Goal: Contribute content: Add original content to the website for others to see

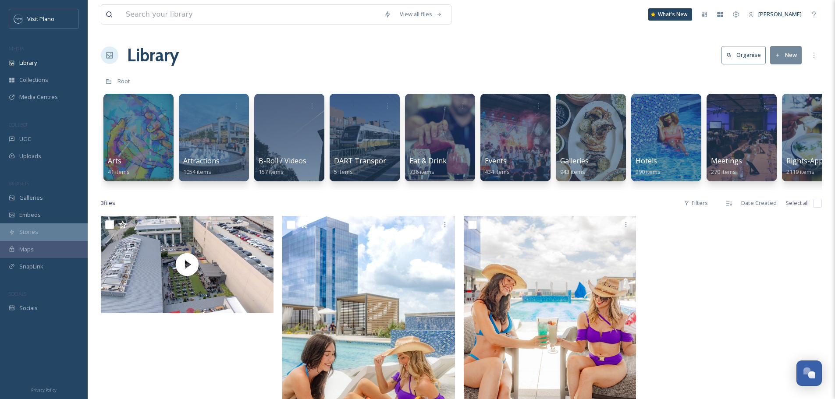
click at [21, 231] on span "Stories" at bounding box center [28, 232] width 19 height 8
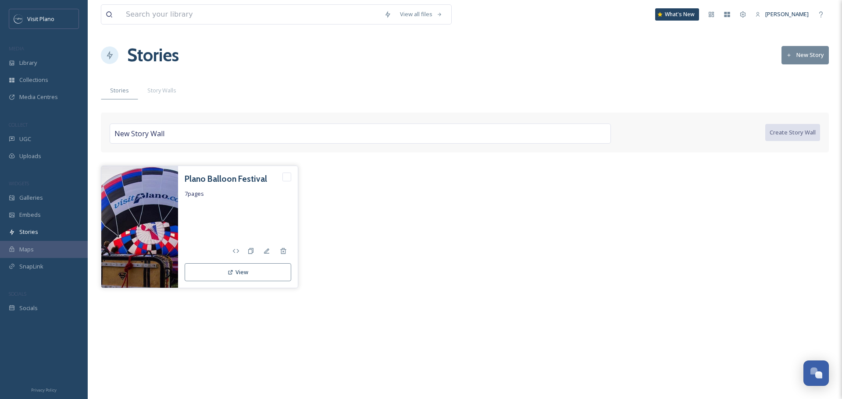
click at [142, 241] on img at bounding box center [139, 227] width 77 height 123
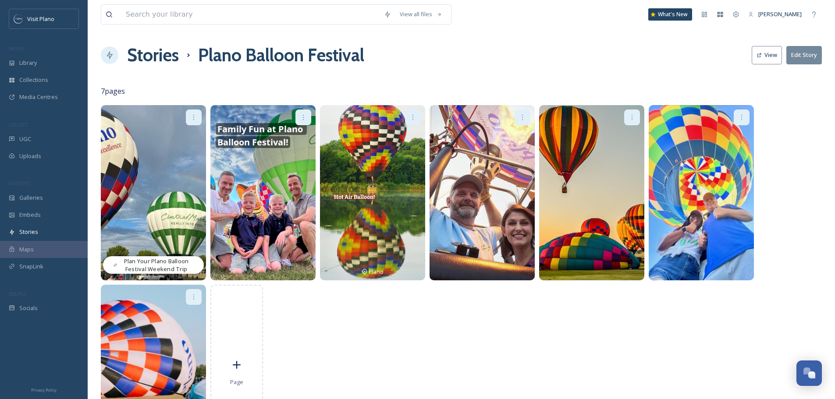
click at [798, 55] on button "Edit Story" at bounding box center [804, 55] width 36 height 18
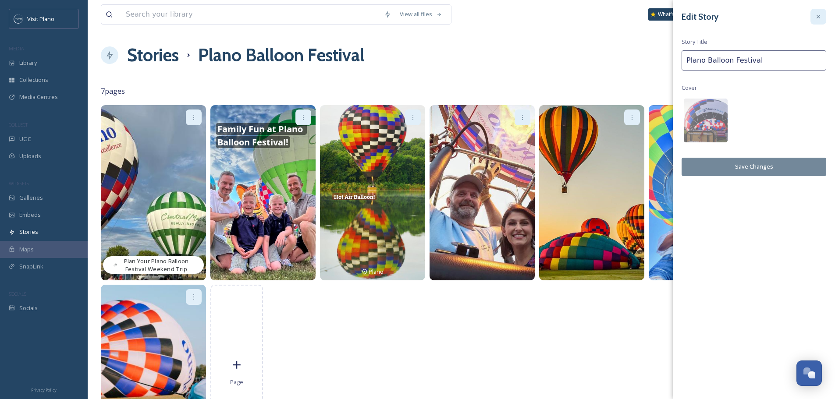
click at [823, 18] on div at bounding box center [818, 17] width 16 height 16
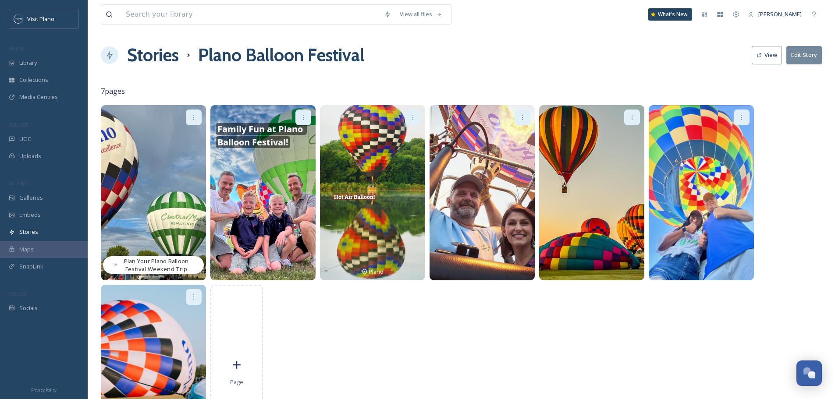
click at [272, 205] on img at bounding box center [262, 192] width 105 height 175
click at [302, 111] on div at bounding box center [303, 118] width 16 height 16
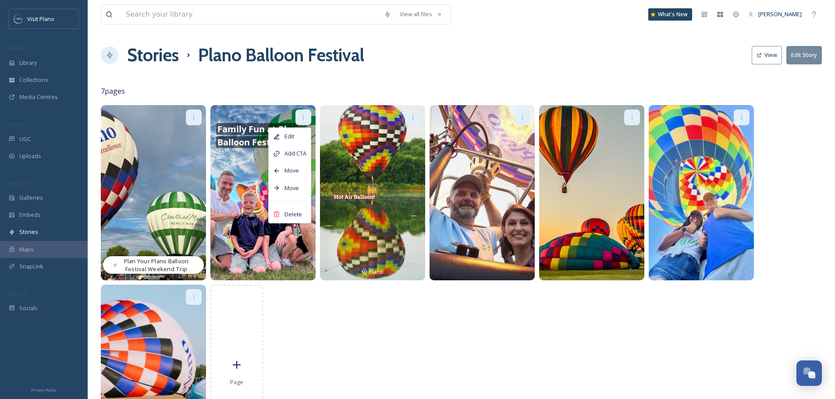
click at [617, 64] on div "Stories Plano Balloon Festival View Edit Story" at bounding box center [461, 55] width 721 height 26
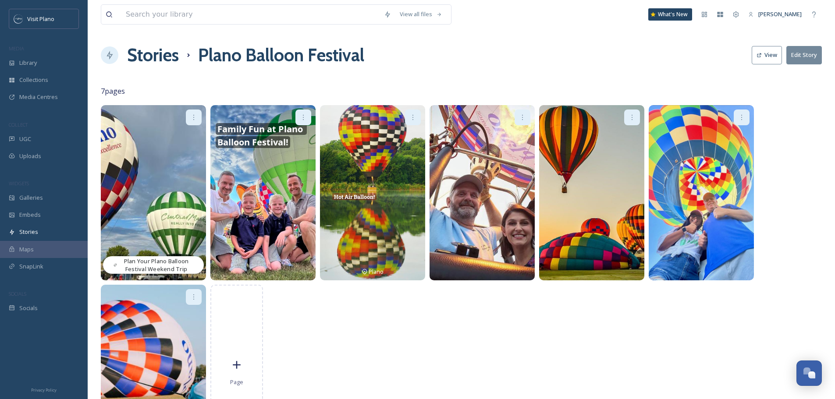
click at [771, 57] on button "View" at bounding box center [767, 55] width 30 height 18
click at [160, 260] on span "Plan Your Plano Balloon Festival Weekend Trip" at bounding box center [156, 265] width 74 height 16
click at [738, 114] on div at bounding box center [742, 118] width 16 height 16
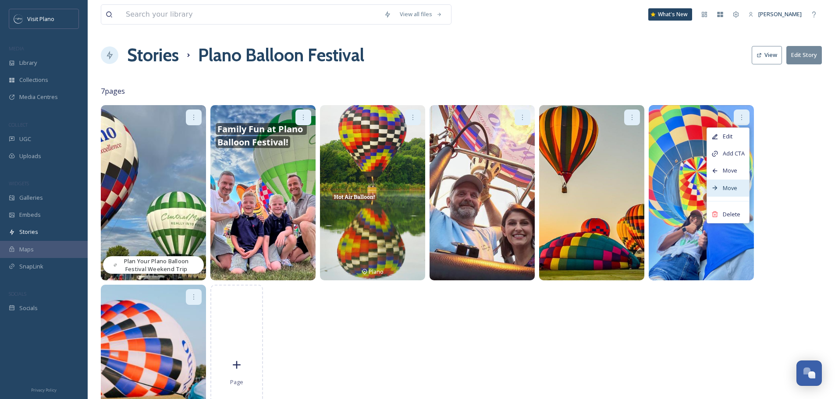
click at [727, 192] on div "Move" at bounding box center [728, 188] width 42 height 17
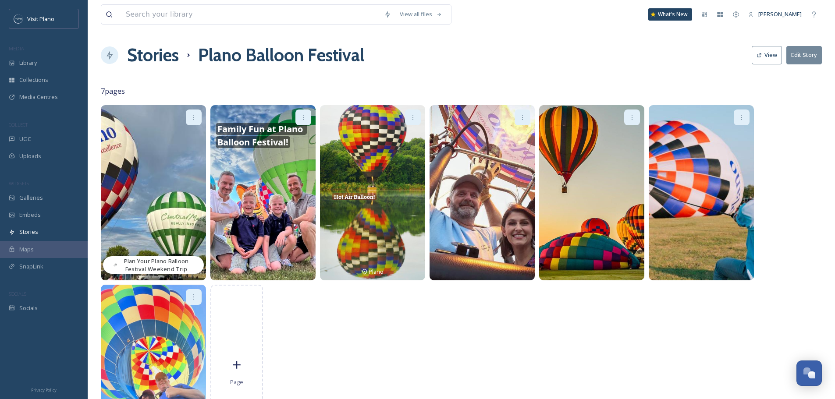
click at [171, 48] on h1 "Stories" at bounding box center [153, 55] width 52 height 26
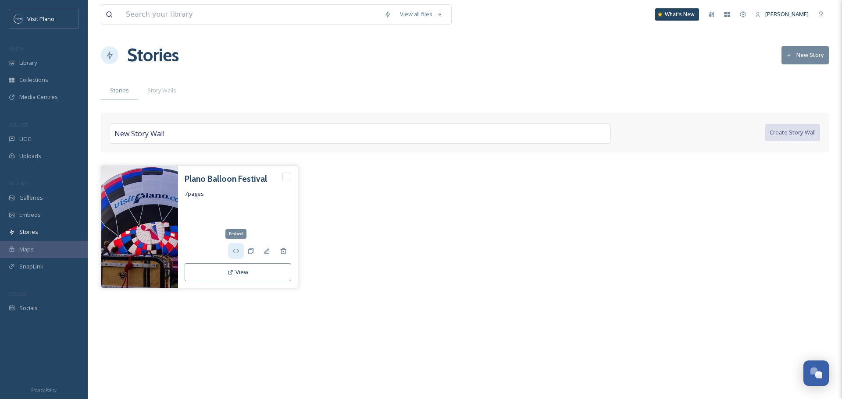
click at [238, 254] on icon at bounding box center [235, 251] width 7 height 7
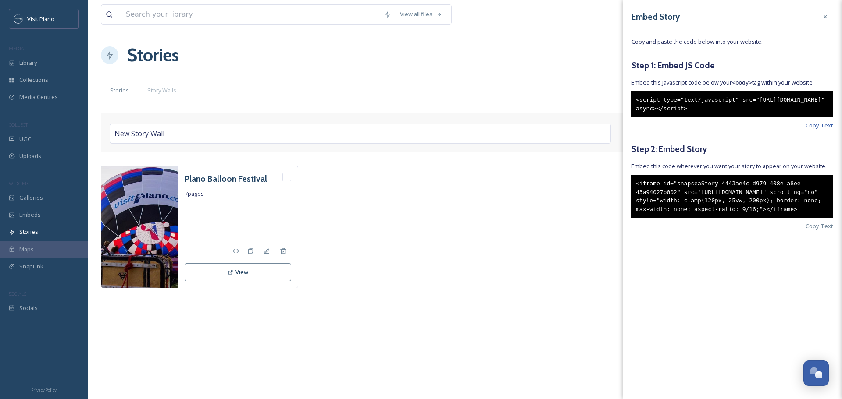
click at [826, 130] on span "Copy Text" at bounding box center [819, 125] width 28 height 8
click at [635, 98] on div "<script type="text/javascript" src="[URL][DOMAIN_NAME]" async></script>" at bounding box center [732, 104] width 202 height 26
drag, startPoint x: 635, startPoint y: 99, endPoint x: 738, endPoint y: 117, distance: 104.6
click at [738, 117] on div "<script type="text/javascript" src="[URL][DOMAIN_NAME]" async></script>" at bounding box center [732, 104] width 202 height 26
copy div "<script type="text/javascript" src="[URL][DOMAIN_NAME]" async></script>"
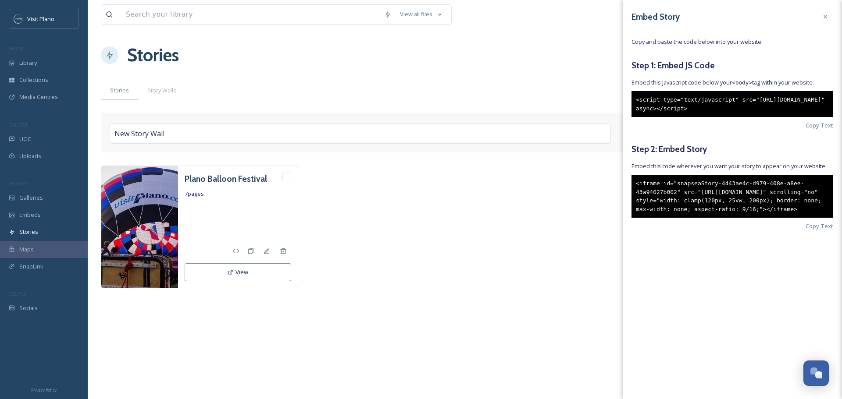
drag, startPoint x: 636, startPoint y: 193, endPoint x: 743, endPoint y: 238, distance: 115.5
click at [743, 218] on div "<iframe id="snapseaStory-4443ae4c-d979-408e-a8ee-43a94027b002" src="[URL][DOMAI…" at bounding box center [732, 196] width 202 height 43
copy div "<iframe id="snapseaStory-4443ae4c-d979-408e-a8ee-43a94027b002" src="[URL][DOMAI…"
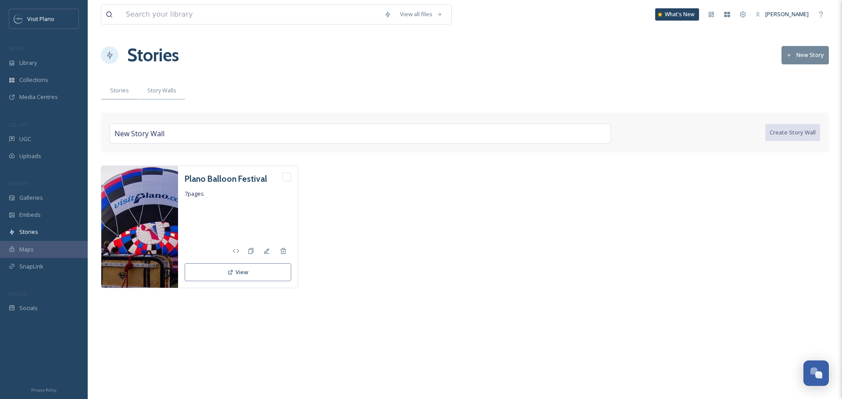
click at [153, 93] on span "Story Walls" at bounding box center [161, 90] width 29 height 8
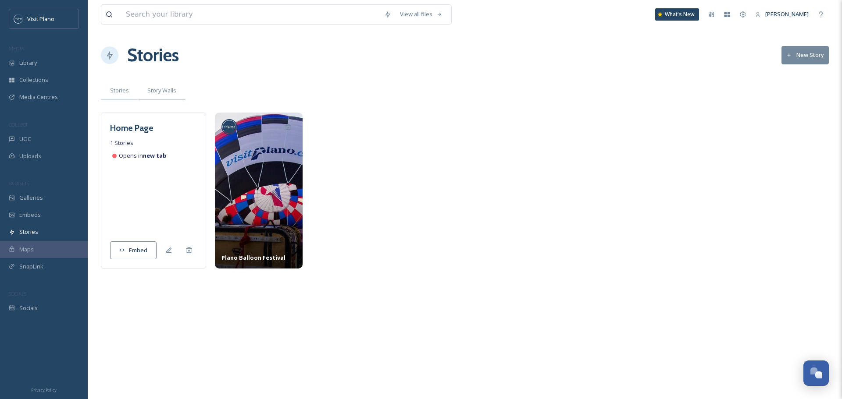
click at [125, 92] on span "Stories" at bounding box center [119, 90] width 19 height 8
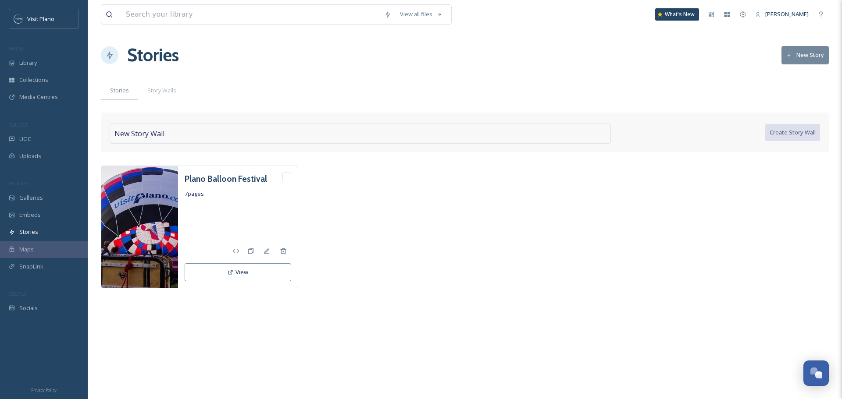
click at [271, 135] on div "New Story Wall" at bounding box center [360, 134] width 501 height 20
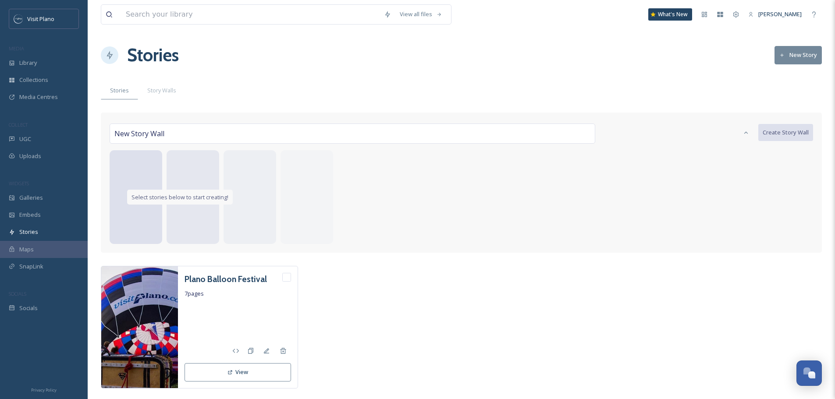
click at [134, 219] on div at bounding box center [136, 196] width 53 height 93
click at [166, 133] on div "New Story Wall" at bounding box center [353, 134] width 486 height 20
type input "H"
type input "Plano"
click at [165, 140] on div "Plano" at bounding box center [353, 134] width 486 height 20
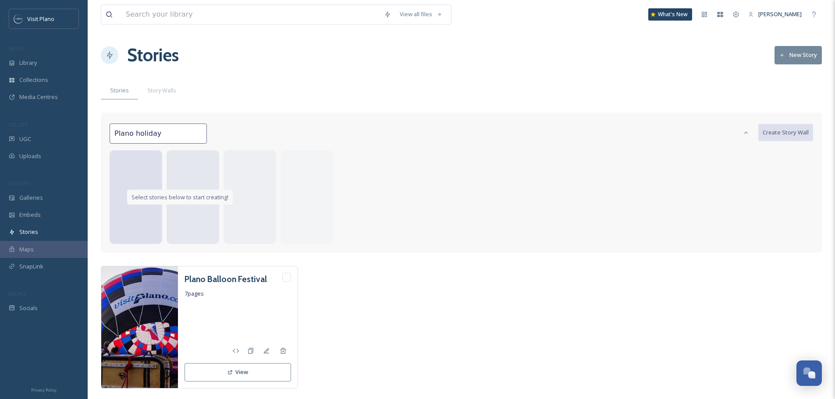
type input "Plano holiday"
click at [154, 192] on div "Select stories below to start creating!" at bounding box center [180, 197] width 106 height 15
click at [743, 131] on icon at bounding box center [746, 132] width 7 height 7
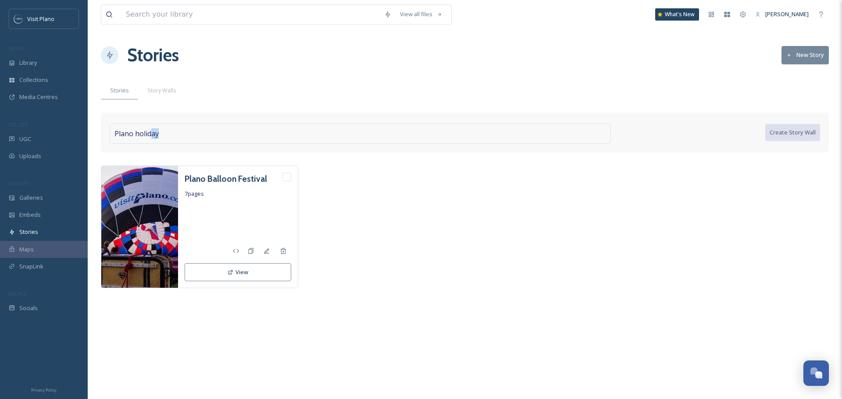
drag, startPoint x: 262, startPoint y: 140, endPoint x: 150, endPoint y: 144, distance: 111.8
click at [152, 146] on div "Plano holiday Create Story Wall" at bounding box center [465, 133] width 728 height 40
click at [160, 133] on div "Plano holiday" at bounding box center [360, 134] width 501 height 20
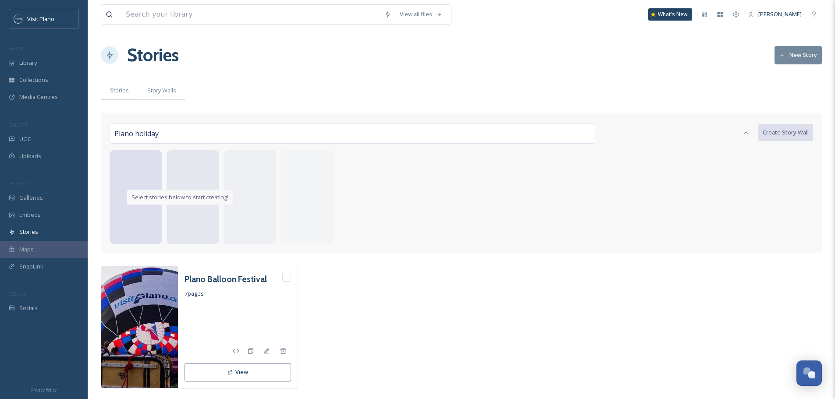
click at [162, 92] on span "Story Walls" at bounding box center [161, 90] width 29 height 8
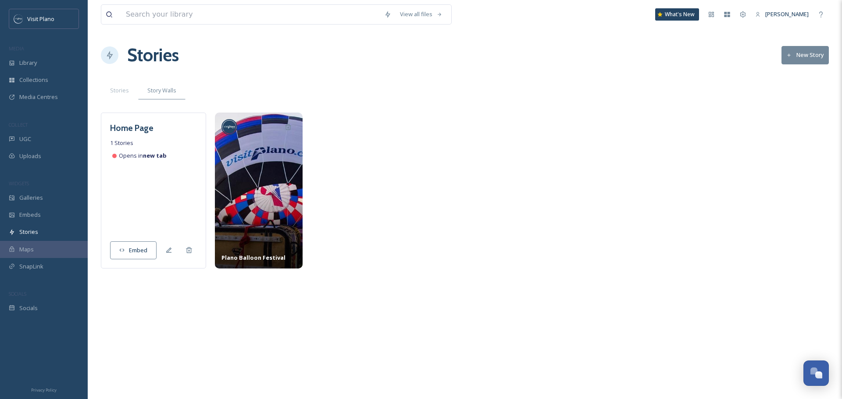
click at [826, 53] on button "New Story" at bounding box center [804, 55] width 47 height 18
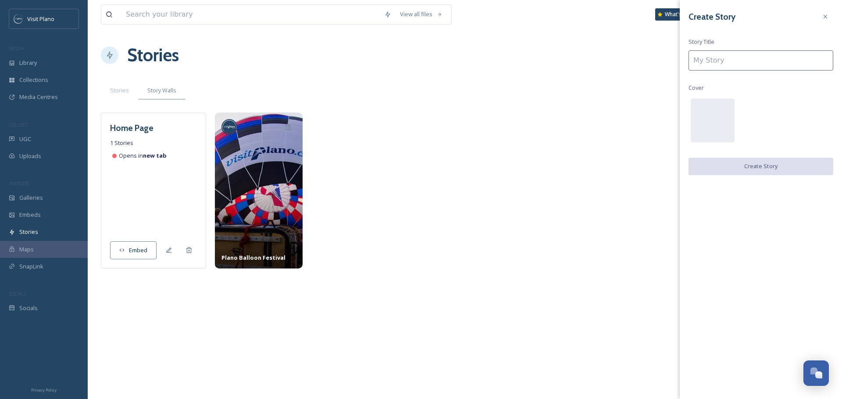
click at [738, 60] on input at bounding box center [760, 60] width 145 height 20
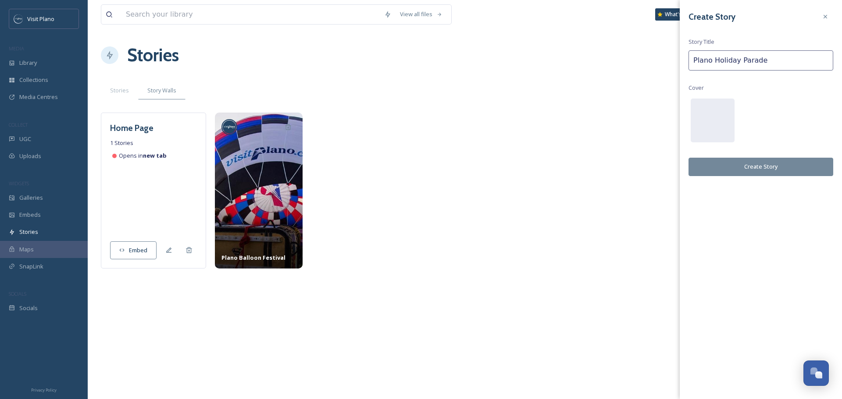
type input "Plano Holiday Parade"
click at [733, 163] on button "Create Story" at bounding box center [760, 167] width 145 height 18
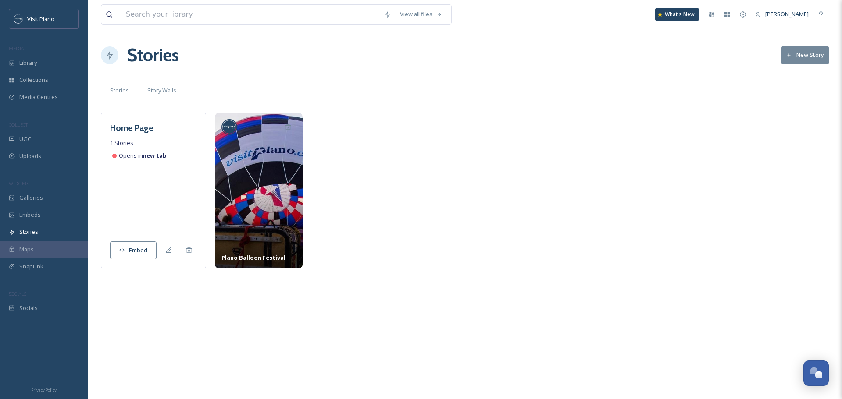
click at [129, 87] on div "Stories" at bounding box center [119, 91] width 37 height 18
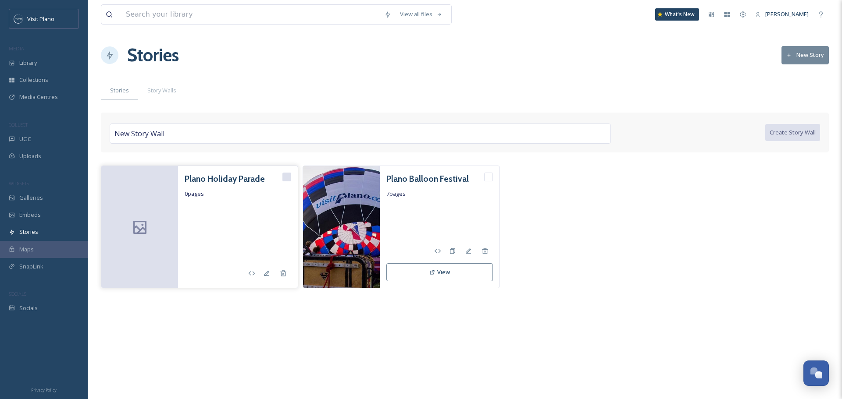
click at [150, 230] on div at bounding box center [139, 227] width 77 height 123
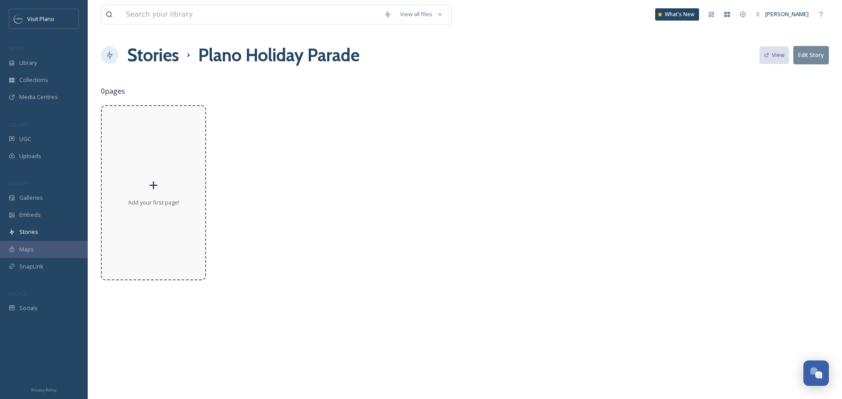
click at [168, 199] on span "Add your first page!" at bounding box center [153, 203] width 51 height 8
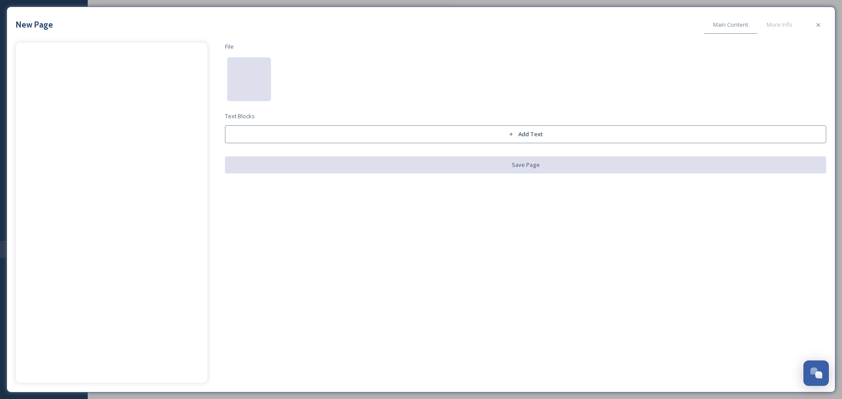
click at [244, 91] on div at bounding box center [249, 79] width 44 height 44
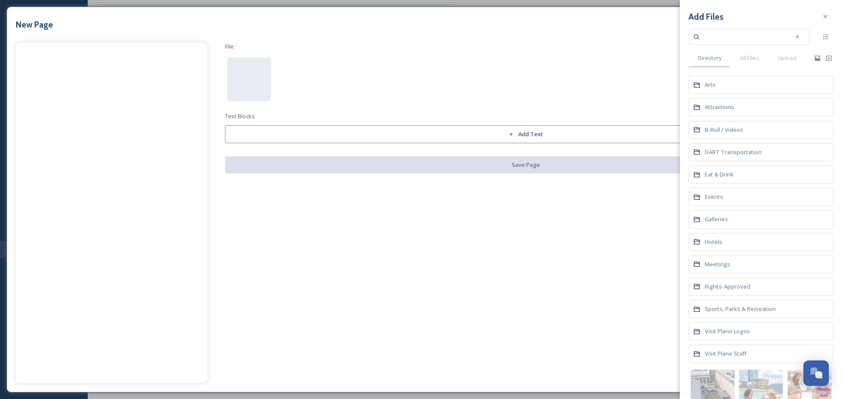
scroll to position [25, 0]
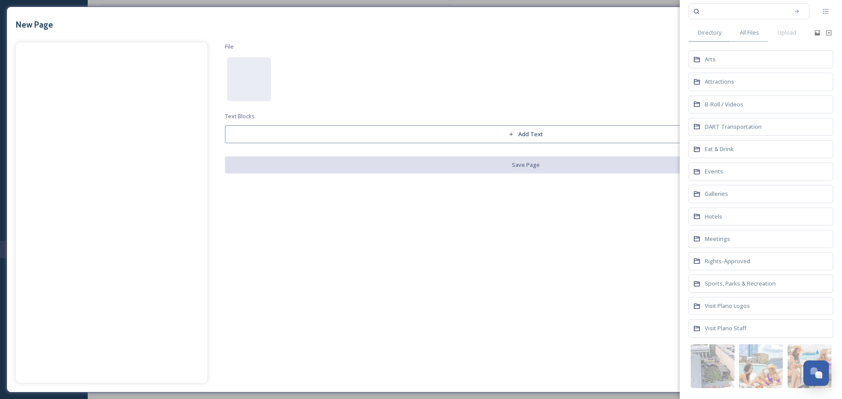
click at [751, 34] on span "All Files" at bounding box center [748, 32] width 19 height 8
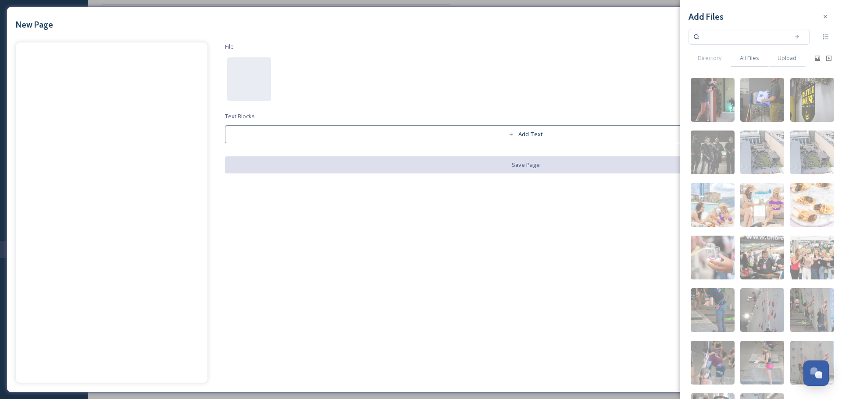
click at [776, 58] on div "Upload" at bounding box center [786, 58] width 37 height 18
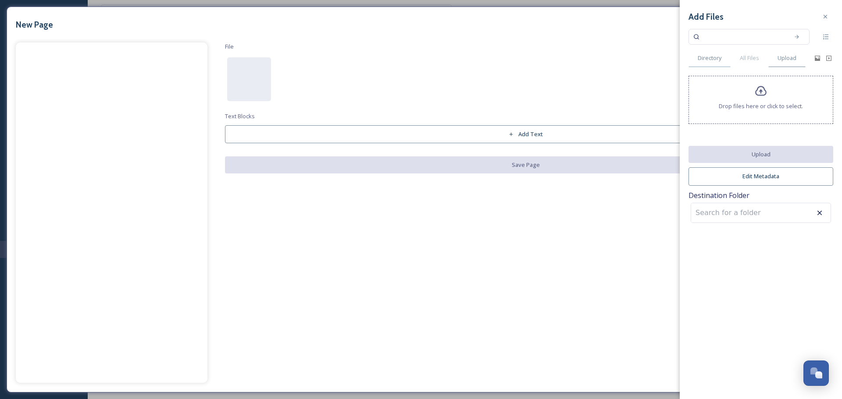
click at [708, 57] on span "Directory" at bounding box center [709, 58] width 24 height 8
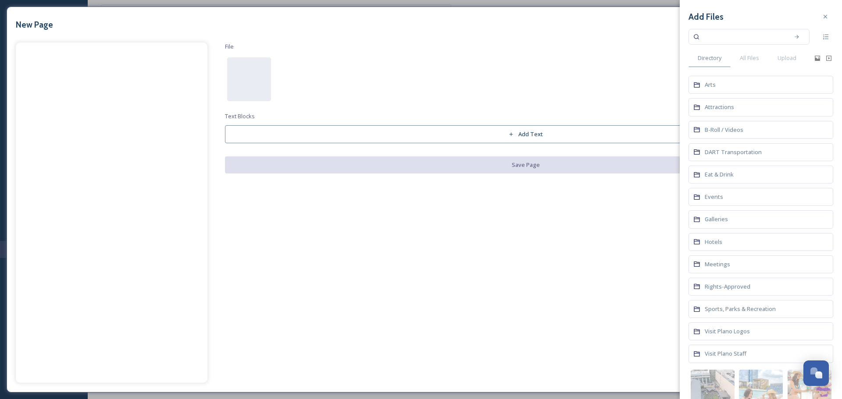
click at [714, 39] on input at bounding box center [742, 36] width 83 height 19
type input "P"
click at [716, 193] on span "Events" at bounding box center [713, 197] width 18 height 8
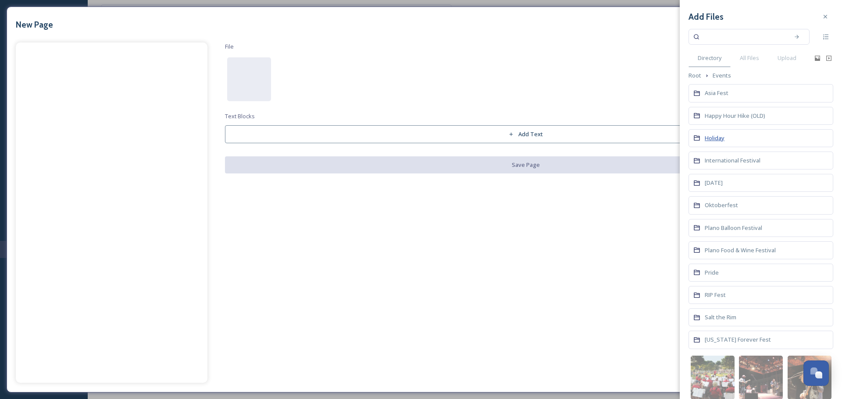
click at [724, 136] on span "Holiday" at bounding box center [714, 138] width 20 height 8
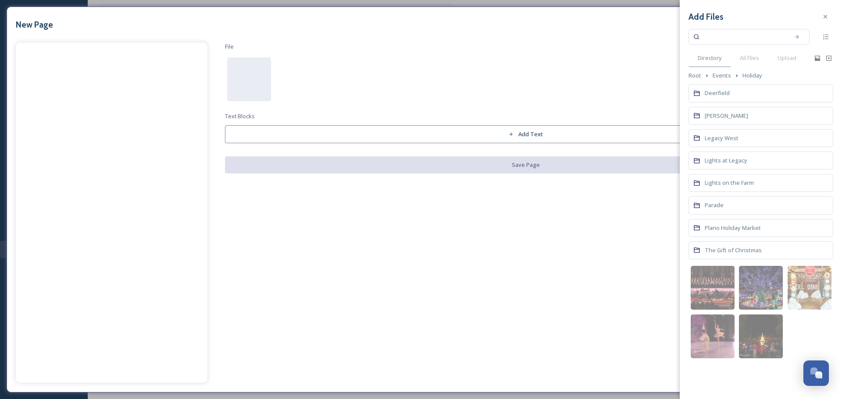
click at [735, 35] on input at bounding box center [742, 36] width 83 height 19
click at [722, 230] on span "Plano Holiday Market" at bounding box center [732, 228] width 56 height 8
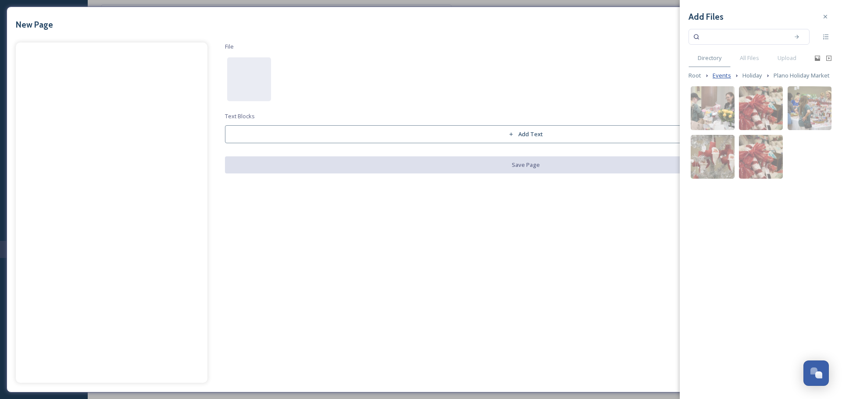
click at [724, 73] on span "Events" at bounding box center [721, 75] width 18 height 8
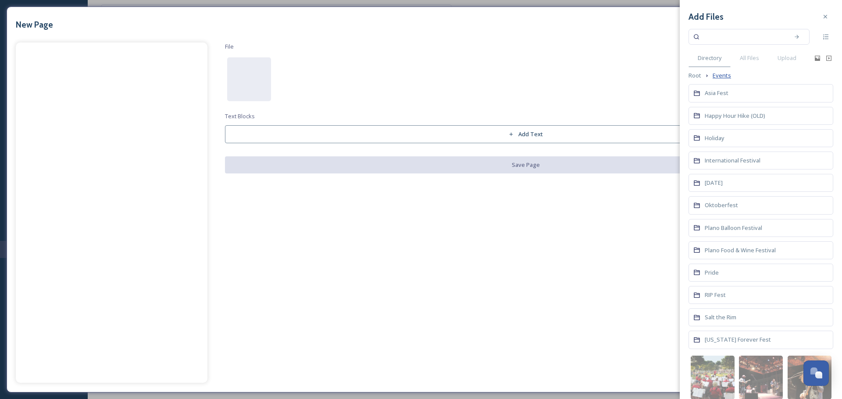
click at [723, 74] on span "Events" at bounding box center [721, 75] width 18 height 8
click at [747, 56] on span "All Files" at bounding box center [748, 58] width 19 height 8
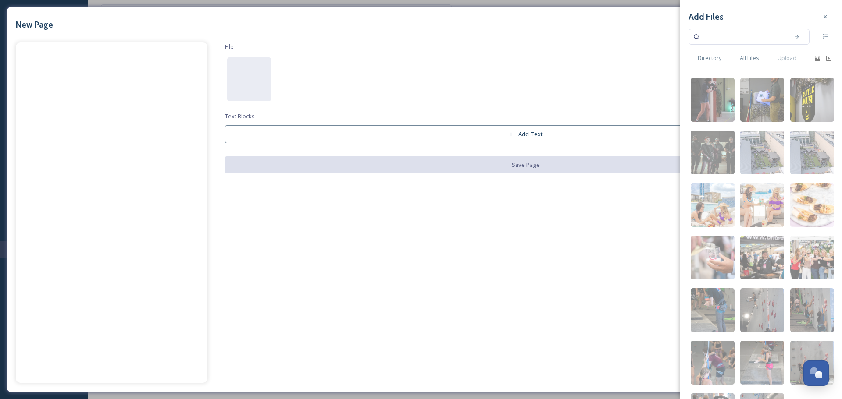
click at [717, 60] on span "Directory" at bounding box center [709, 58] width 24 height 8
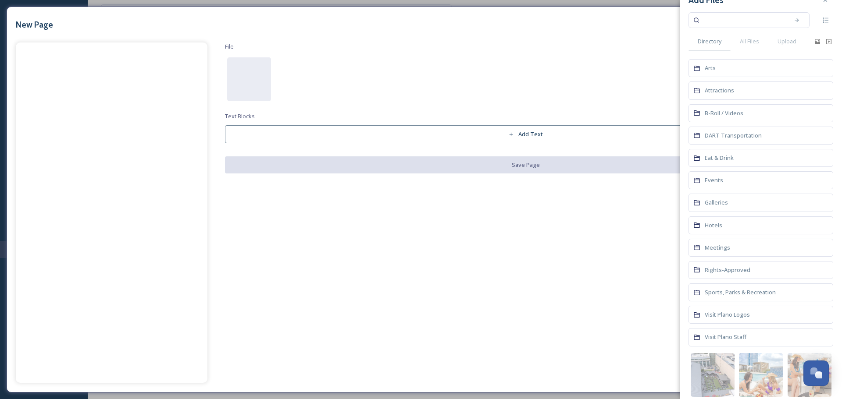
scroll to position [25, 0]
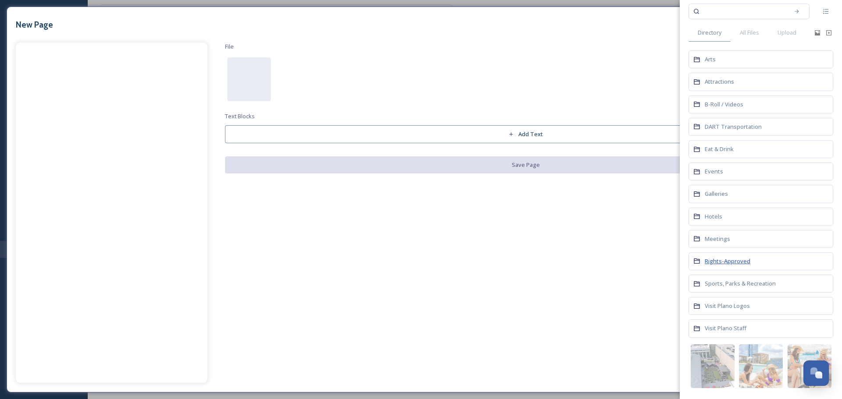
click at [737, 260] on span "Rights-Approved" at bounding box center [727, 261] width 46 height 8
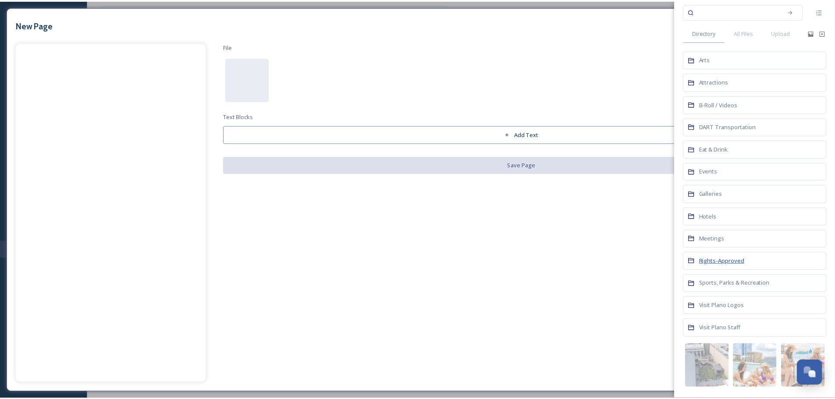
scroll to position [0, 0]
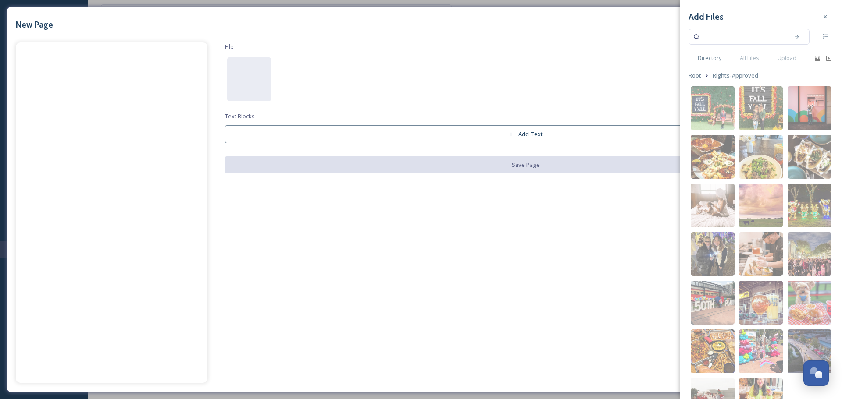
click at [724, 40] on input at bounding box center [742, 36] width 83 height 19
click at [821, 18] on icon at bounding box center [824, 16] width 7 height 7
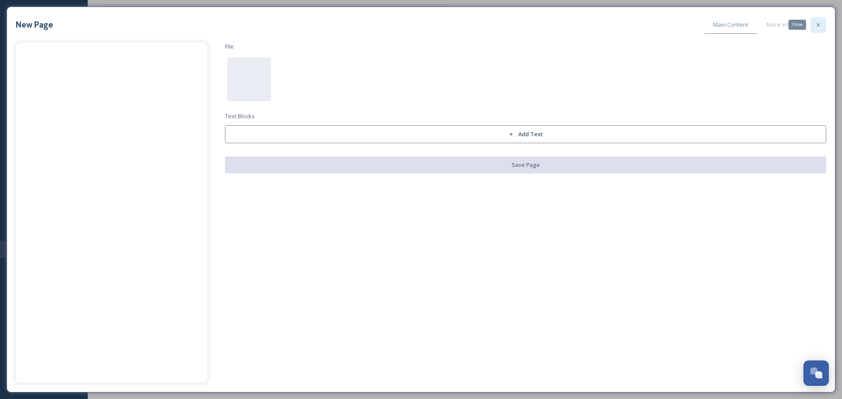
click at [818, 21] on icon at bounding box center [817, 24] width 7 height 7
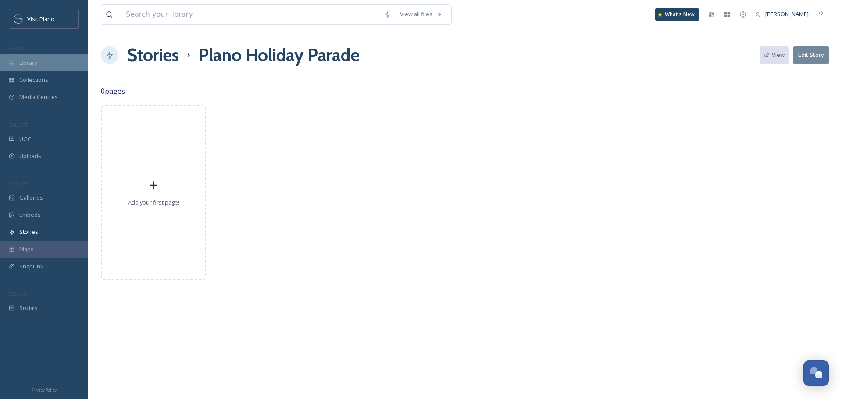
click at [29, 65] on span "Library" at bounding box center [28, 63] width 18 height 8
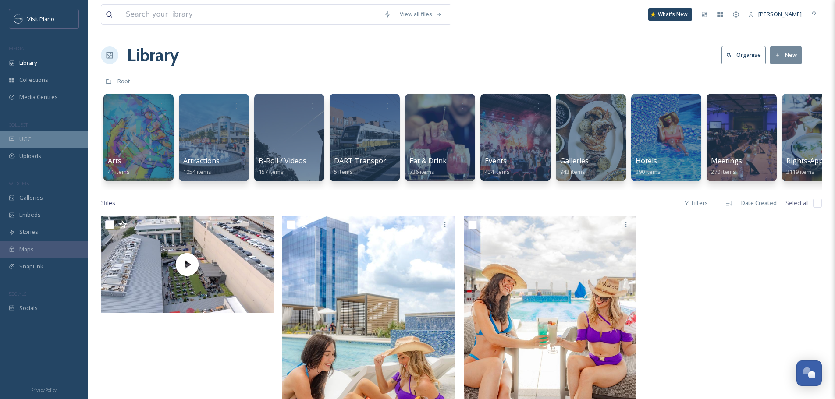
click at [44, 141] on div "UGC" at bounding box center [44, 139] width 88 height 17
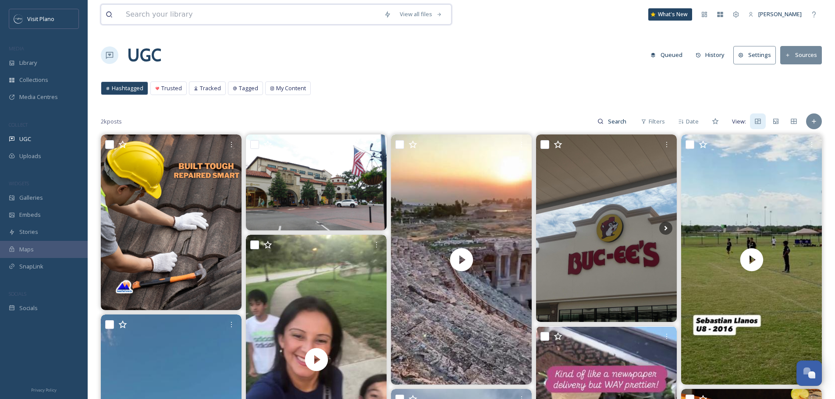
click at [190, 15] on input at bounding box center [250, 14] width 258 height 19
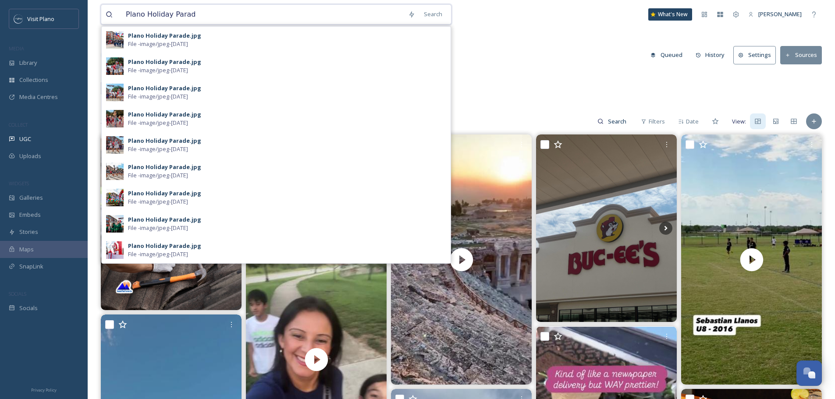
type input "Plano Holiday Parade"
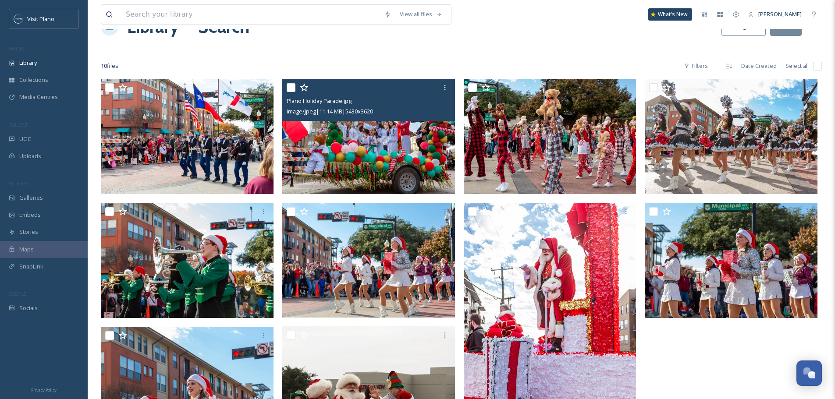
scroll to position [88, 0]
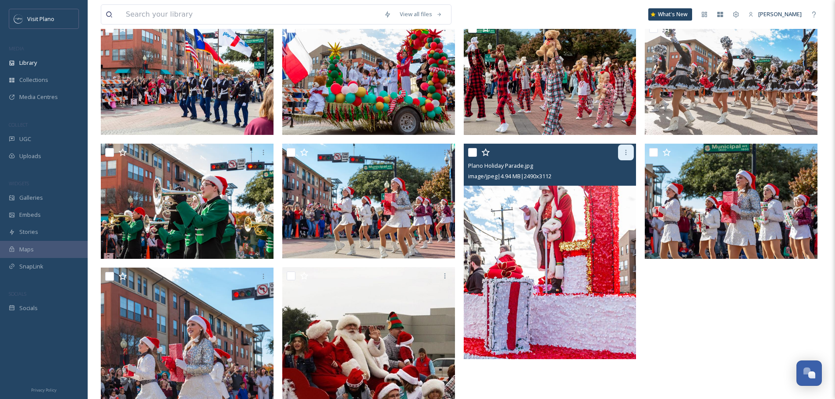
click at [627, 157] on div at bounding box center [626, 153] width 16 height 16
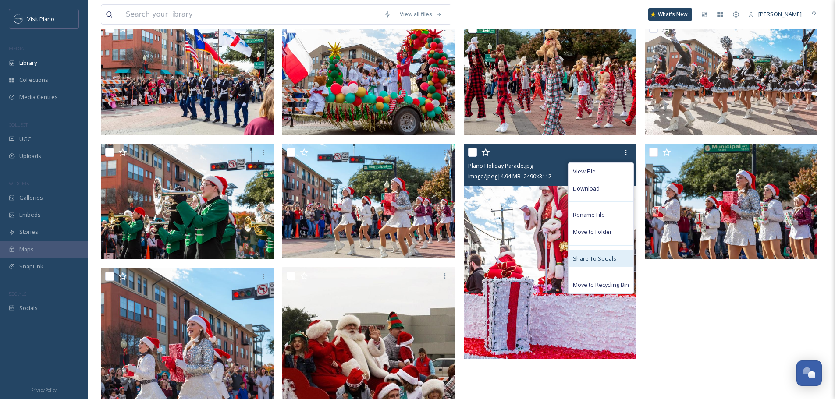
click at [611, 260] on span "Share To Socials" at bounding box center [594, 259] width 43 height 8
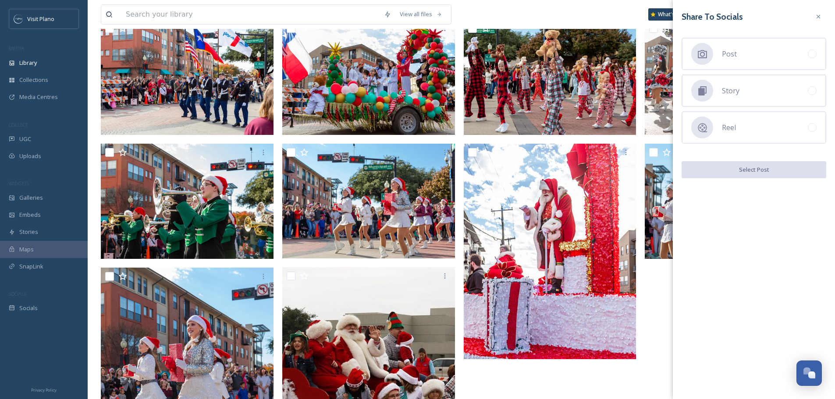
drag, startPoint x: 818, startPoint y: 19, endPoint x: 802, endPoint y: 31, distance: 20.1
click at [819, 19] on icon at bounding box center [818, 16] width 7 height 7
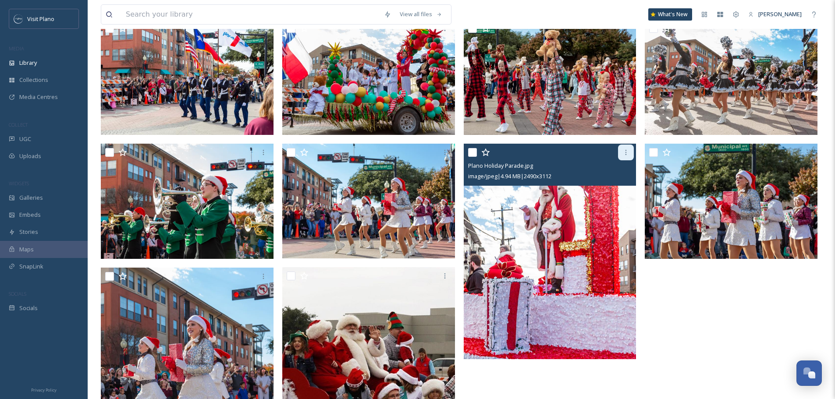
click at [633, 156] on div at bounding box center [626, 153] width 16 height 16
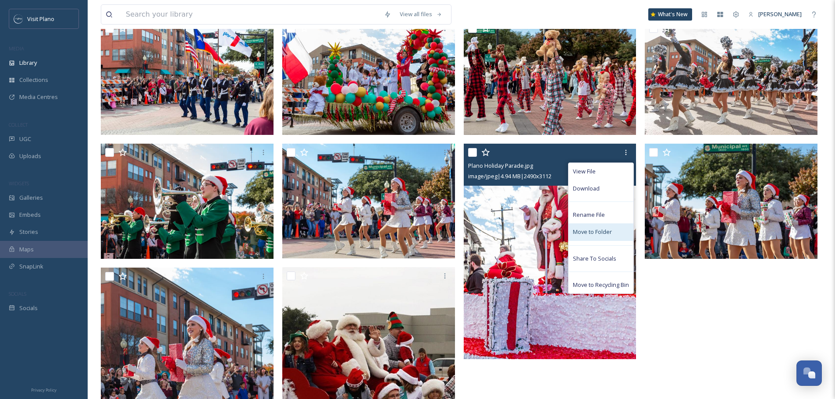
click at [602, 237] on div "Move to Folder" at bounding box center [601, 232] width 65 height 17
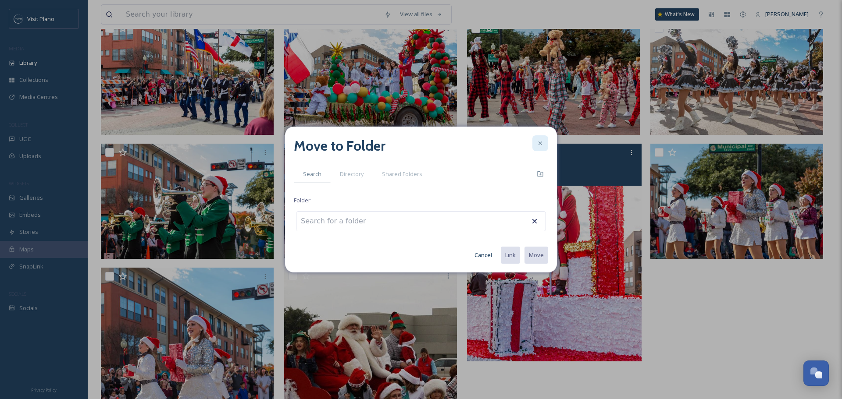
click at [545, 146] on div at bounding box center [540, 143] width 16 height 16
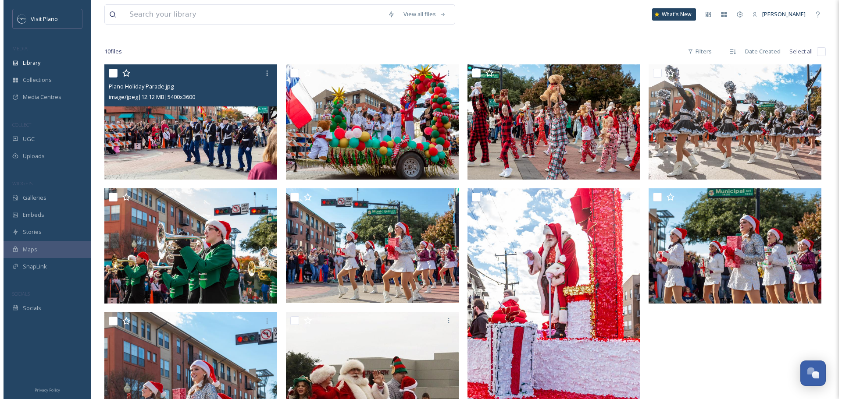
scroll to position [0, 0]
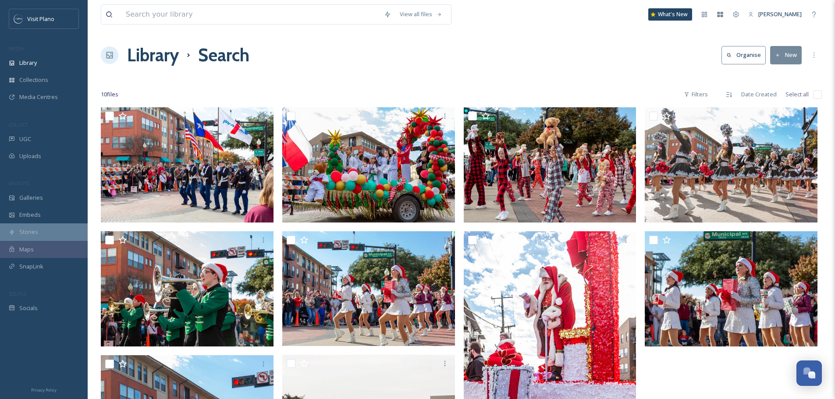
click at [43, 227] on div "Stories" at bounding box center [44, 232] width 88 height 17
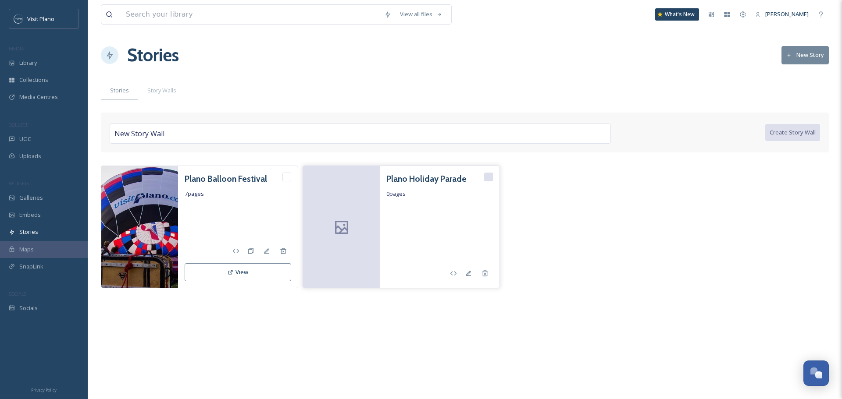
click at [417, 180] on h3 "Plano Holiday Parade" at bounding box center [426, 179] width 80 height 13
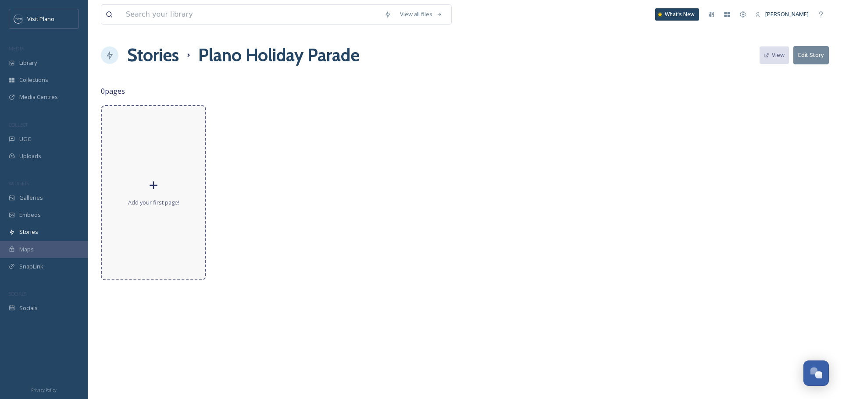
click at [178, 188] on div "Add your first page!" at bounding box center [153, 192] width 105 height 175
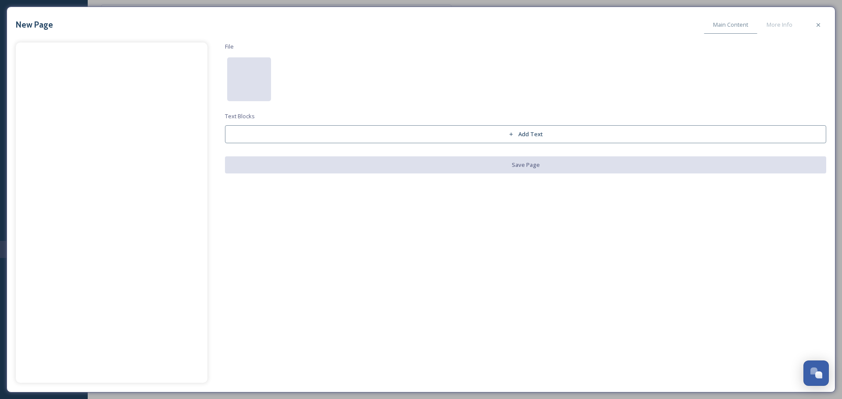
click at [259, 92] on div at bounding box center [249, 79] width 44 height 44
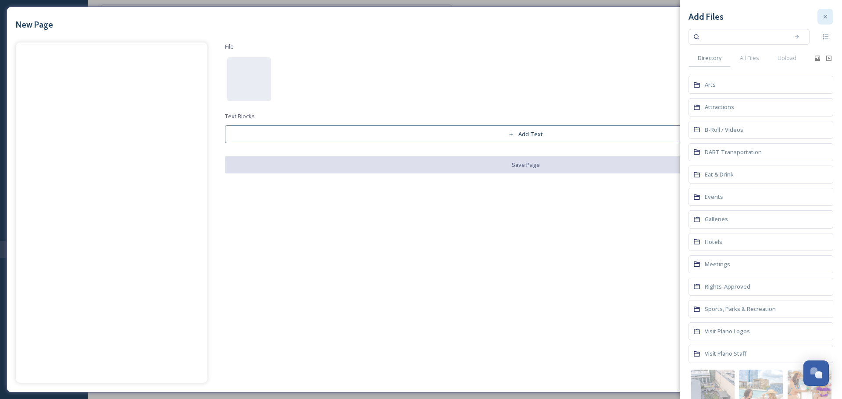
click at [821, 14] on icon at bounding box center [824, 16] width 7 height 7
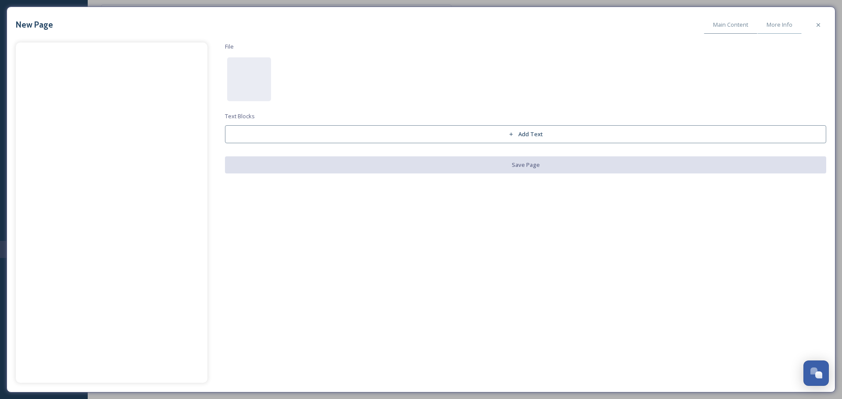
click at [785, 27] on span "More Info" at bounding box center [779, 25] width 26 height 8
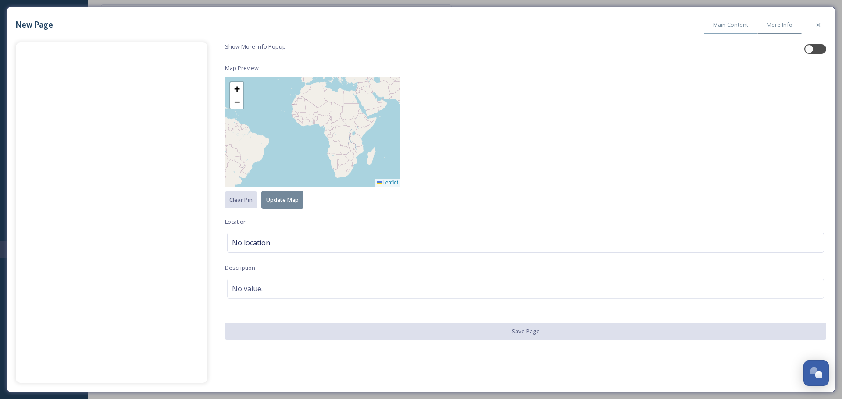
click at [717, 28] on span "Main Content" at bounding box center [730, 25] width 35 height 8
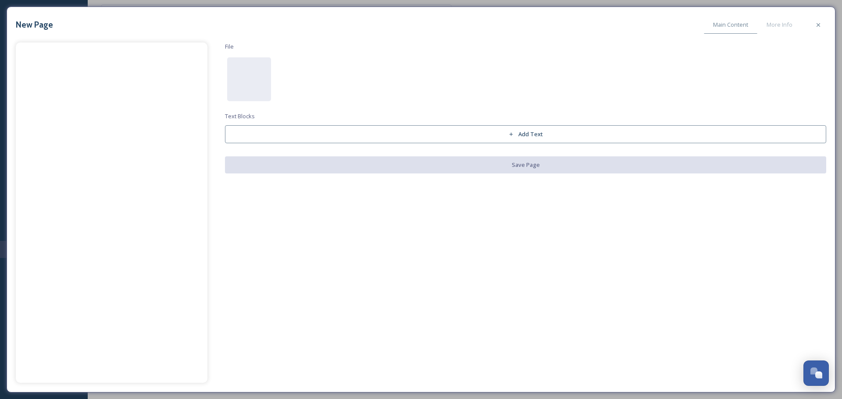
click at [590, 136] on button "Add Text" at bounding box center [525, 134] width 601 height 18
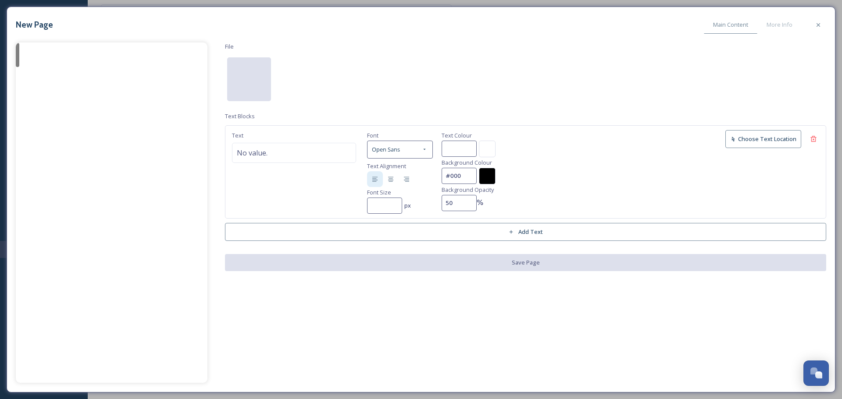
click at [241, 74] on div at bounding box center [249, 79] width 44 height 44
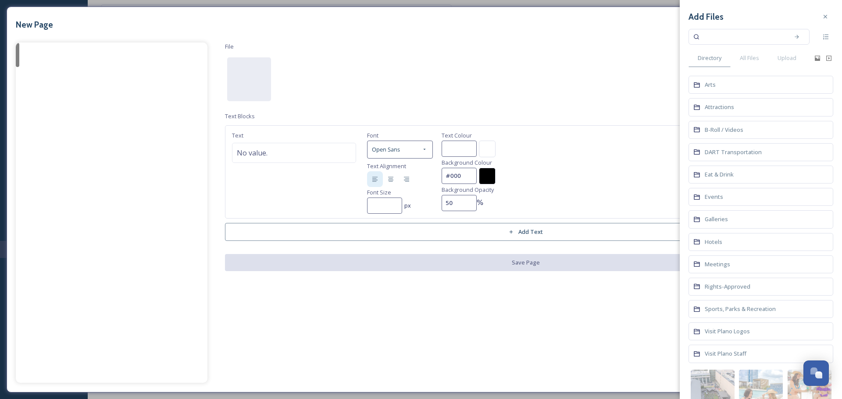
click at [816, 59] on div at bounding box center [823, 58] width 18 height 7
click at [814, 60] on icon at bounding box center [816, 58] width 5 height 5
click at [824, 54] on div "Directory All Files Upload" at bounding box center [760, 58] width 145 height 18
click at [825, 60] on icon at bounding box center [828, 58] width 7 height 7
click at [712, 200] on span "Events" at bounding box center [713, 197] width 18 height 8
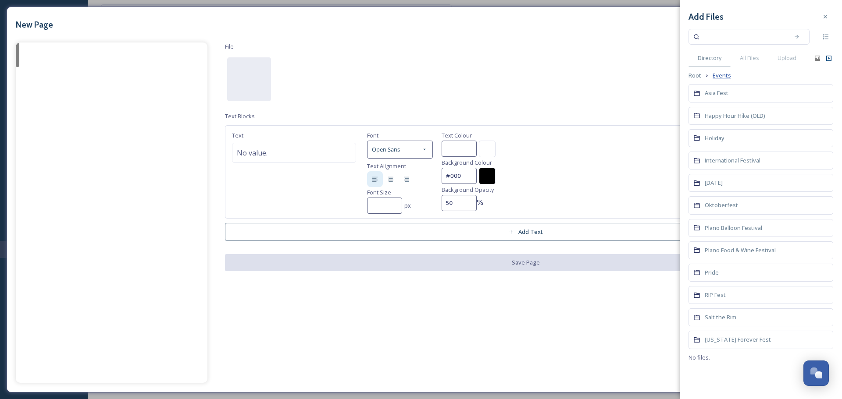
click at [722, 79] on span "Events" at bounding box center [721, 75] width 18 height 8
click at [732, 139] on div "Holiday" at bounding box center [760, 138] width 145 height 18
click at [745, 207] on div "Parade" at bounding box center [760, 205] width 145 height 18
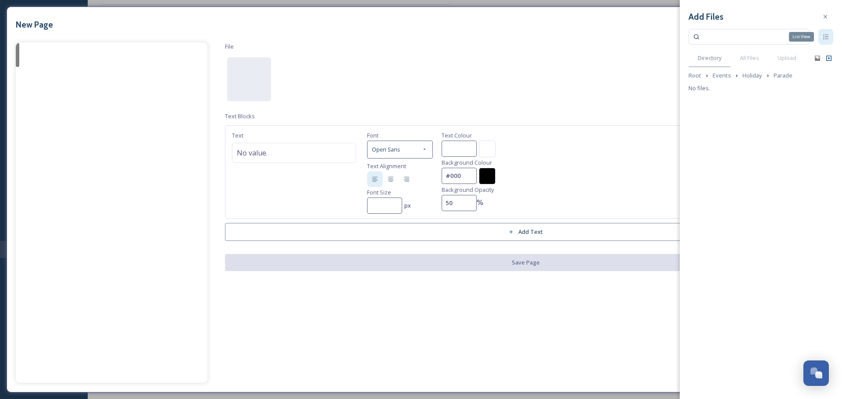
click at [823, 39] on icon at bounding box center [825, 36] width 5 height 5
click at [823, 39] on icon at bounding box center [825, 36] width 6 height 5
click at [740, 55] on span "All Files" at bounding box center [748, 58] width 19 height 8
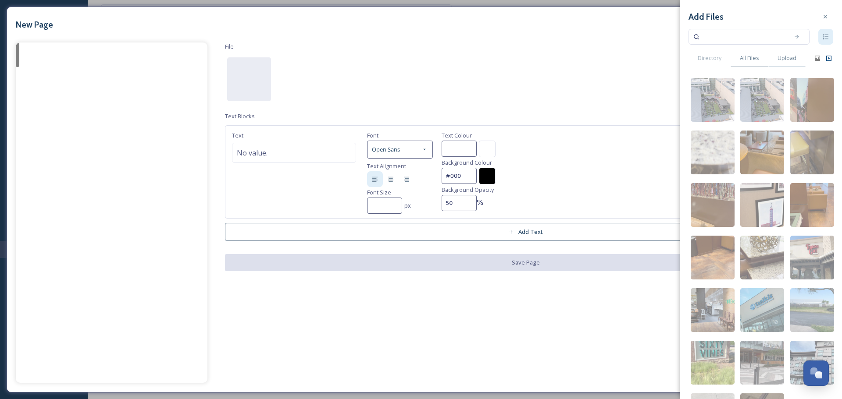
click at [777, 53] on div "Upload" at bounding box center [786, 58] width 37 height 18
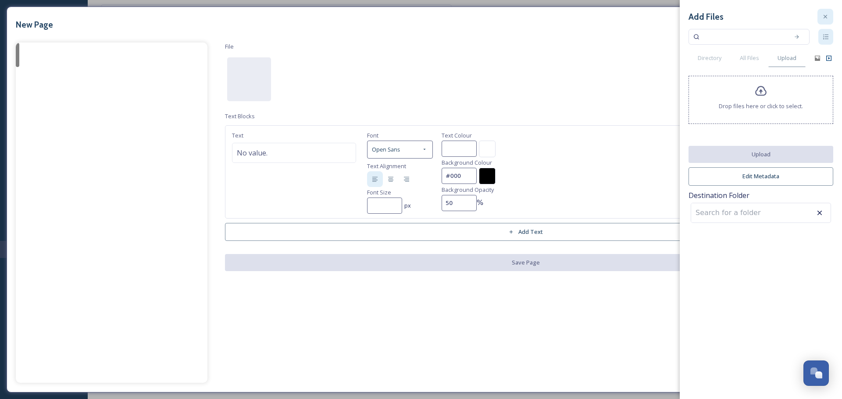
click at [828, 11] on div at bounding box center [825, 17] width 16 height 16
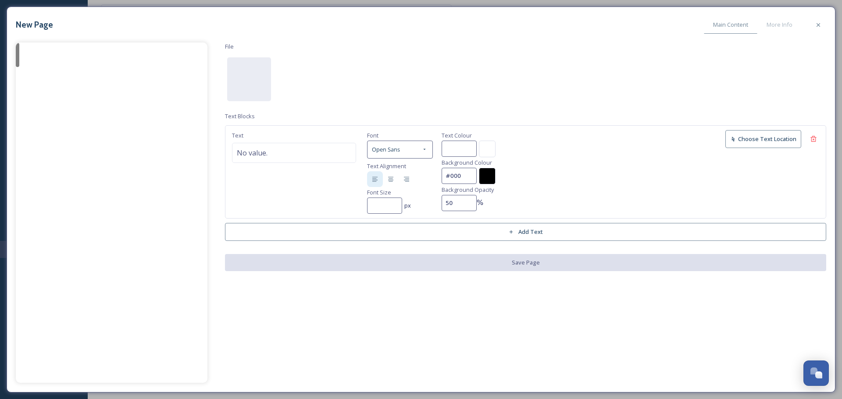
click at [828, 12] on div "New Page Main Content More Info File Text Blocks Text No value. Font Open Sans …" at bounding box center [421, 200] width 828 height 386
click at [813, 25] on div "Close" at bounding box center [818, 25] width 16 height 16
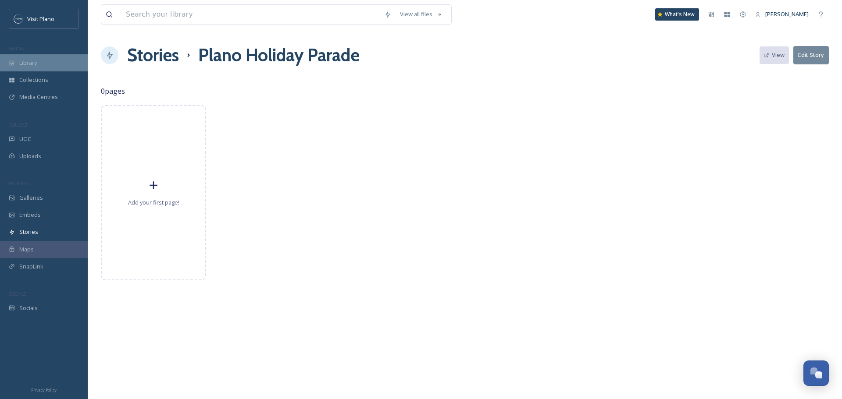
click at [55, 61] on div "Library" at bounding box center [44, 62] width 88 height 17
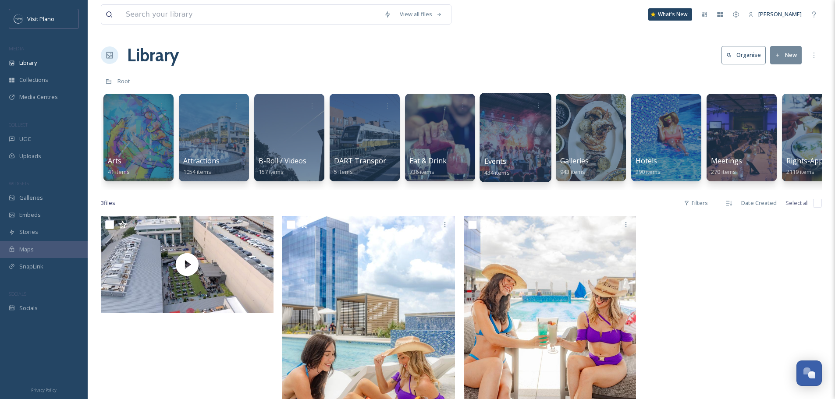
click at [500, 157] on span "Events" at bounding box center [495, 161] width 22 height 10
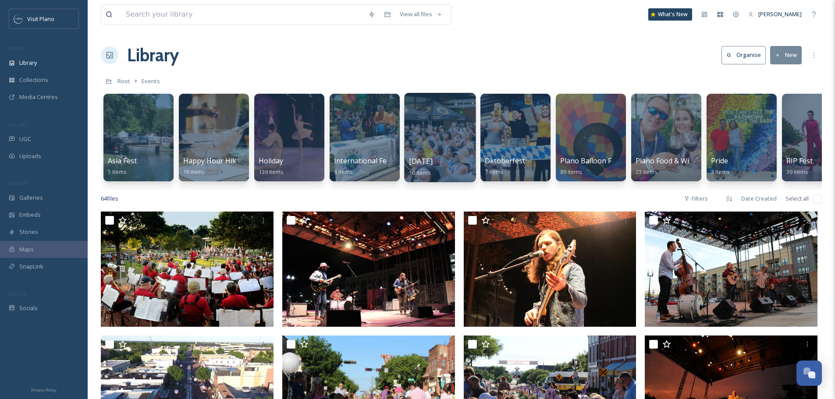
drag, startPoint x: 345, startPoint y: 186, endPoint x: 456, endPoint y: 176, distance: 111.4
click at [456, 176] on div "Asia Fest 5 items Happy Hour Hike (OLD) 16 items Holiday 139 items Internationa…" at bounding box center [461, 139] width 721 height 101
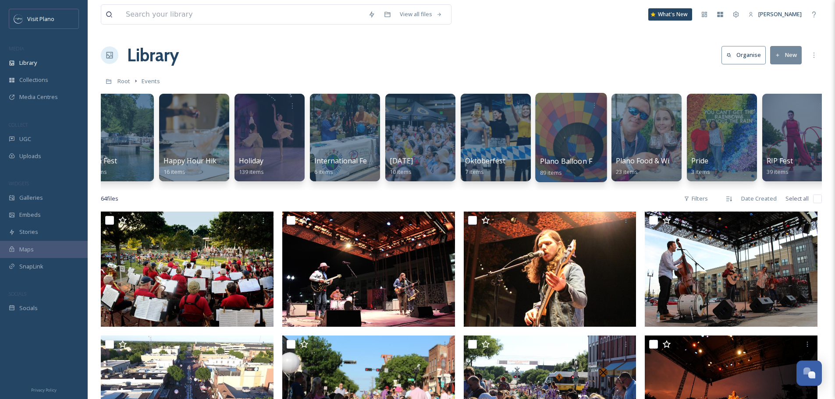
click at [562, 156] on span "Plano Balloon Festival" at bounding box center [577, 161] width 74 height 10
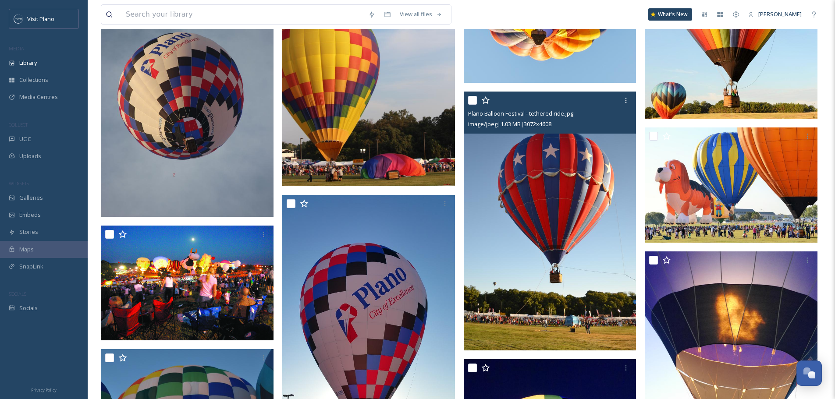
scroll to position [1359, 0]
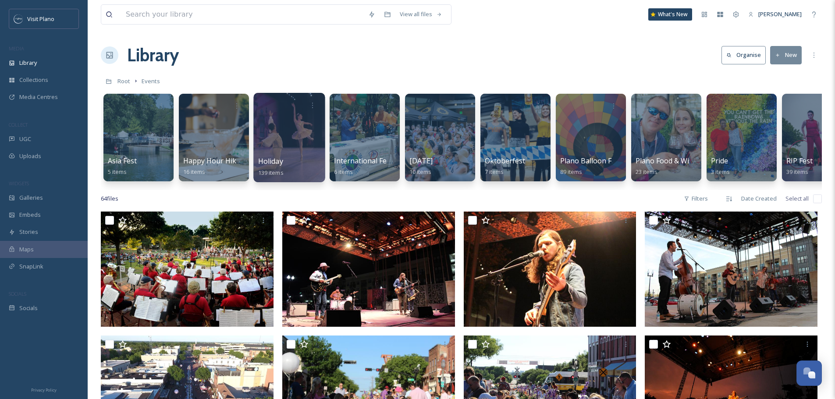
click at [311, 164] on div "Holiday 139 items" at bounding box center [289, 167] width 63 height 22
click at [296, 171] on div "Holiday 139 items" at bounding box center [289, 167] width 63 height 22
click at [283, 144] on div at bounding box center [288, 137] width 71 height 89
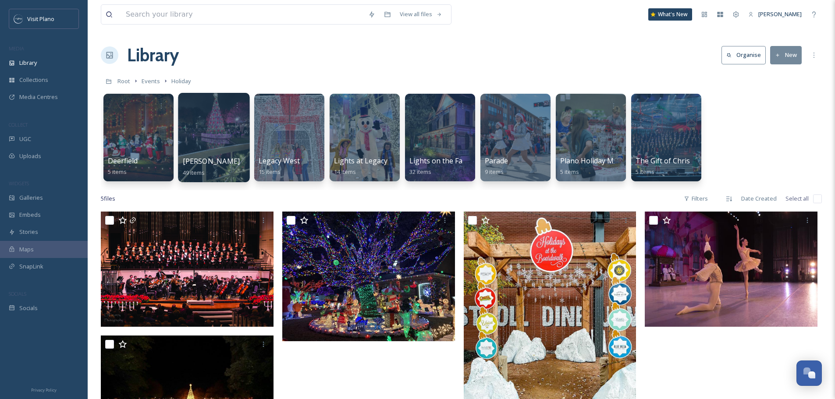
click at [235, 159] on div "[PERSON_NAME] 49 items" at bounding box center [214, 167] width 63 height 22
click at [226, 165] on div "[PERSON_NAME] 49 items" at bounding box center [214, 167] width 63 height 22
click at [206, 159] on span "[PERSON_NAME]" at bounding box center [211, 161] width 57 height 10
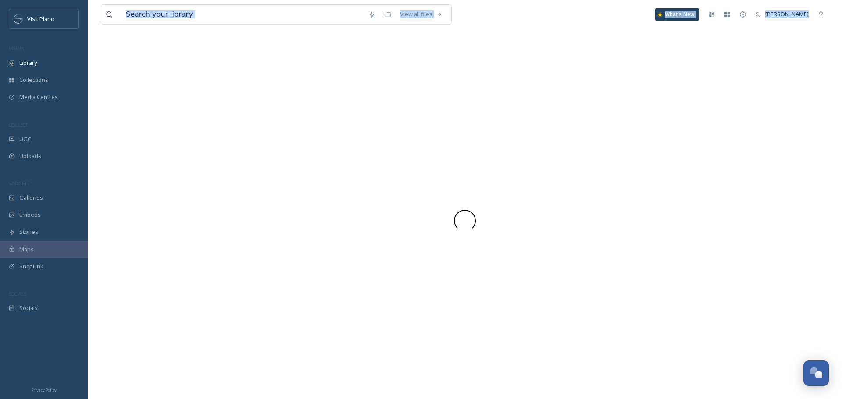
click at [206, 159] on div at bounding box center [465, 220] width 728 height 357
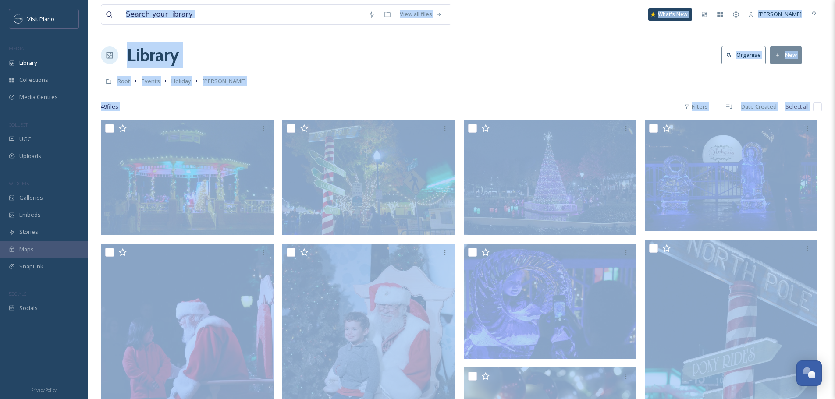
click at [275, 87] on div "Root Events Holiday [PERSON_NAME]" at bounding box center [461, 81] width 721 height 17
click at [273, 46] on div "Library Organise New" at bounding box center [461, 55] width 721 height 26
click at [272, 48] on div "Library Organise New" at bounding box center [461, 55] width 721 height 26
click at [273, 48] on div "Library Organise New" at bounding box center [461, 55] width 721 height 26
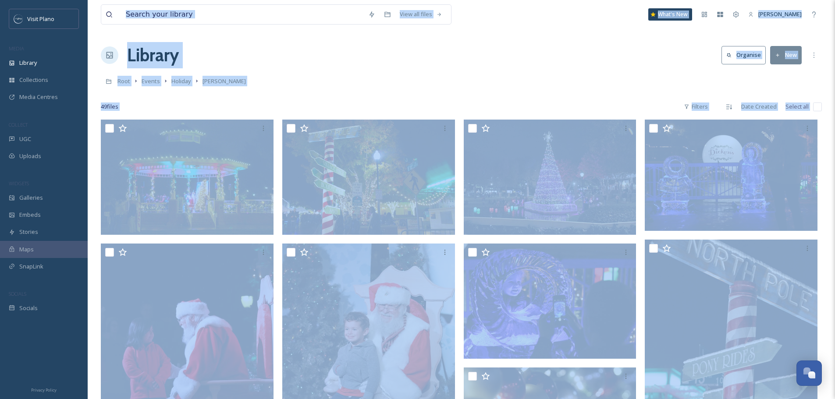
click at [589, 83] on div "Root Events Holiday [PERSON_NAME]" at bounding box center [461, 81] width 721 height 17
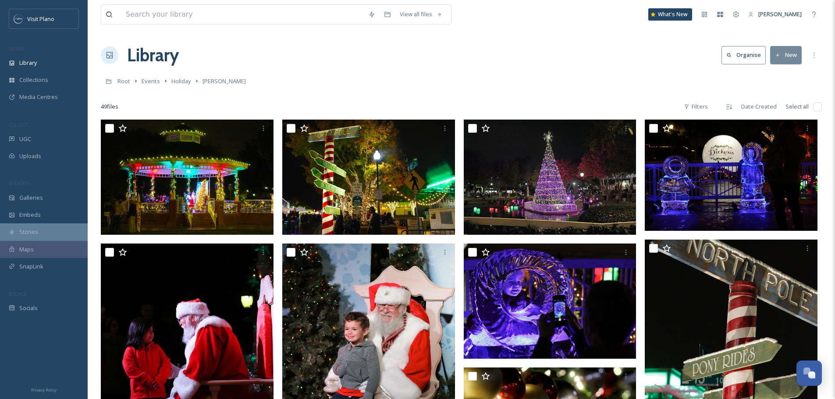
click at [25, 235] on span "Stories" at bounding box center [28, 232] width 19 height 8
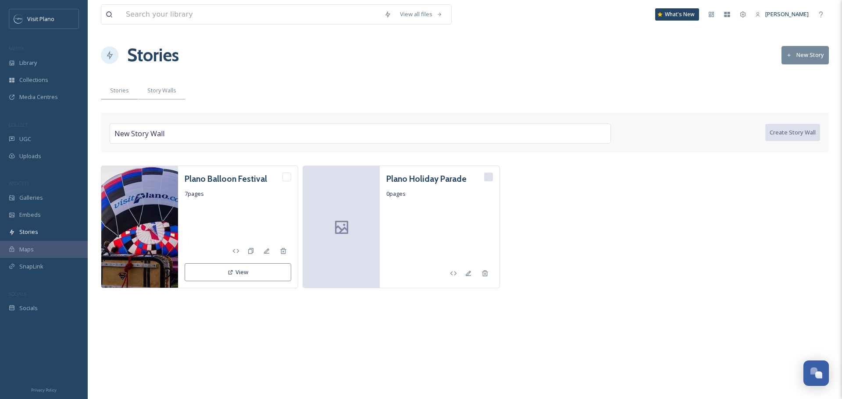
click at [147, 92] on span "Story Walls" at bounding box center [161, 90] width 29 height 8
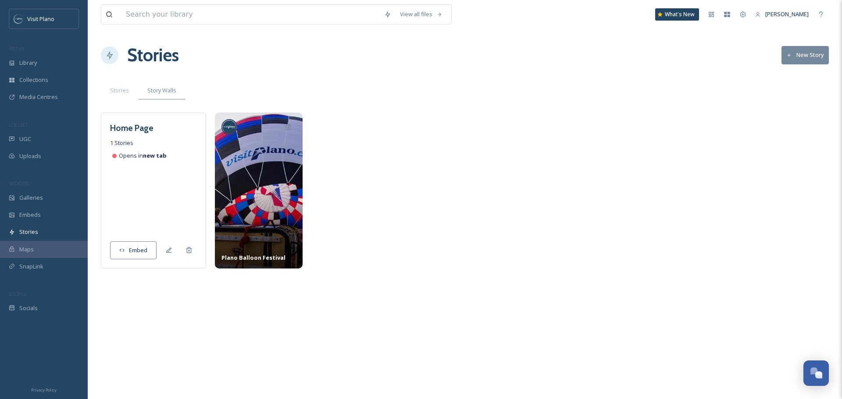
click at [800, 57] on button "New Story" at bounding box center [804, 55] width 47 height 18
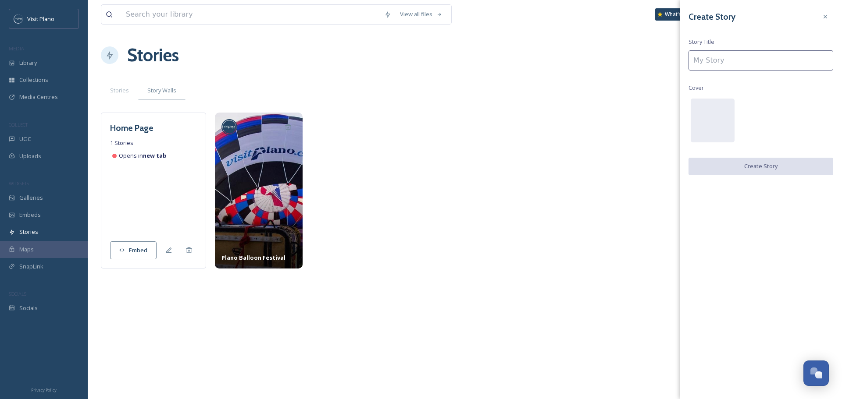
click at [725, 59] on input at bounding box center [760, 60] width 145 height 20
type input "[PERSON_NAME]"
click at [737, 166] on button "Create Story" at bounding box center [760, 167] width 145 height 18
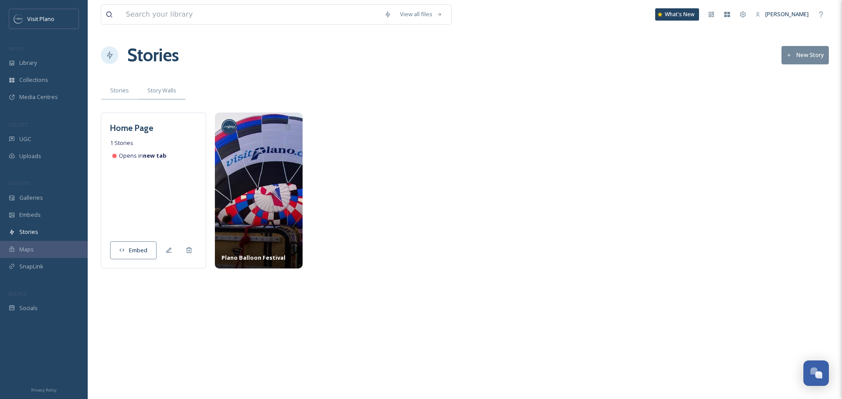
click at [115, 91] on span "Stories" at bounding box center [119, 90] width 19 height 8
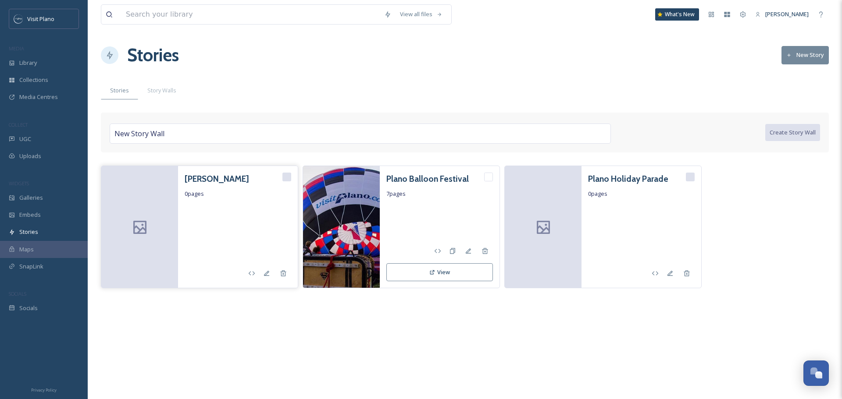
click at [203, 233] on div at bounding box center [238, 232] width 107 height 59
click at [194, 184] on h3 "[PERSON_NAME]" at bounding box center [217, 179] width 64 height 13
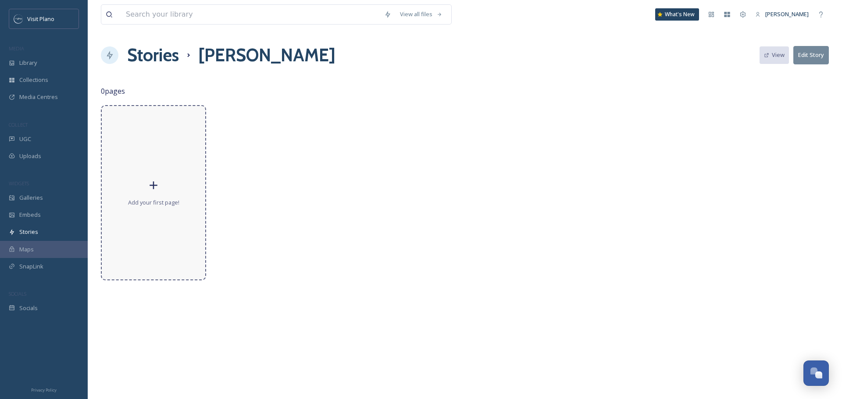
click at [148, 190] on icon at bounding box center [153, 185] width 13 height 13
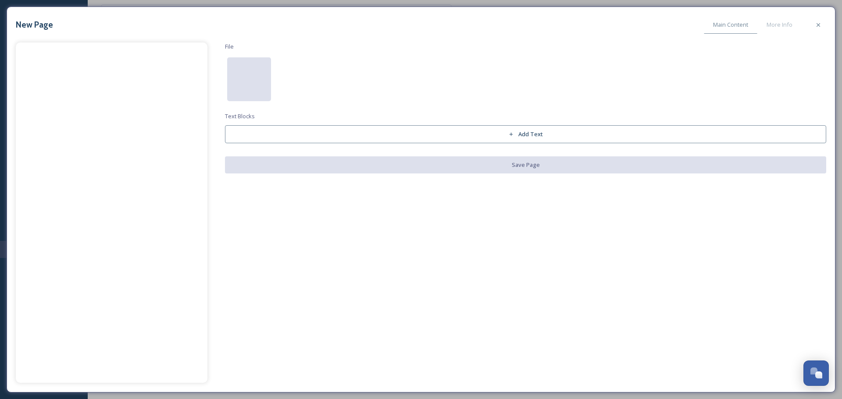
click at [231, 93] on div at bounding box center [249, 79] width 44 height 44
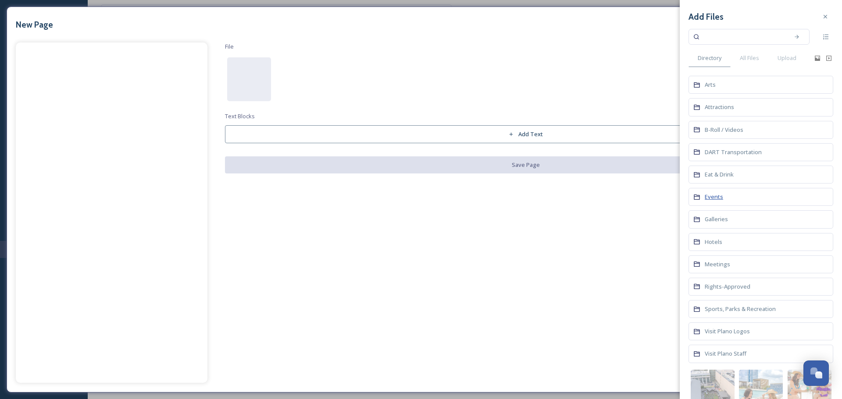
click at [718, 195] on span "Events" at bounding box center [713, 197] width 18 height 8
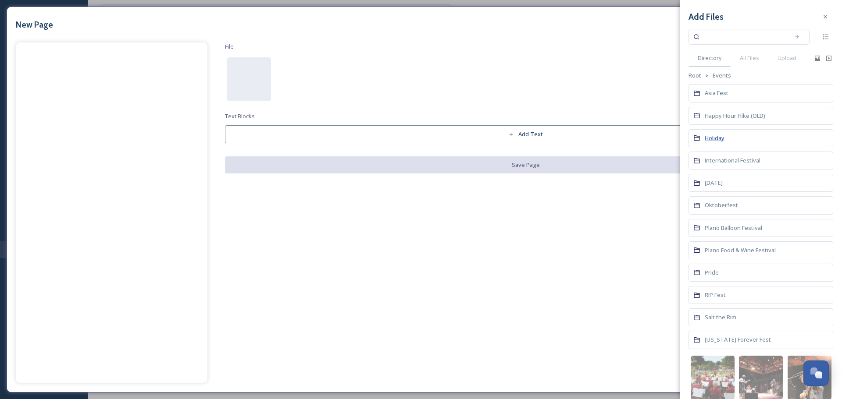
click at [717, 142] on span "Holiday" at bounding box center [714, 138] width 20 height 8
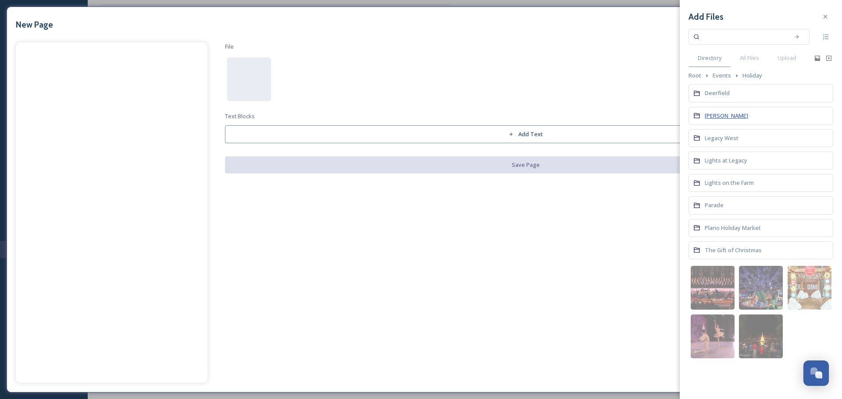
click at [718, 117] on span "[PERSON_NAME]" at bounding box center [725, 116] width 43 height 8
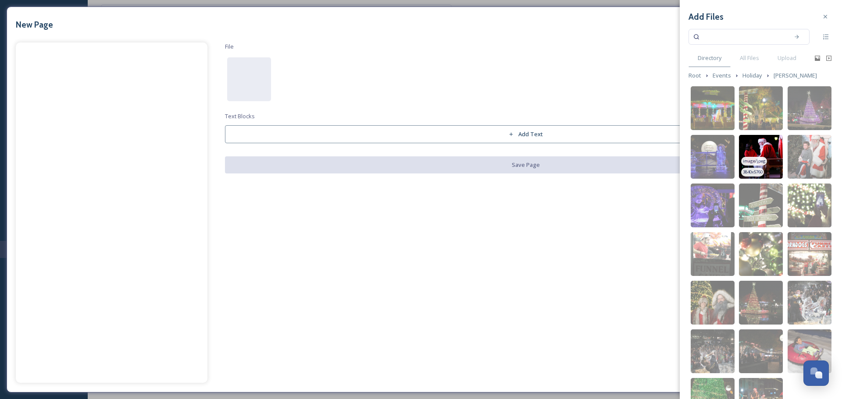
click at [756, 150] on img at bounding box center [761, 157] width 44 height 44
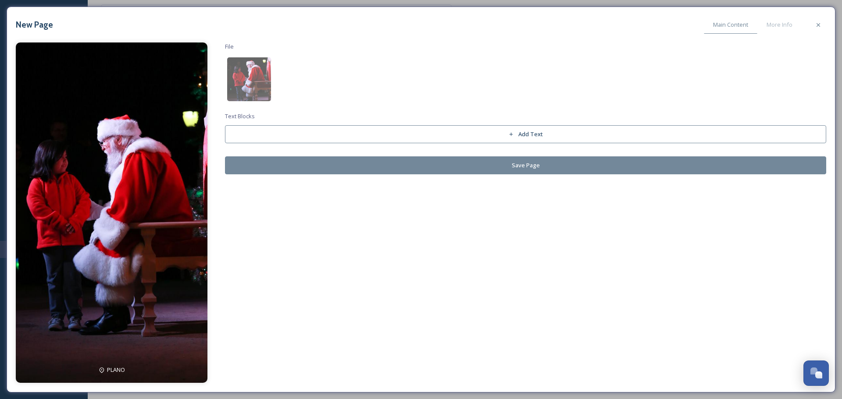
click at [350, 138] on button "Add Text" at bounding box center [525, 134] width 601 height 18
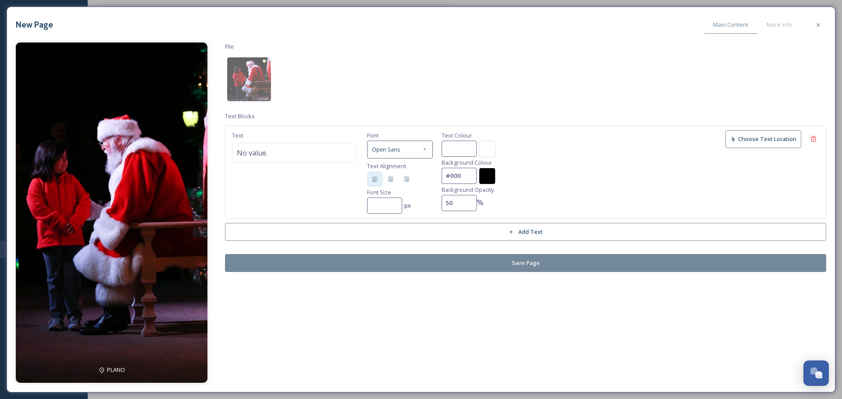
click at [363, 256] on button "Save Page" at bounding box center [525, 263] width 601 height 18
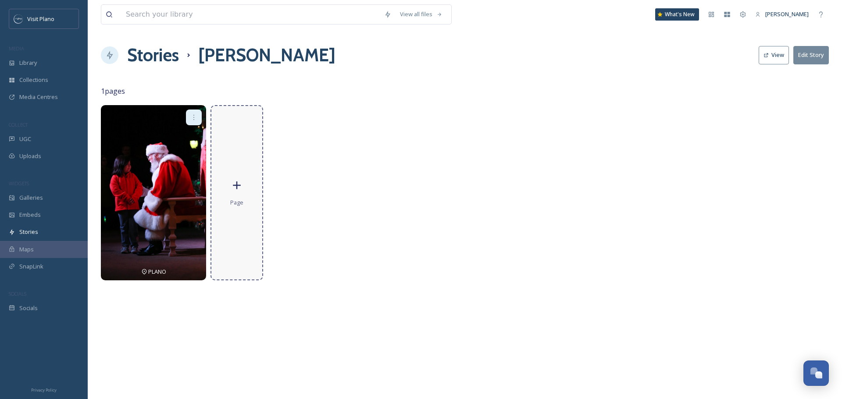
click at [232, 191] on icon at bounding box center [236, 185] width 13 height 13
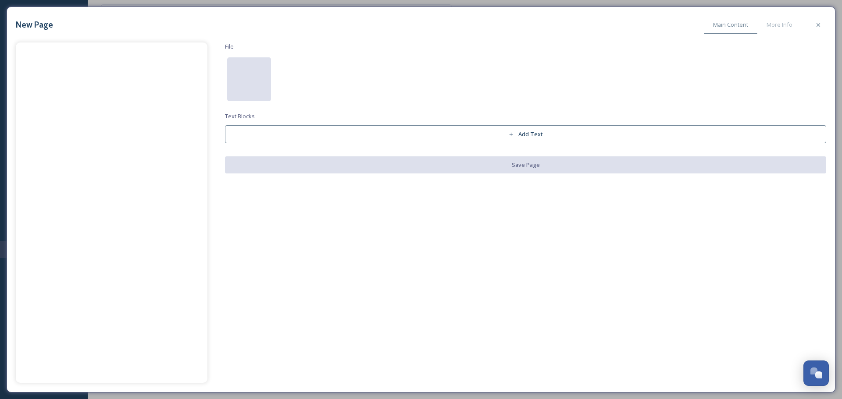
click at [245, 99] on div at bounding box center [249, 79] width 44 height 44
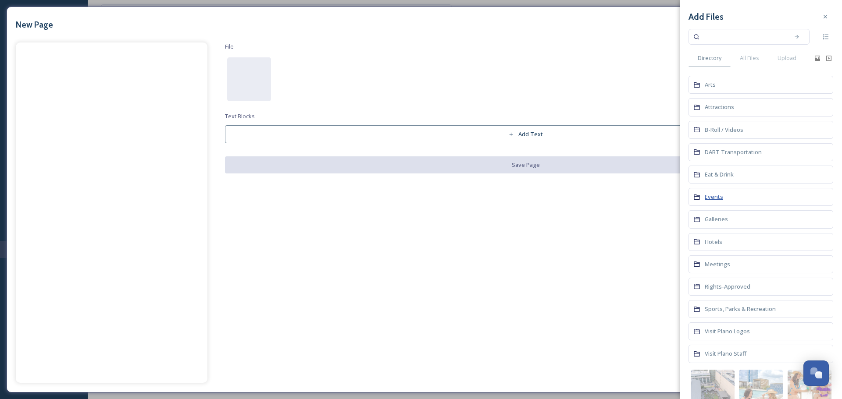
click at [709, 200] on span "Events" at bounding box center [713, 197] width 18 height 8
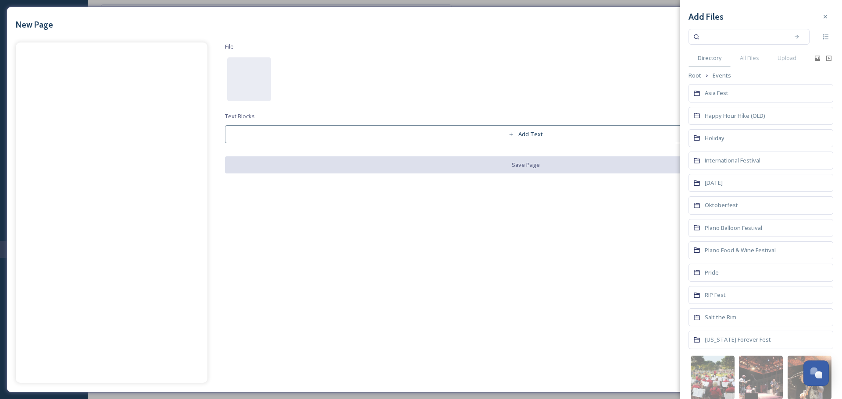
click at [707, 132] on div "Holiday" at bounding box center [760, 138] width 145 height 18
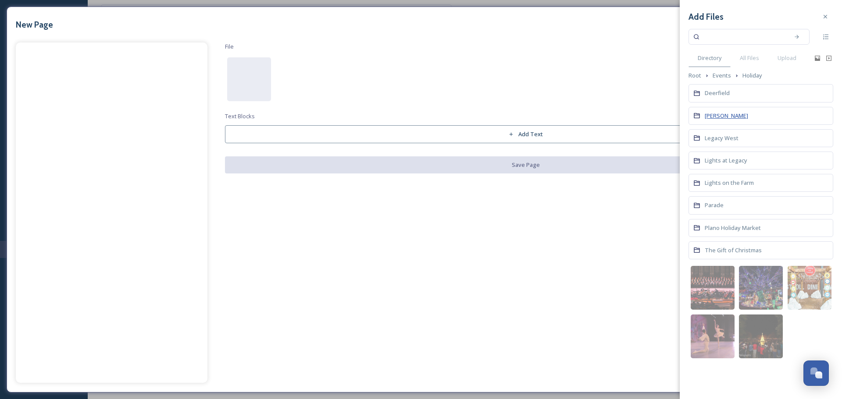
click at [715, 112] on span "[PERSON_NAME]" at bounding box center [725, 116] width 43 height 8
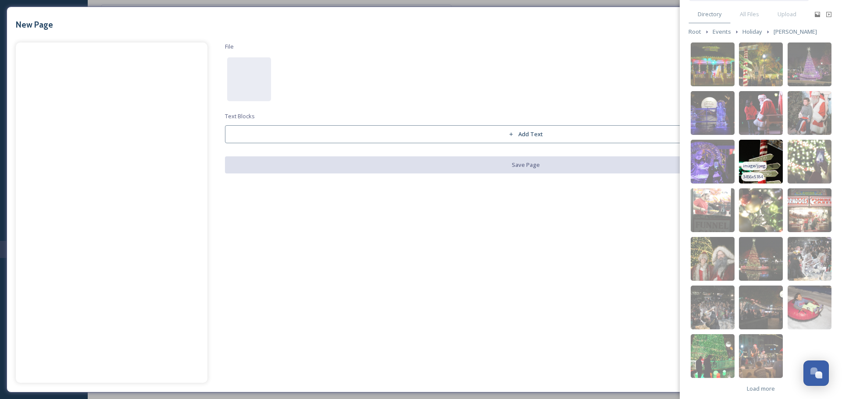
scroll to position [51, 0]
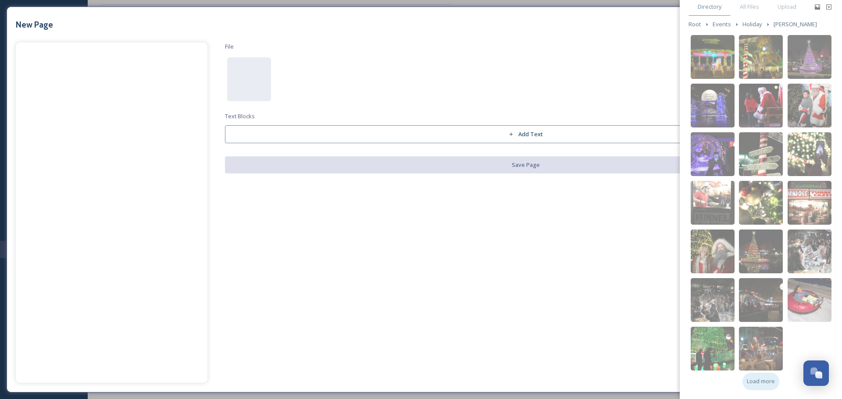
click at [755, 382] on span "Load more" at bounding box center [760, 381] width 28 height 8
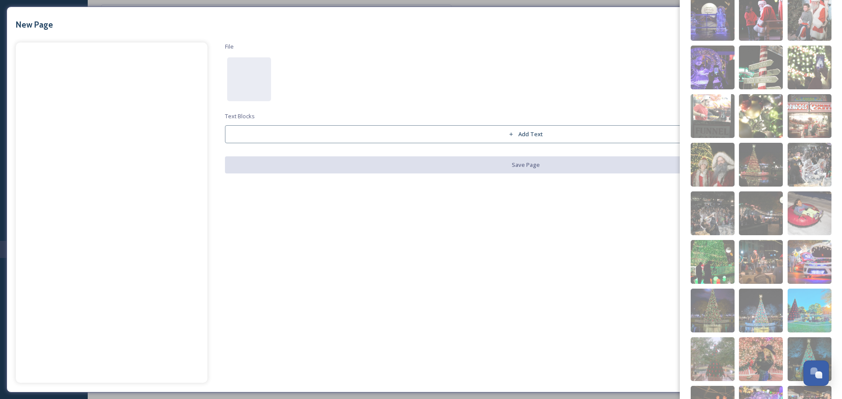
scroll to position [139, 0]
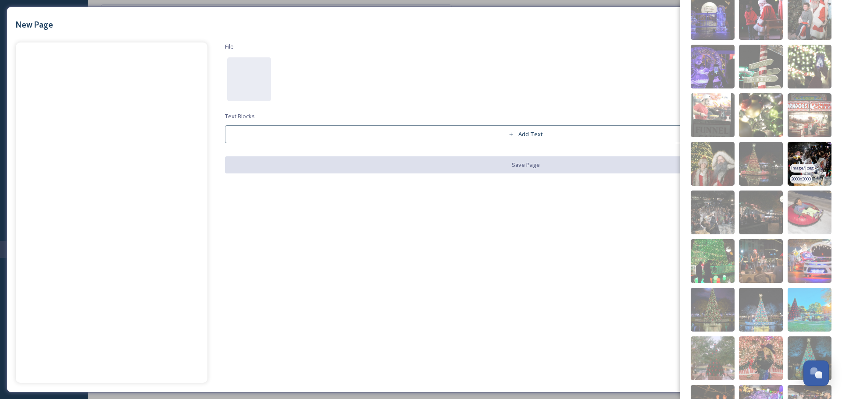
click at [805, 156] on img at bounding box center [809, 164] width 44 height 44
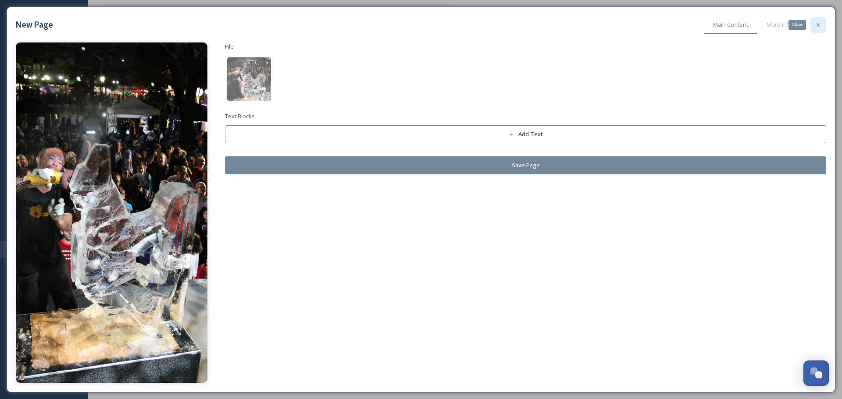
click at [820, 20] on div "Close" at bounding box center [818, 25] width 16 height 16
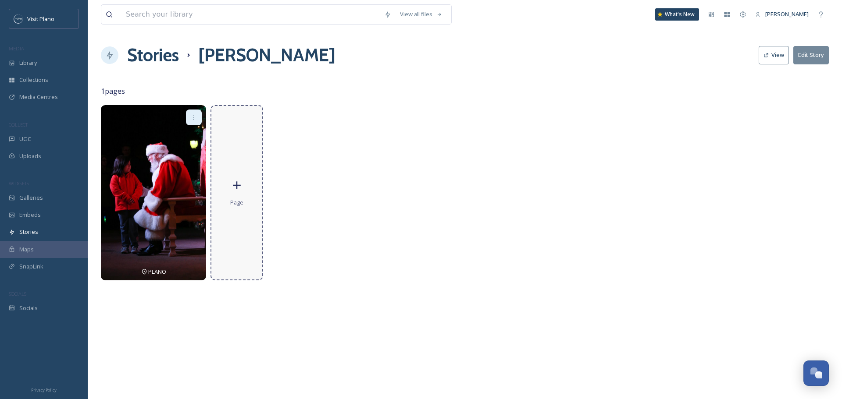
click at [231, 204] on span "Page" at bounding box center [236, 203] width 13 height 8
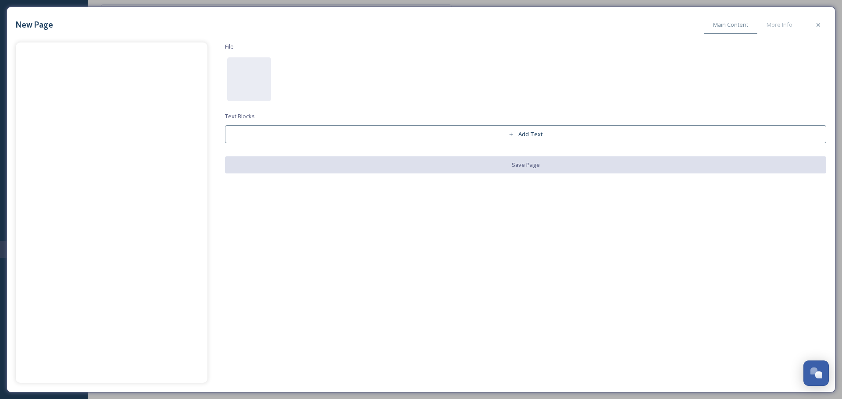
click at [226, 79] on div "File Text Blocks Add Text Save Page" at bounding box center [525, 108] width 601 height 131
click at [254, 84] on div at bounding box center [249, 79] width 44 height 44
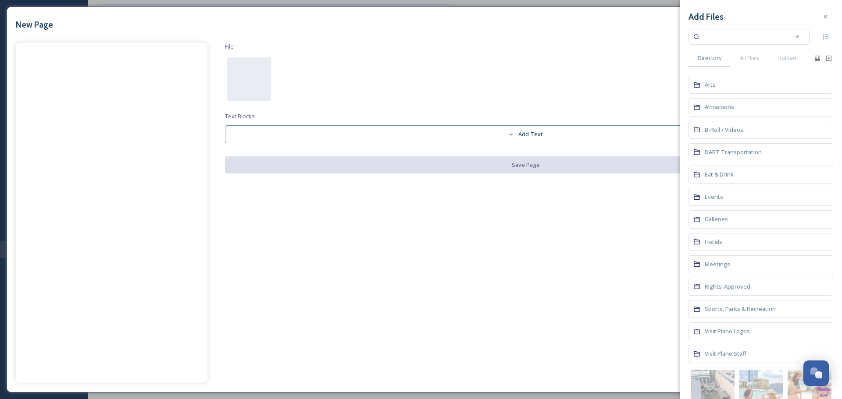
click at [715, 192] on div "Events" at bounding box center [760, 197] width 145 height 18
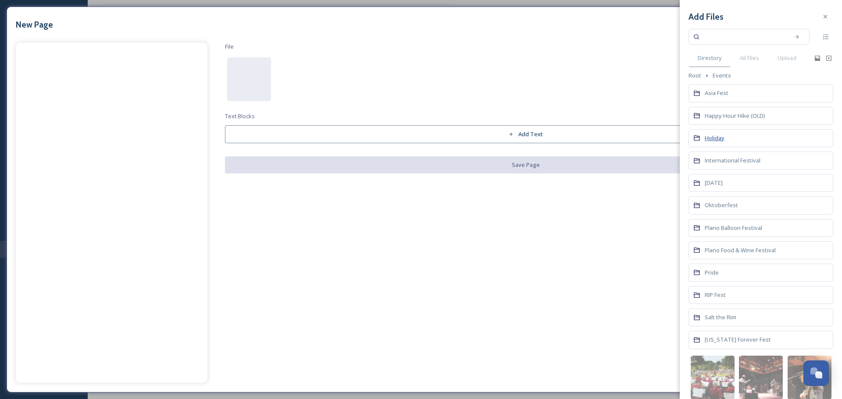
click at [723, 140] on span "Holiday" at bounding box center [714, 138] width 20 height 8
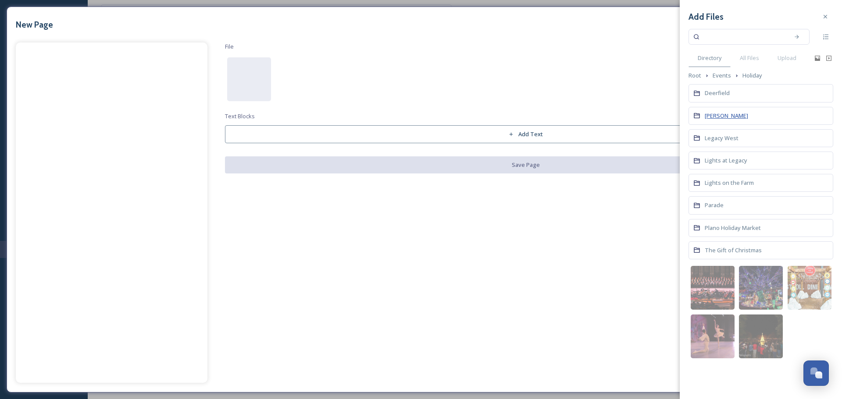
click at [711, 115] on span "[PERSON_NAME]" at bounding box center [725, 116] width 43 height 8
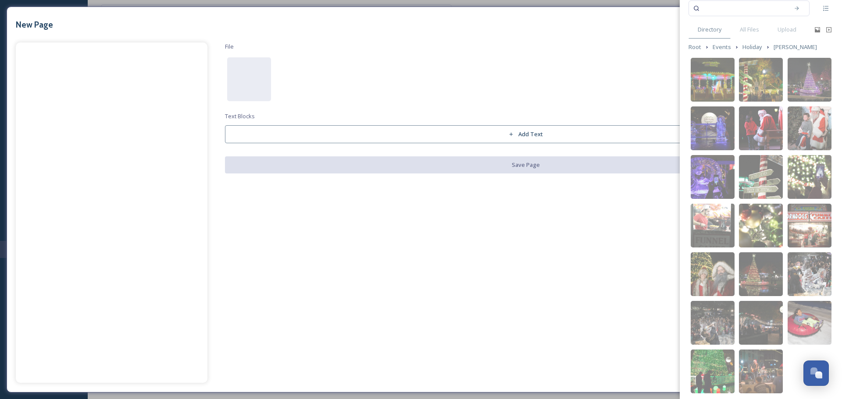
scroll to position [51, 0]
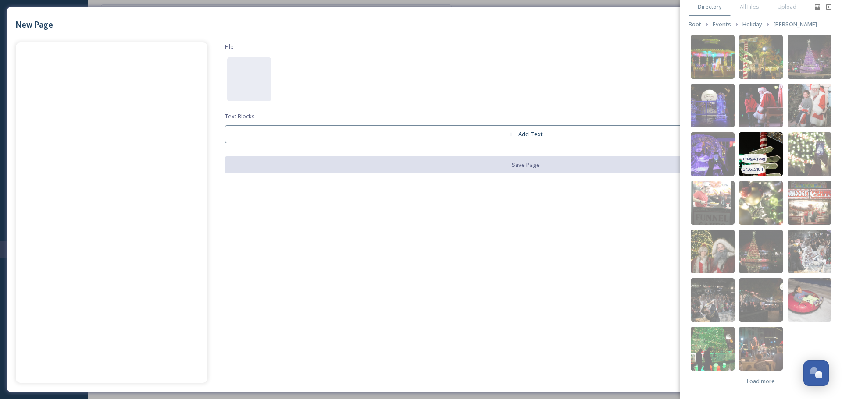
click at [764, 152] on img at bounding box center [761, 154] width 44 height 44
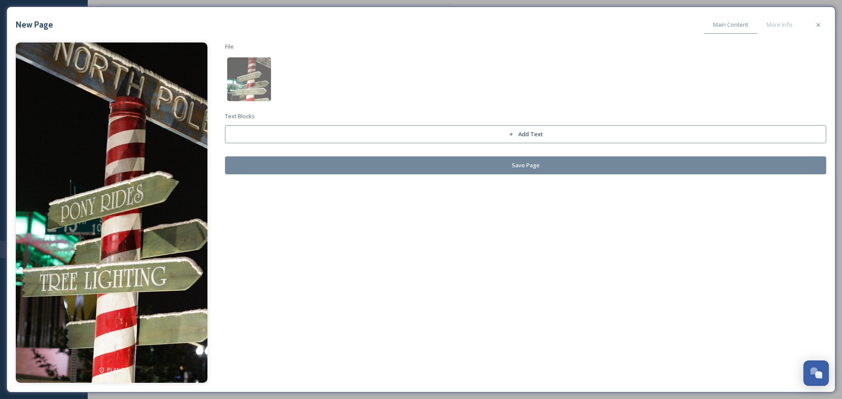
click at [287, 169] on button "Save Page" at bounding box center [525, 165] width 601 height 18
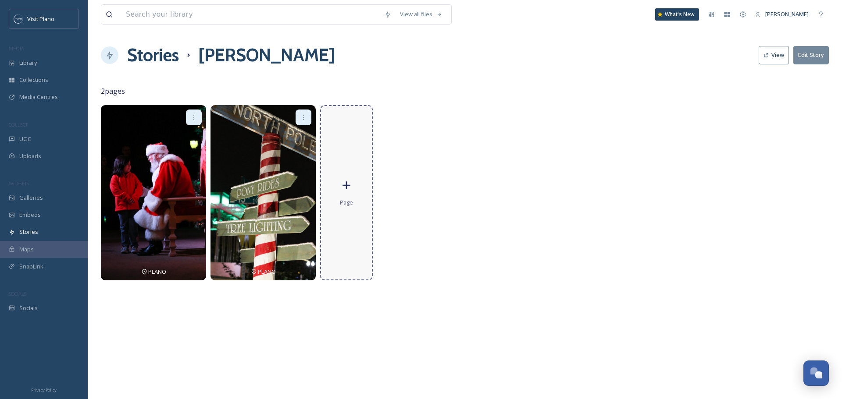
click at [348, 184] on icon at bounding box center [346, 185] width 13 height 13
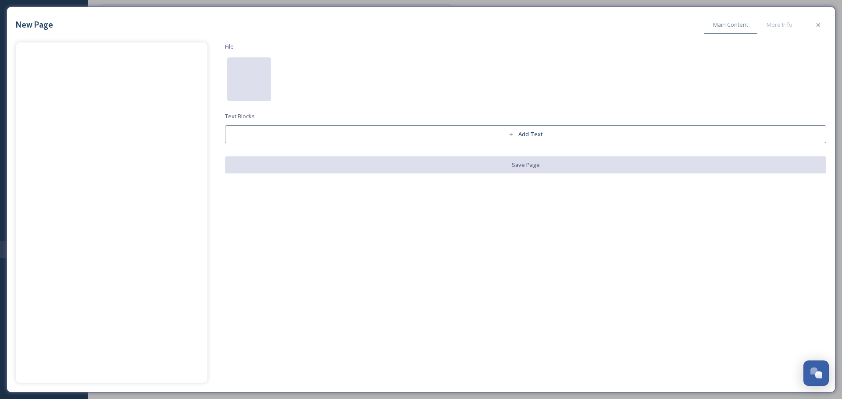
click at [263, 94] on div at bounding box center [249, 79] width 44 height 44
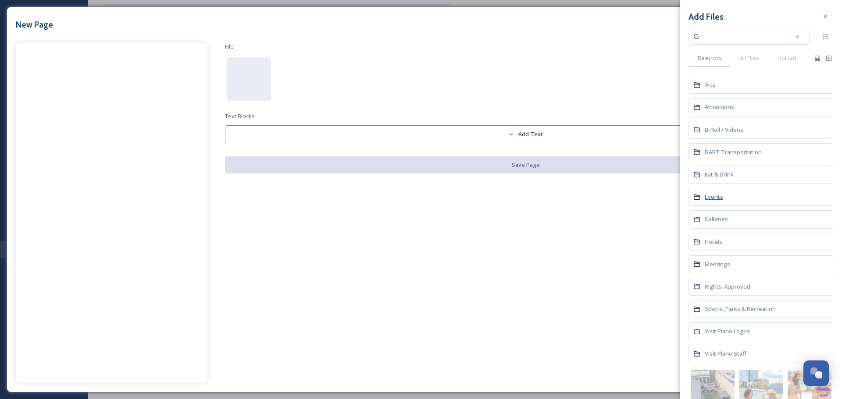
click at [714, 196] on span "Events" at bounding box center [713, 197] width 18 height 8
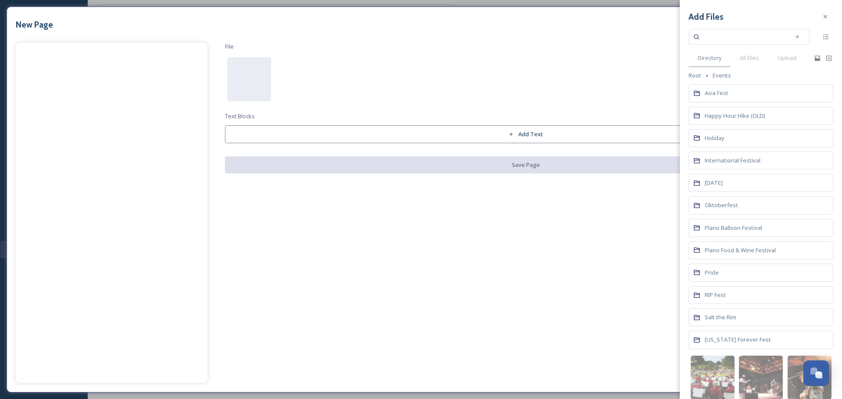
click at [721, 144] on div "Holiday" at bounding box center [760, 138] width 145 height 18
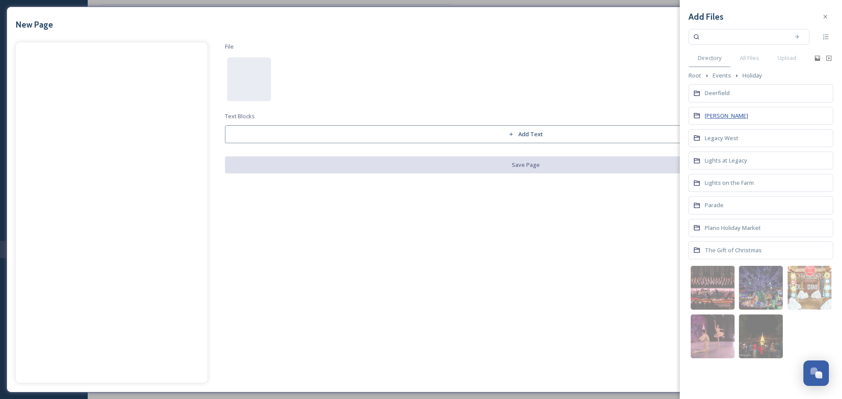
click at [717, 112] on span "[PERSON_NAME]" at bounding box center [725, 116] width 43 height 8
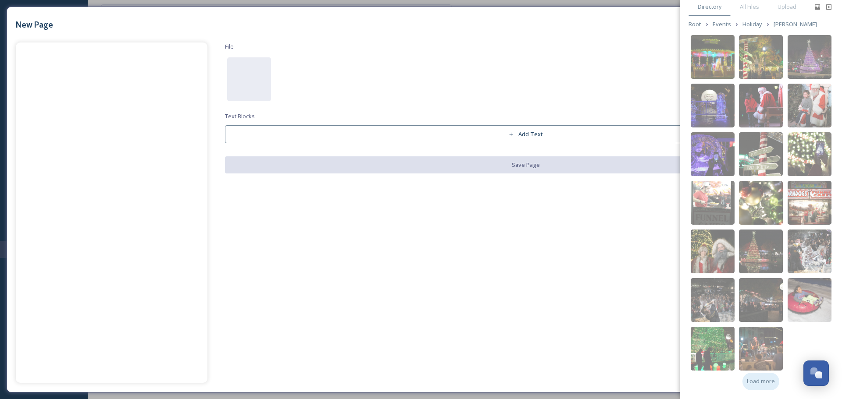
click at [760, 380] on span "Load more" at bounding box center [760, 381] width 28 height 8
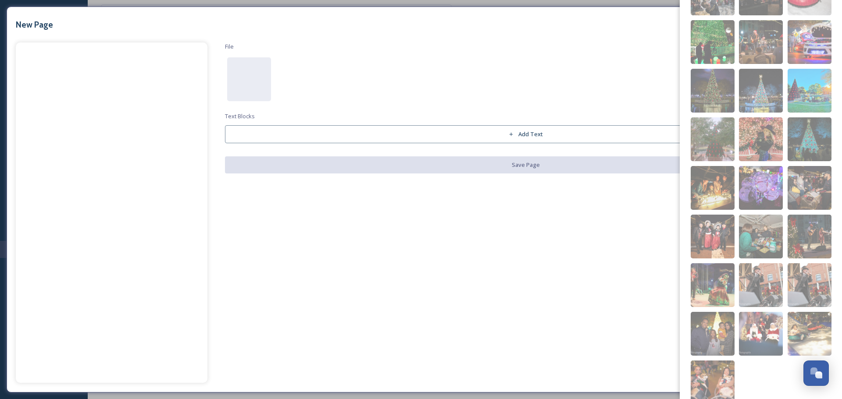
scroll to position [392, 0]
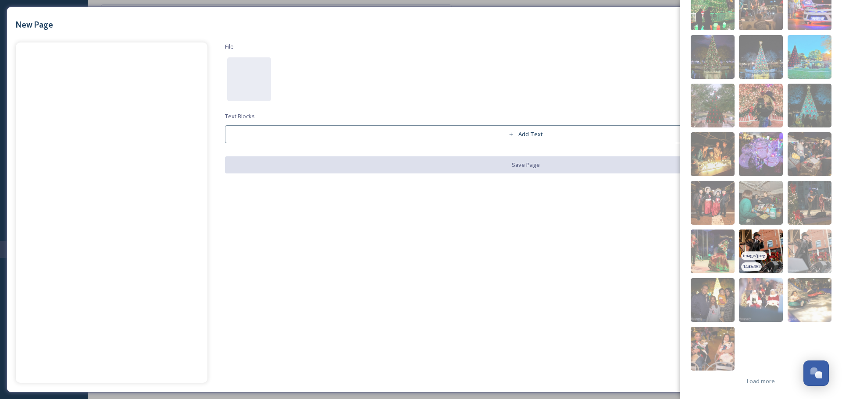
click at [770, 241] on img at bounding box center [761, 252] width 44 height 44
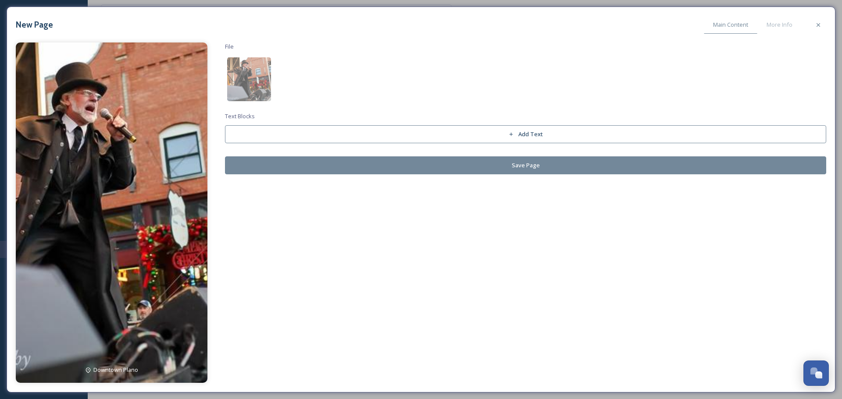
click at [162, 242] on img at bounding box center [112, 213] width 192 height 341
click at [243, 84] on img at bounding box center [249, 79] width 44 height 44
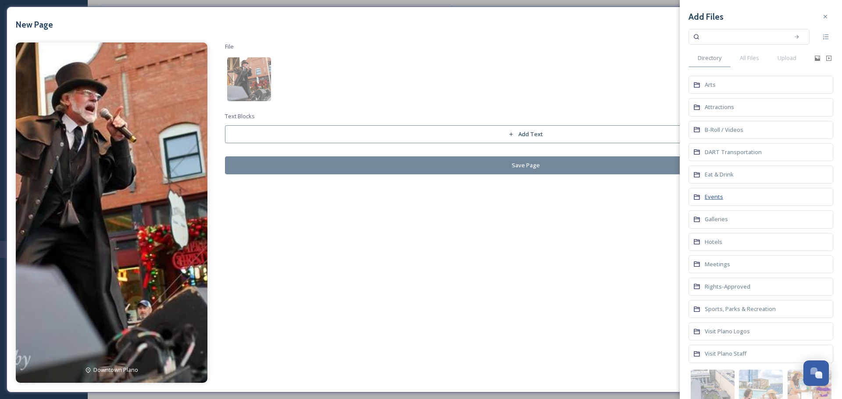
click at [716, 195] on span "Events" at bounding box center [713, 197] width 18 height 8
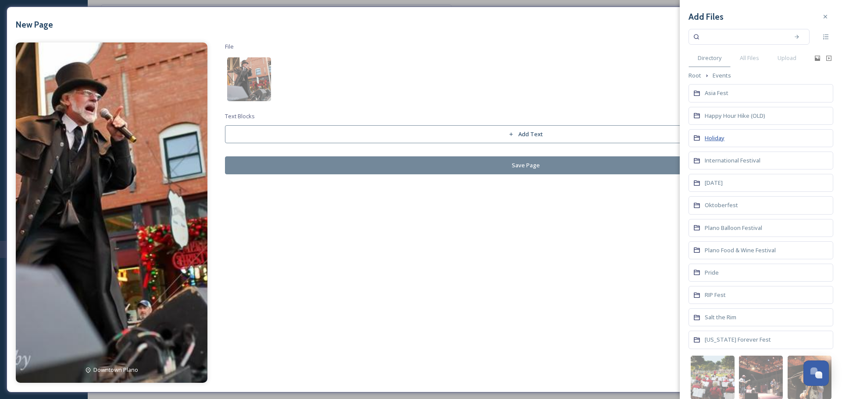
click at [716, 137] on span "Holiday" at bounding box center [714, 138] width 20 height 8
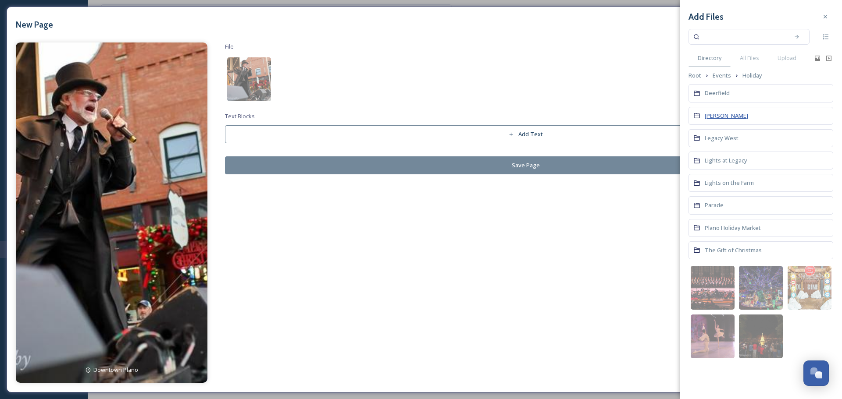
click at [723, 116] on span "[PERSON_NAME]" at bounding box center [725, 116] width 43 height 8
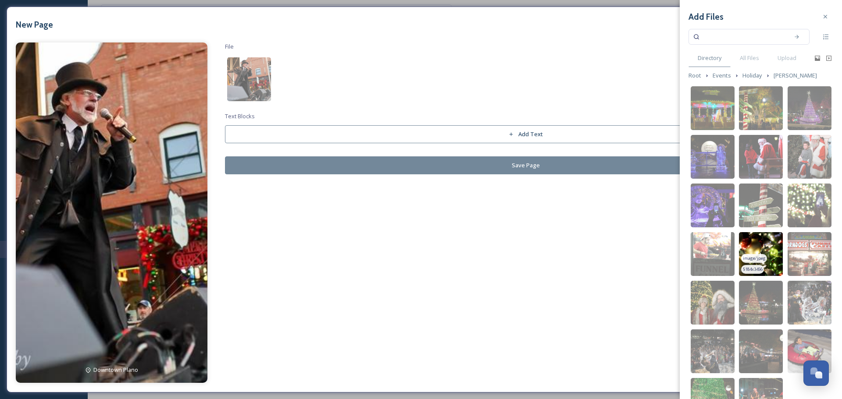
scroll to position [51, 0]
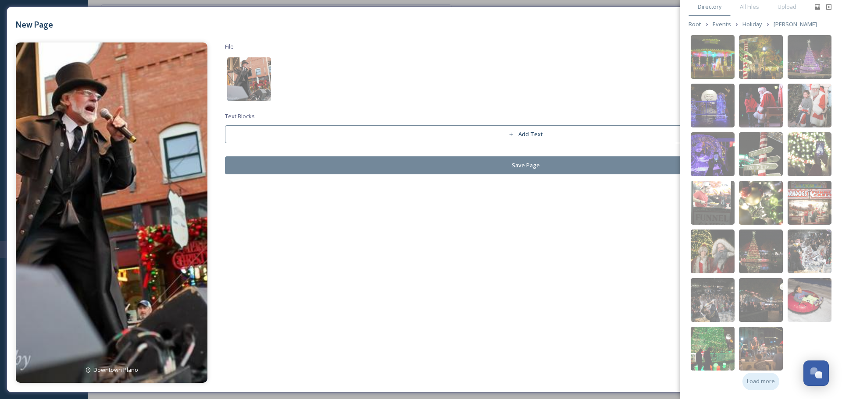
click at [747, 385] on span "Load more" at bounding box center [760, 381] width 28 height 8
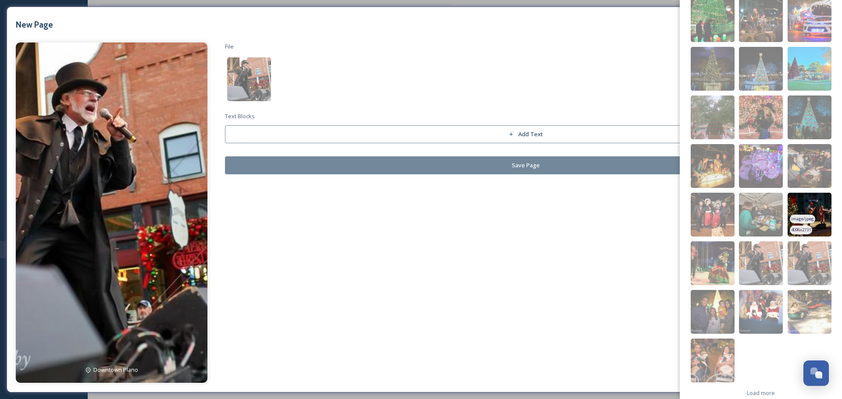
scroll to position [392, 0]
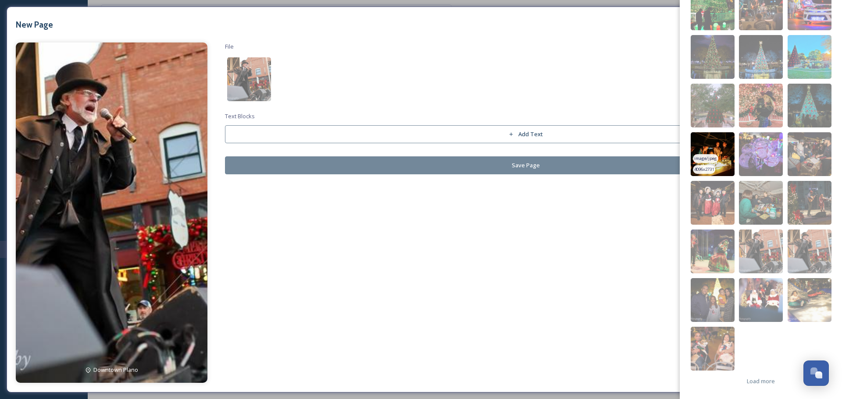
click at [700, 160] on span "image/jpeg" at bounding box center [705, 159] width 23 height 6
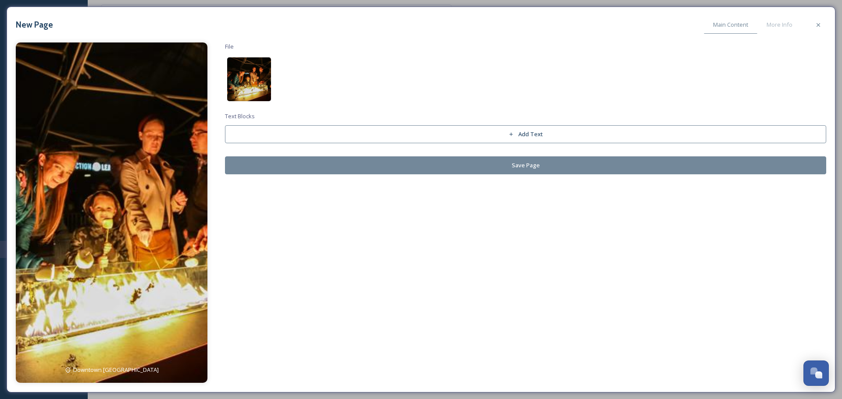
click at [260, 89] on img at bounding box center [249, 79] width 44 height 44
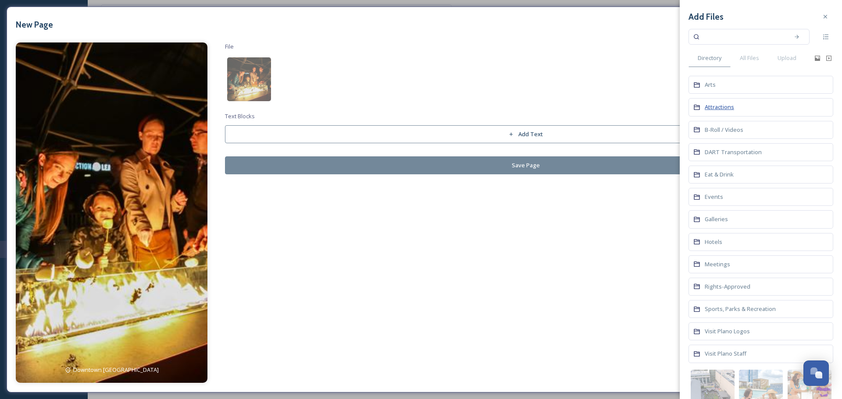
click at [711, 109] on span "Attractions" at bounding box center [718, 107] width 29 height 8
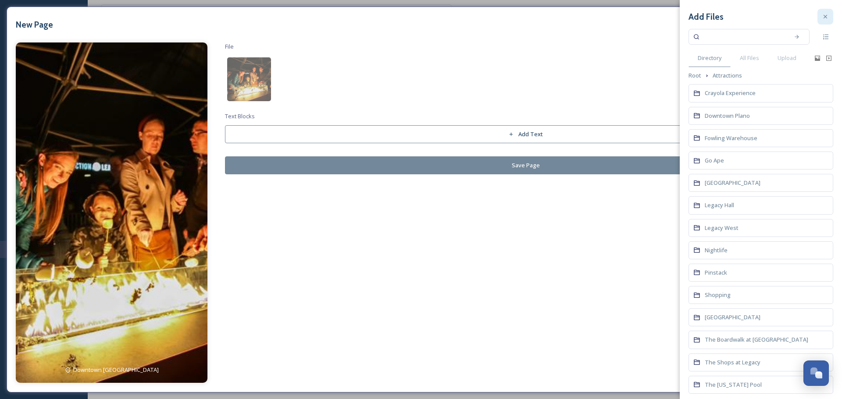
click at [821, 18] on icon at bounding box center [824, 16] width 7 height 7
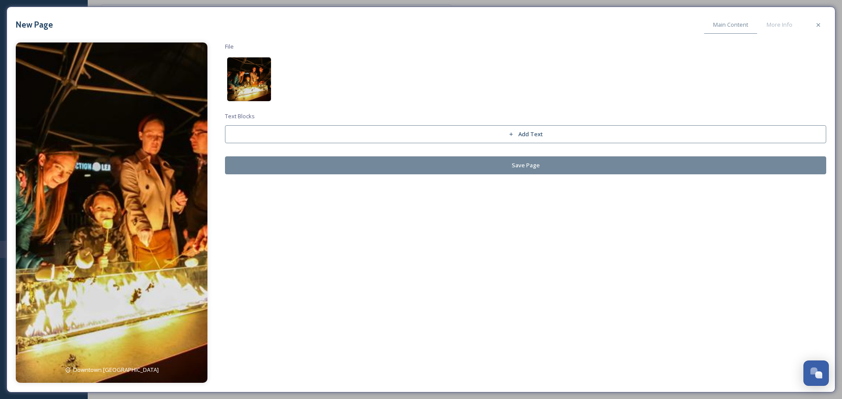
click at [252, 75] on img at bounding box center [249, 79] width 44 height 44
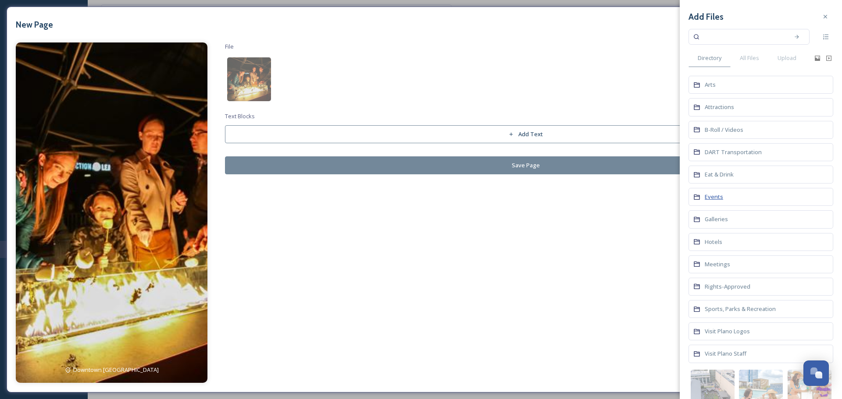
click at [716, 196] on span "Events" at bounding box center [713, 197] width 18 height 8
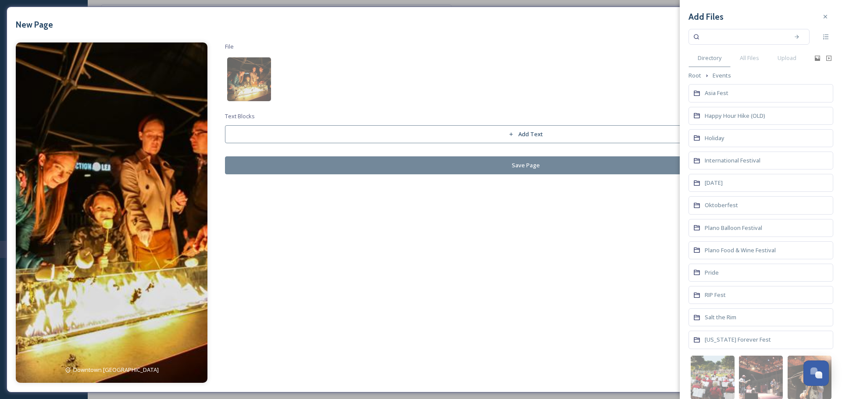
click at [725, 140] on div "Holiday" at bounding box center [760, 138] width 145 height 18
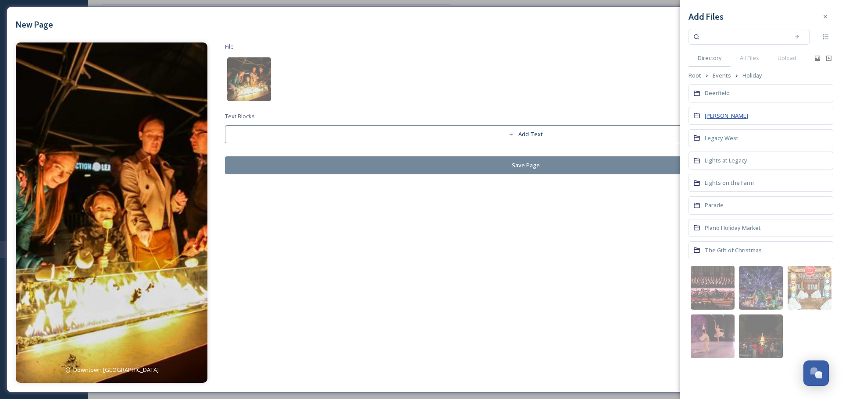
click at [714, 116] on span "[PERSON_NAME]" at bounding box center [725, 116] width 43 height 8
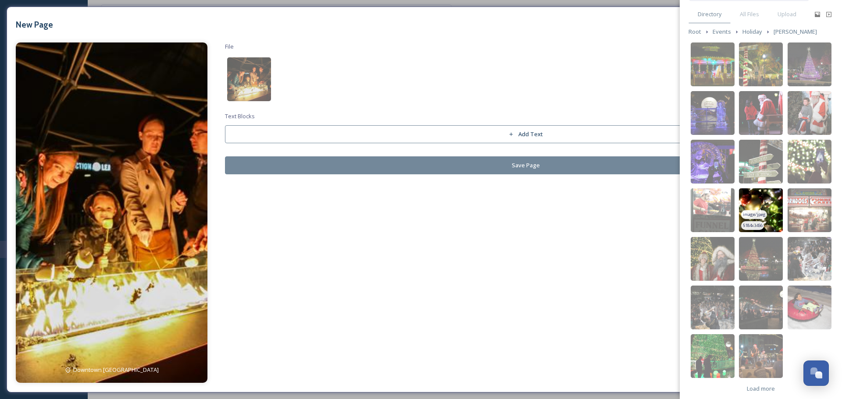
scroll to position [51, 0]
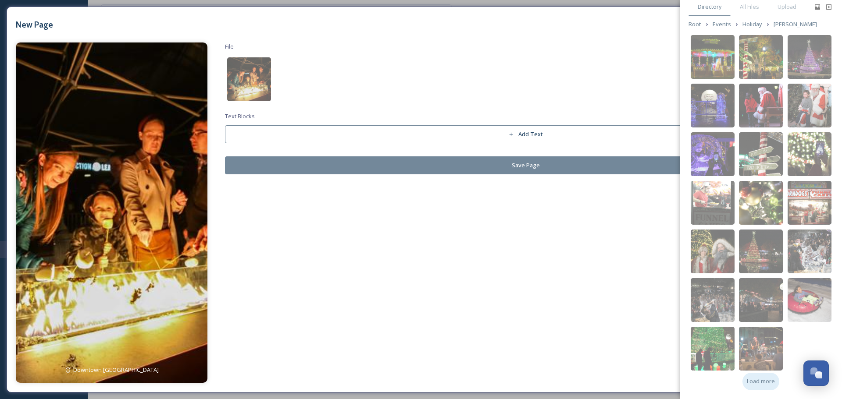
click at [753, 380] on span "Load more" at bounding box center [760, 381] width 28 height 8
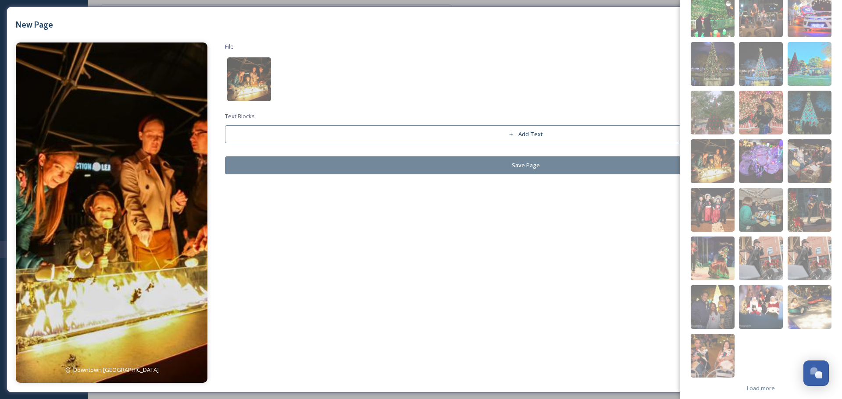
scroll to position [392, 0]
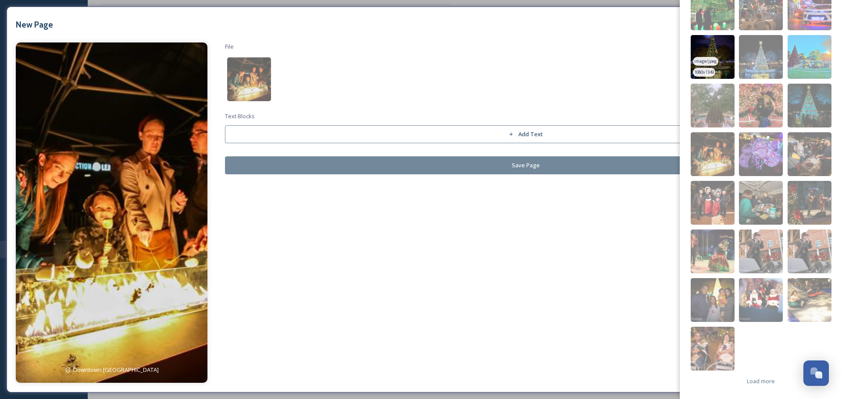
click at [723, 52] on img at bounding box center [712, 57] width 44 height 44
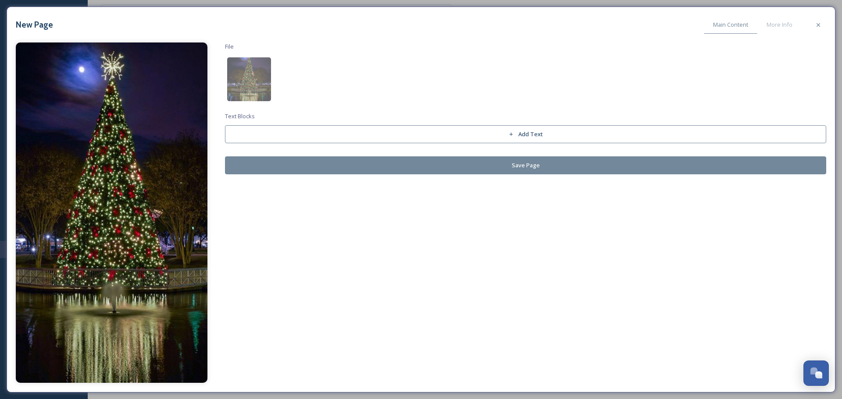
click at [330, 165] on button "Save Page" at bounding box center [525, 165] width 601 height 18
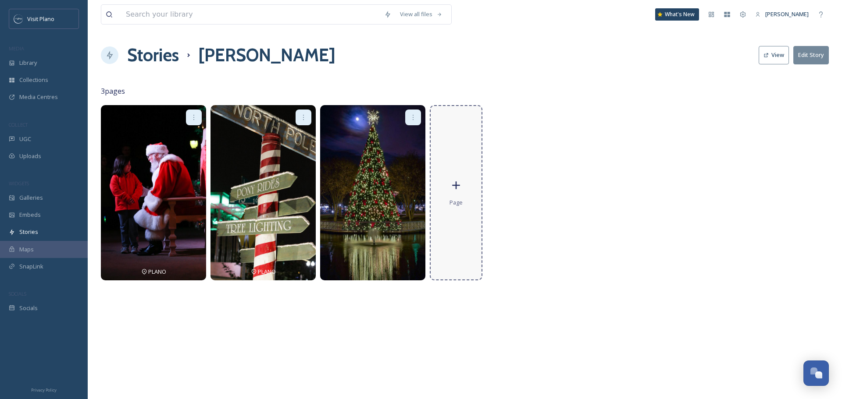
click at [441, 194] on div "Page" at bounding box center [456, 192] width 53 height 175
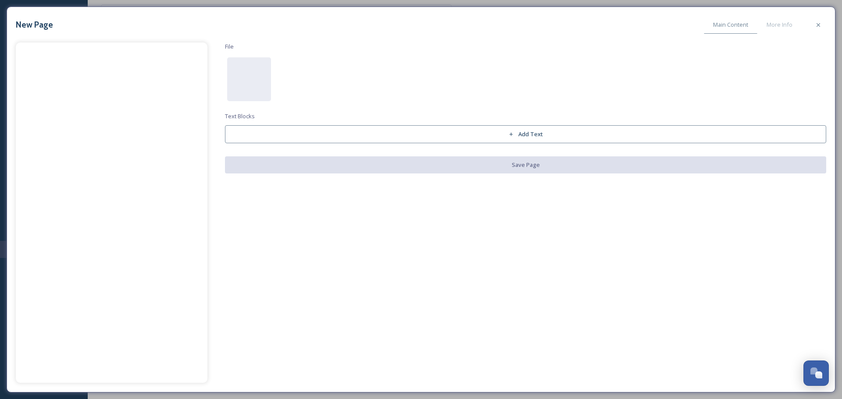
click at [489, 135] on button "Add Text" at bounding box center [525, 134] width 601 height 18
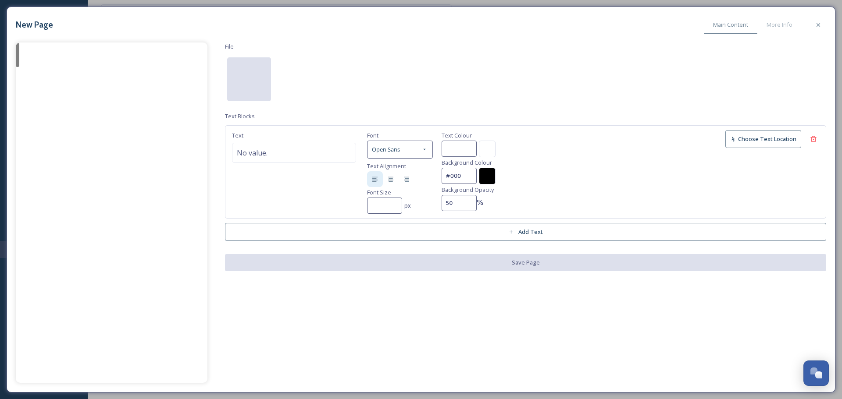
click at [258, 85] on div at bounding box center [249, 79] width 44 height 44
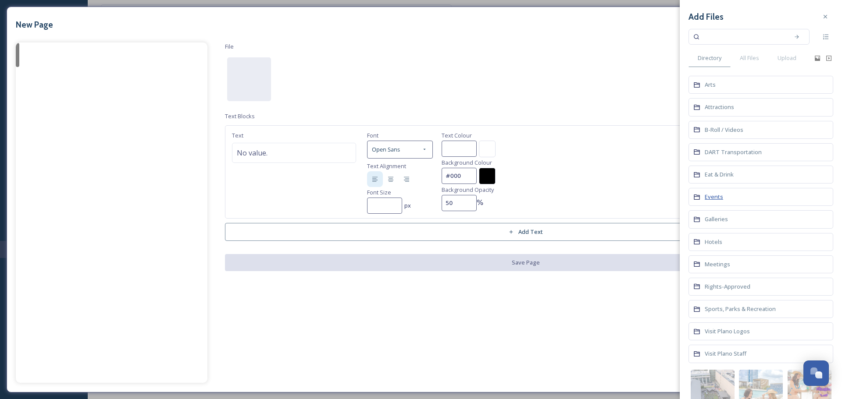
click at [717, 199] on span "Events" at bounding box center [713, 197] width 18 height 8
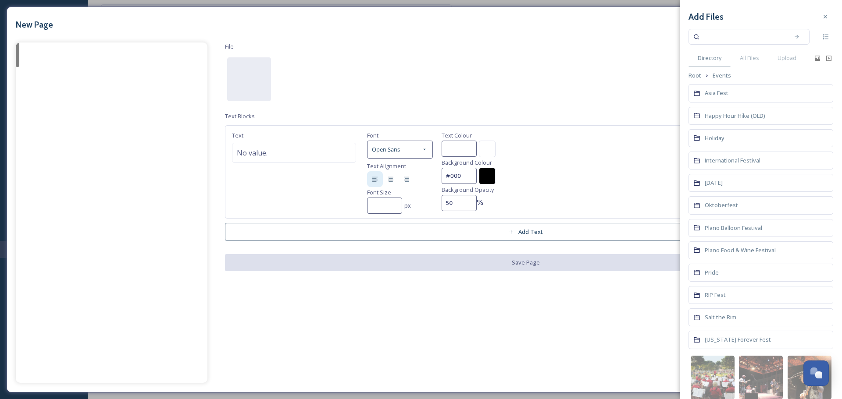
click at [715, 132] on div "Holiday" at bounding box center [760, 138] width 145 height 18
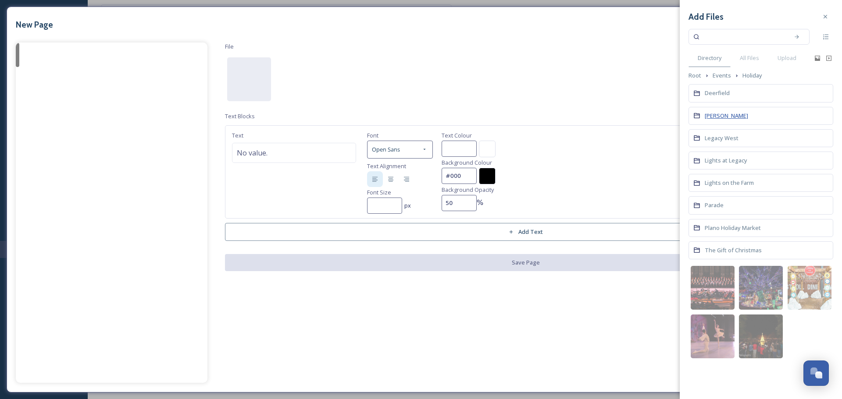
click at [718, 120] on span "[PERSON_NAME]" at bounding box center [725, 116] width 43 height 8
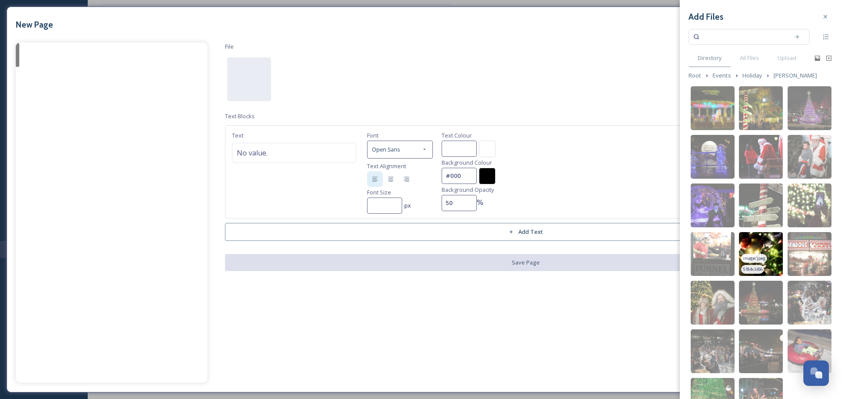
scroll to position [51, 0]
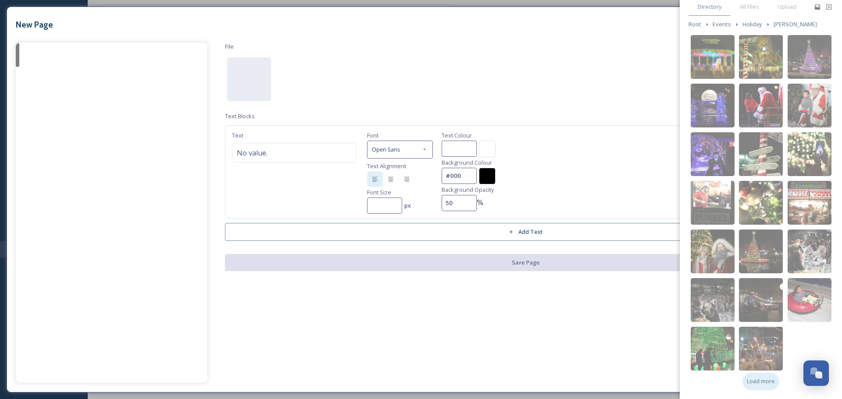
click at [766, 381] on span "Load more" at bounding box center [760, 381] width 28 height 8
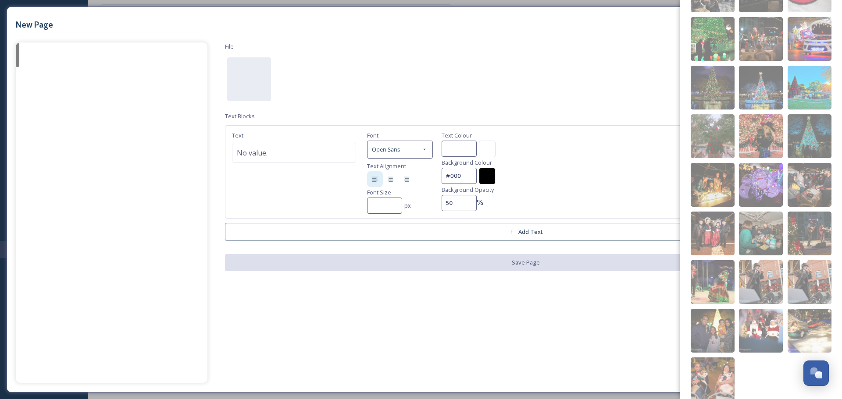
scroll to position [392, 0]
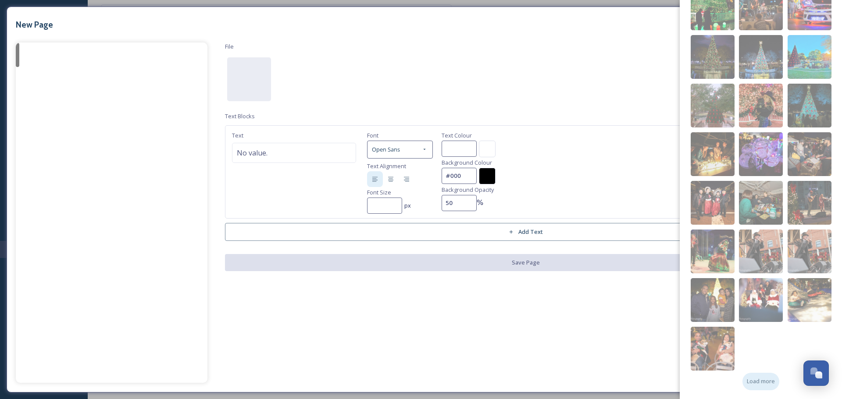
click at [763, 378] on span "Load more" at bounding box center [760, 381] width 28 height 8
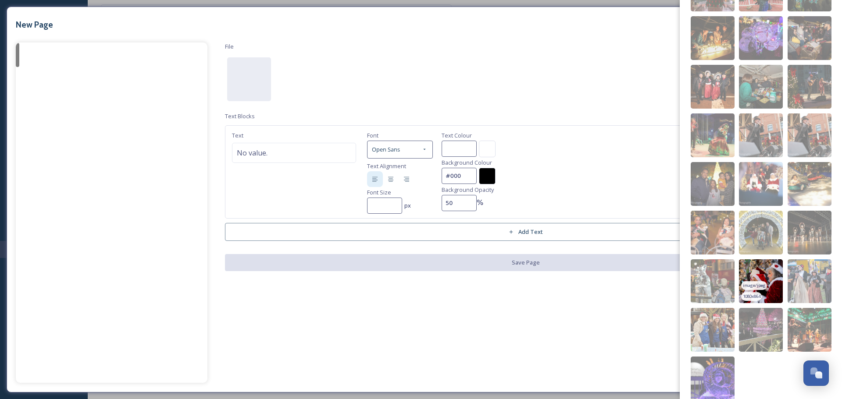
scroll to position [520, 0]
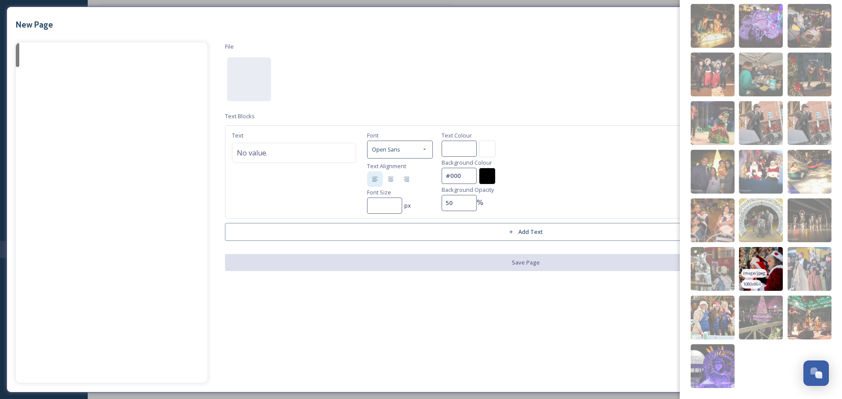
click at [766, 256] on img at bounding box center [761, 269] width 44 height 44
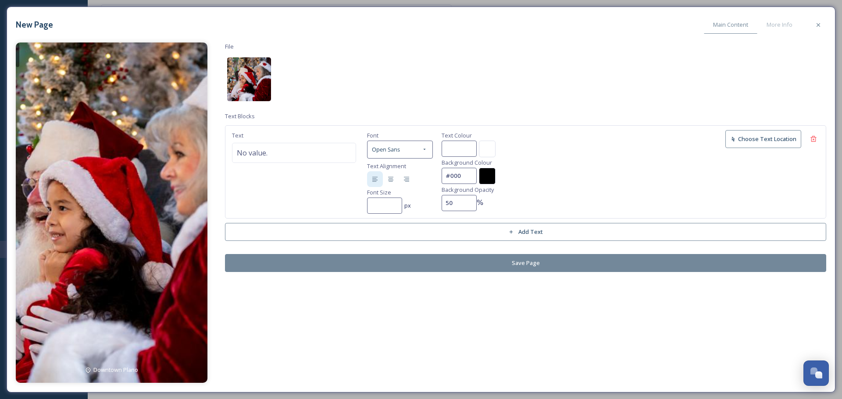
click at [239, 81] on img at bounding box center [249, 79] width 44 height 44
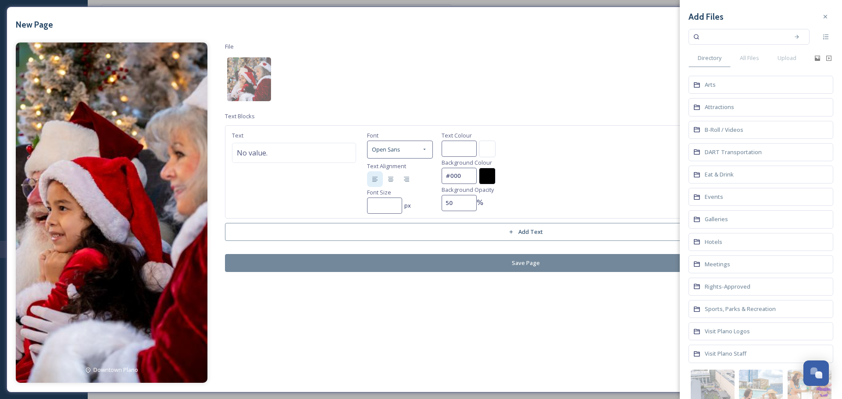
click at [714, 191] on div "Events" at bounding box center [760, 197] width 145 height 18
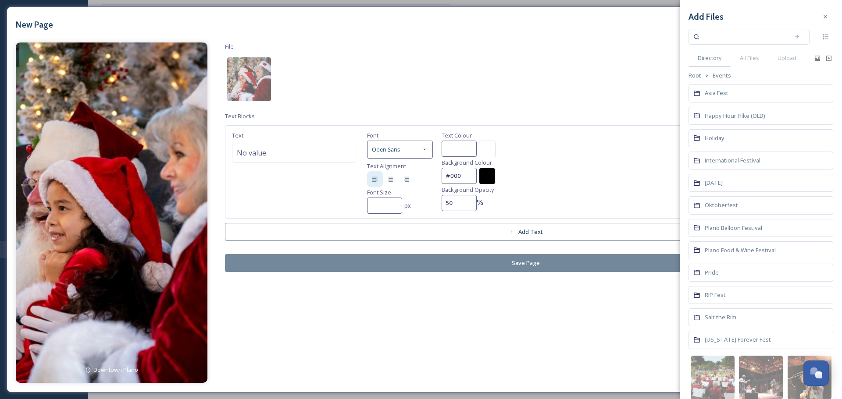
click at [733, 143] on div "Holiday" at bounding box center [760, 138] width 145 height 18
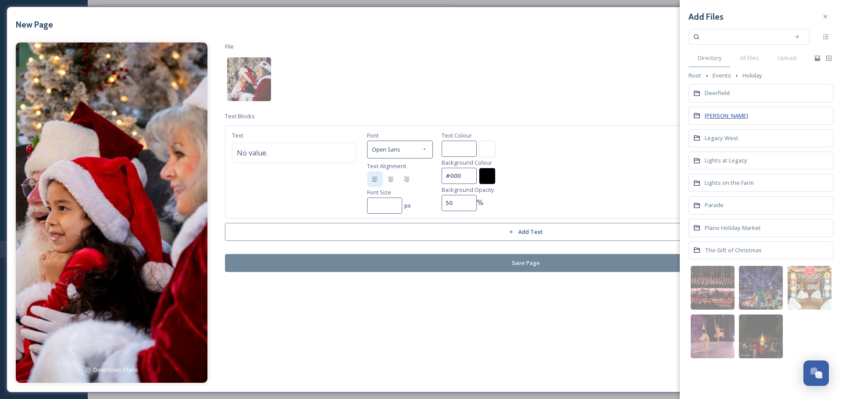
click at [714, 119] on span "[PERSON_NAME]" at bounding box center [725, 116] width 43 height 8
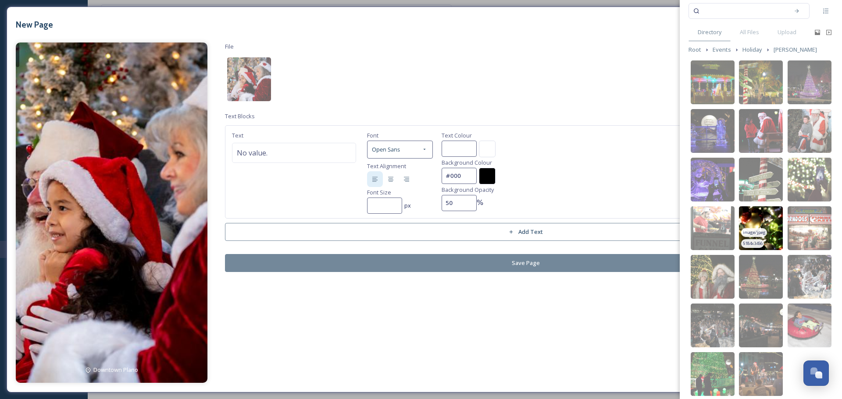
scroll to position [51, 0]
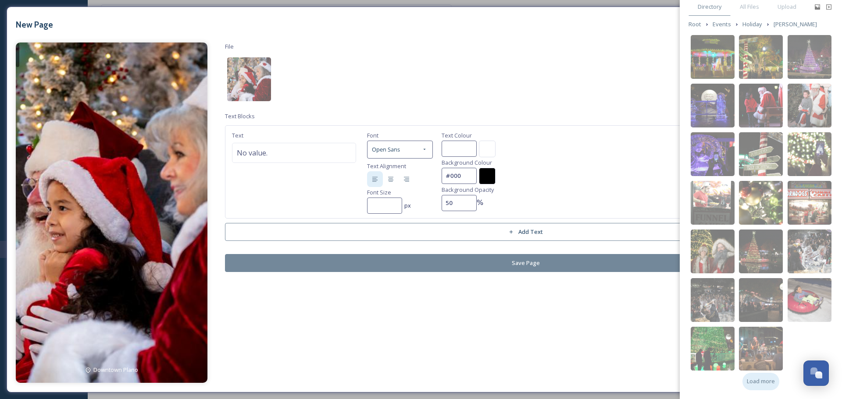
click at [761, 380] on span "Load more" at bounding box center [760, 381] width 28 height 8
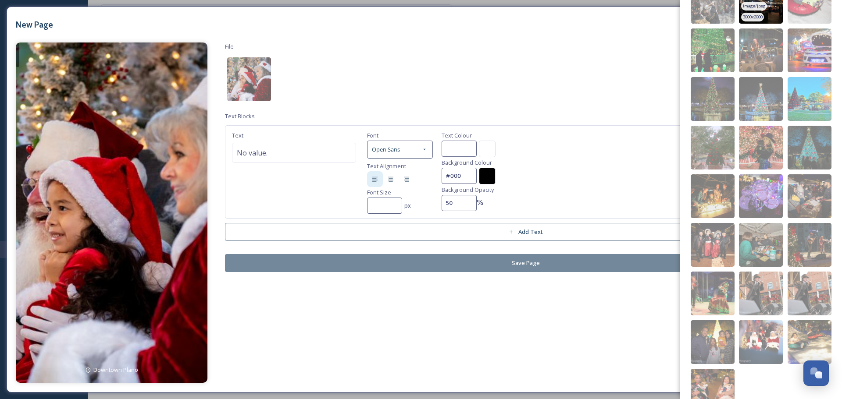
scroll to position [392, 0]
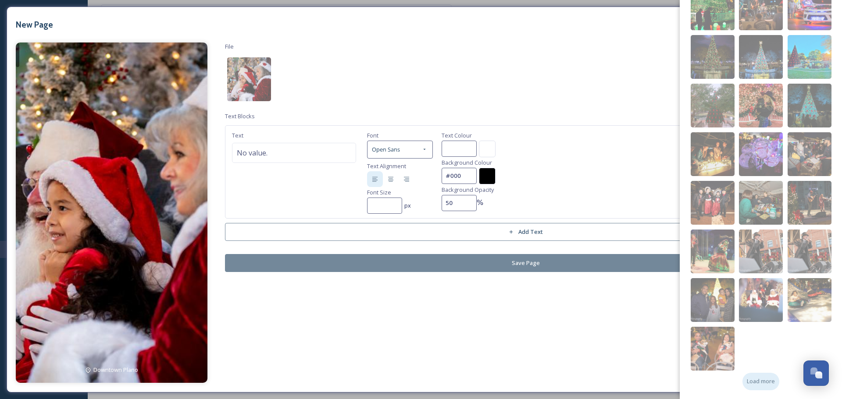
click at [756, 377] on div "Load more" at bounding box center [760, 381] width 37 height 17
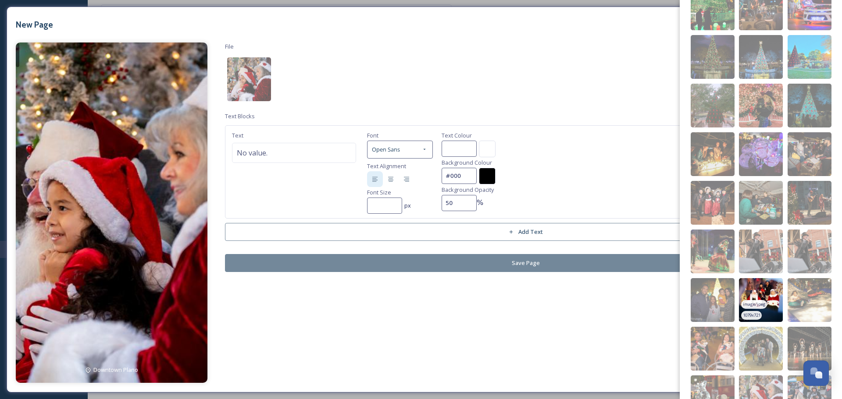
scroll to position [520, 0]
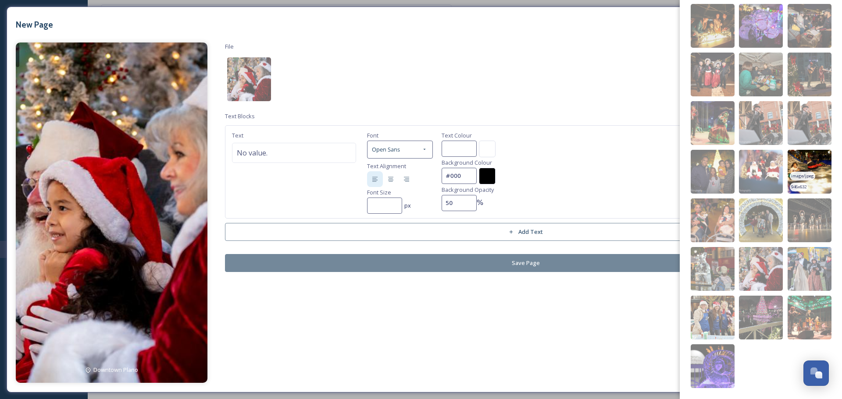
click at [814, 171] on img at bounding box center [809, 172] width 44 height 44
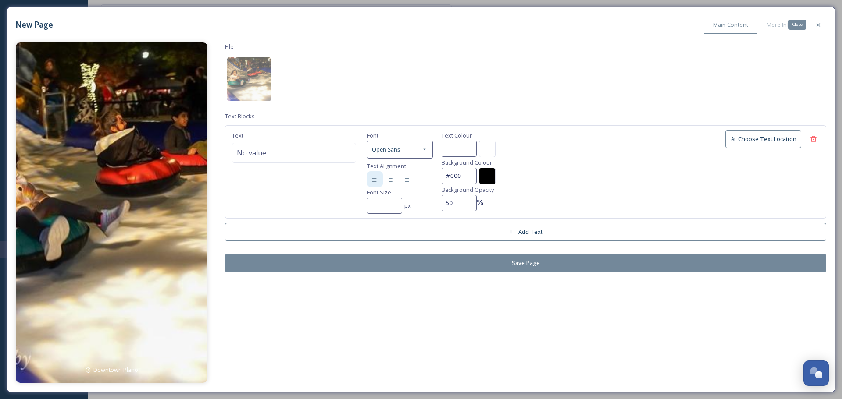
click at [813, 28] on div "Close" at bounding box center [818, 25] width 16 height 16
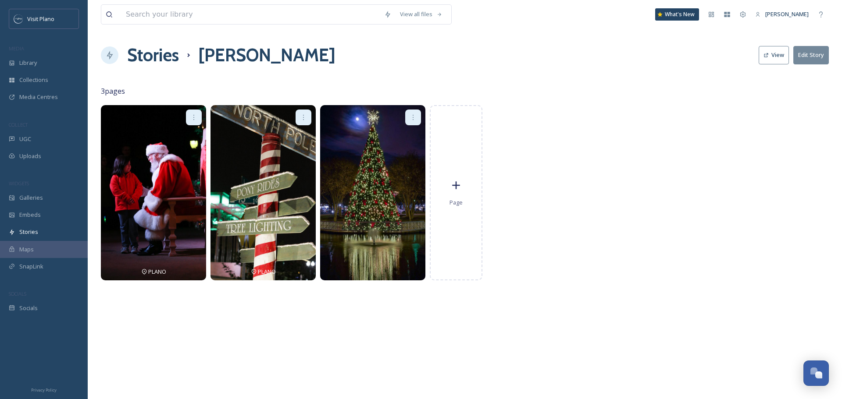
click at [128, 56] on h1 "Stories" at bounding box center [153, 55] width 52 height 26
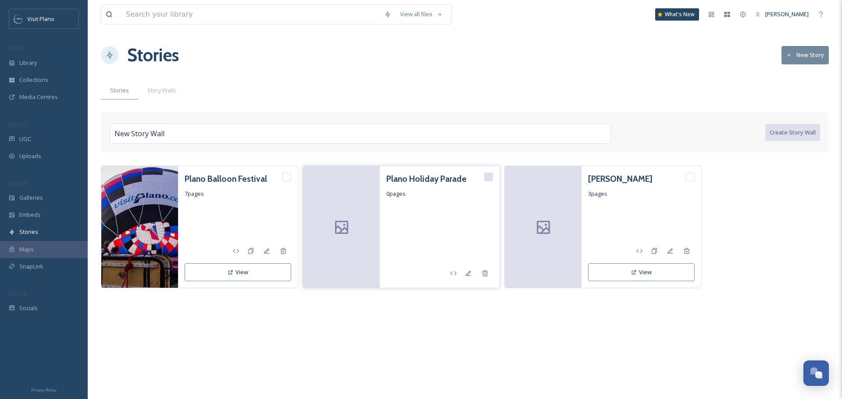
click at [420, 184] on h3 "Plano Holiday Parade" at bounding box center [426, 179] width 80 height 13
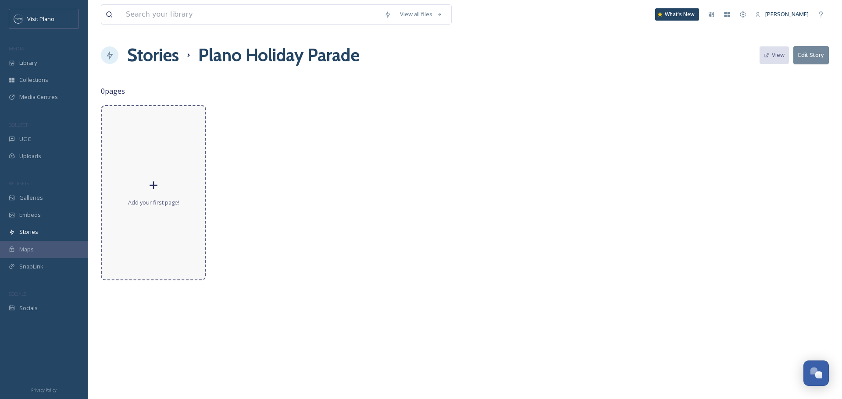
click at [160, 210] on div "Add your first page!" at bounding box center [153, 192] width 105 height 175
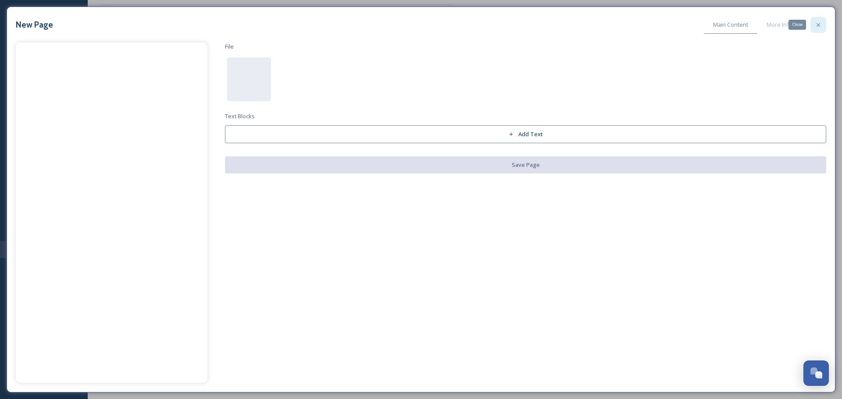
click at [814, 18] on div "Close" at bounding box center [818, 25] width 16 height 16
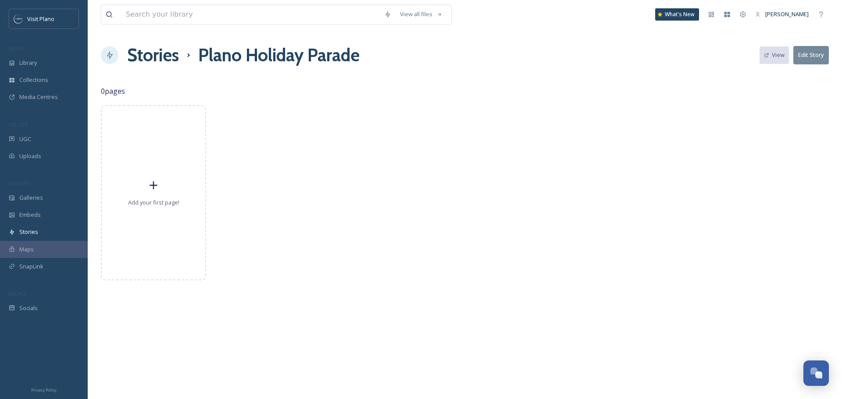
click at [233, 57] on h1 "Plano Holiday Parade" at bounding box center [278, 55] width 161 height 26
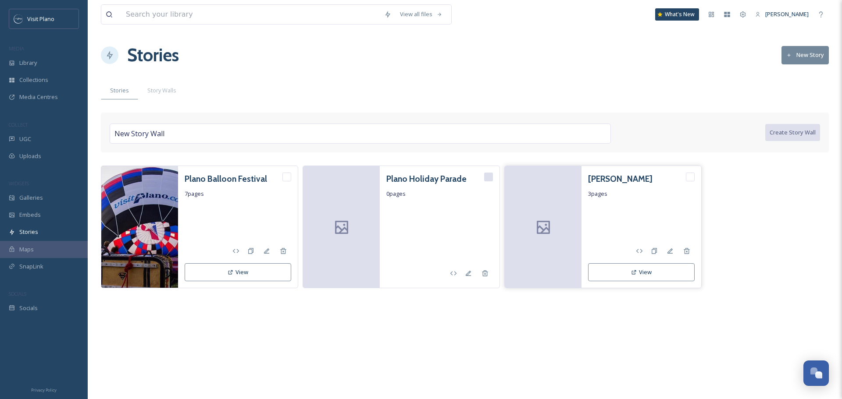
click at [603, 216] on div at bounding box center [641, 221] width 107 height 36
click at [537, 231] on icon at bounding box center [543, 227] width 13 height 13
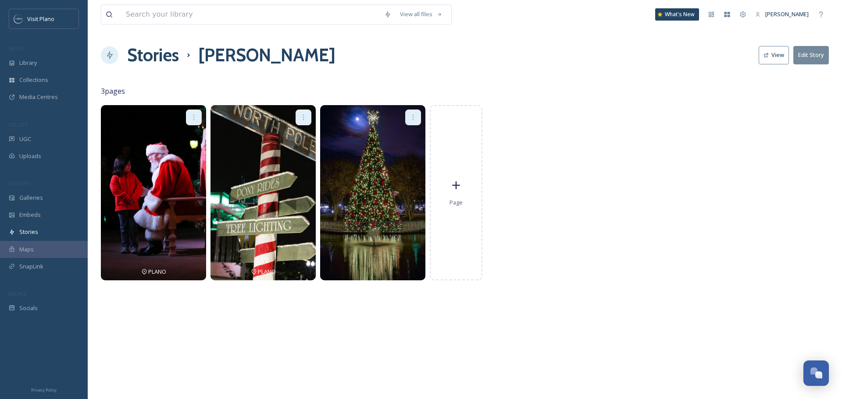
click at [235, 60] on h1 "[PERSON_NAME]" at bounding box center [266, 55] width 137 height 26
click at [166, 54] on h1 "Stories" at bounding box center [153, 55] width 52 height 26
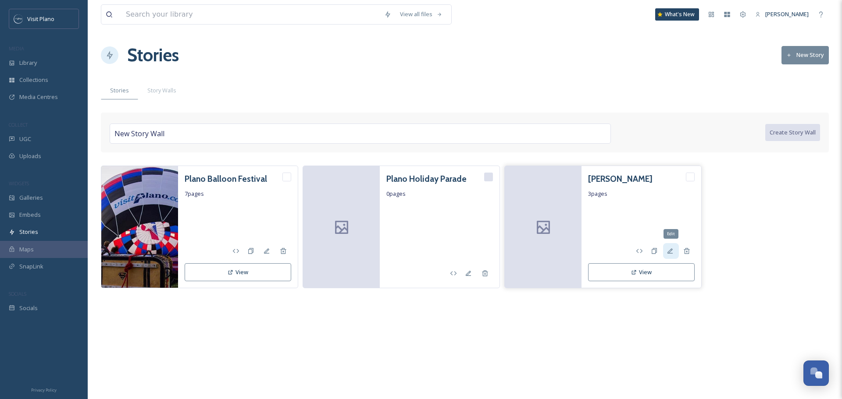
click at [672, 251] on icon at bounding box center [669, 251] width 7 height 7
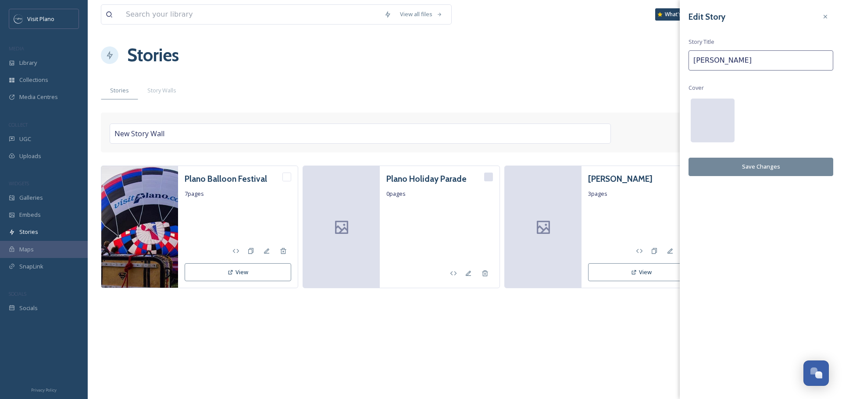
click at [721, 116] on div at bounding box center [712, 121] width 44 height 44
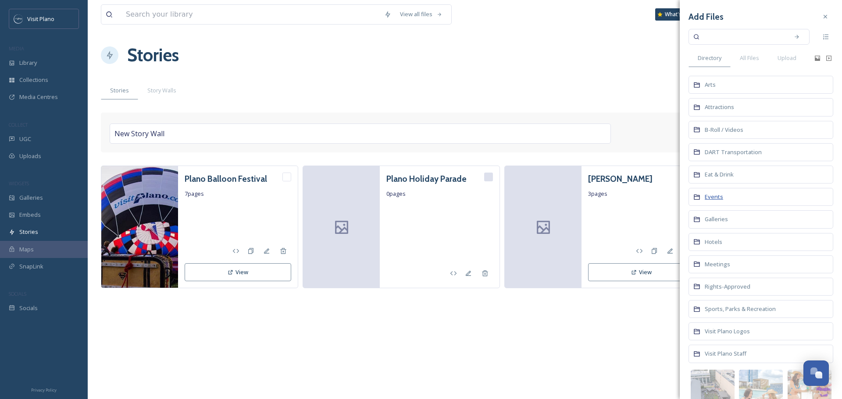
click at [716, 198] on span "Events" at bounding box center [713, 197] width 18 height 8
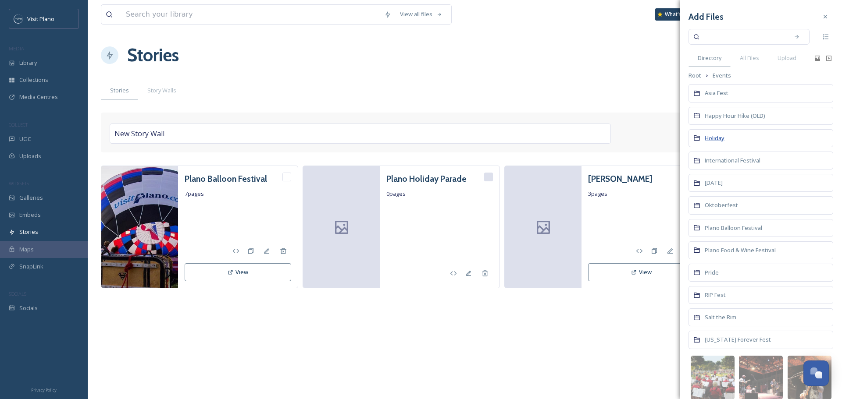
click at [713, 135] on span "Holiday" at bounding box center [714, 138] width 20 height 8
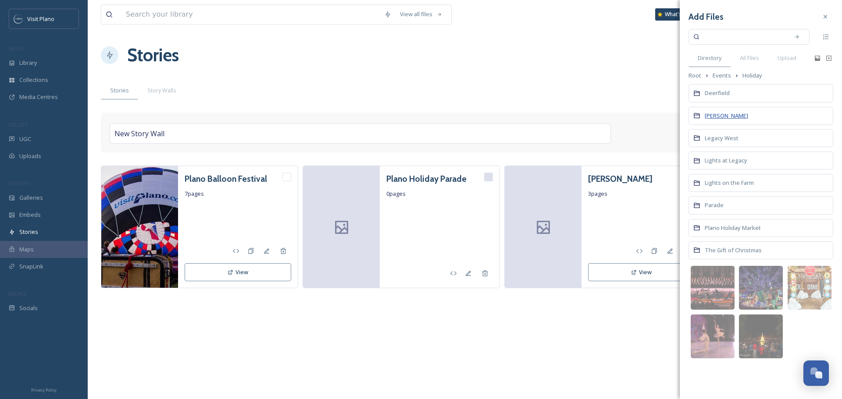
click at [718, 117] on span "[PERSON_NAME]" at bounding box center [725, 116] width 43 height 8
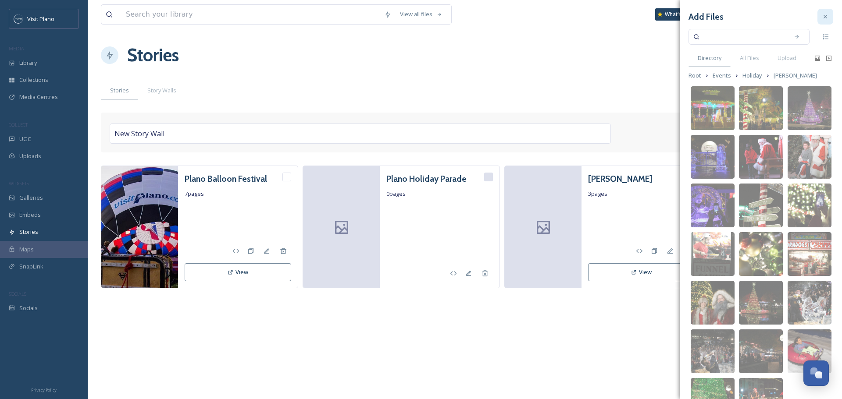
click at [817, 16] on div at bounding box center [825, 17] width 16 height 16
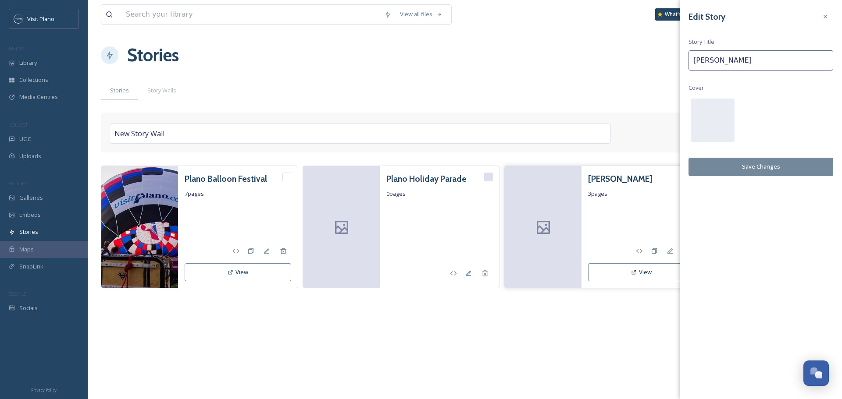
click at [610, 187] on div "[PERSON_NAME] 3 pages View" at bounding box center [641, 227] width 120 height 122
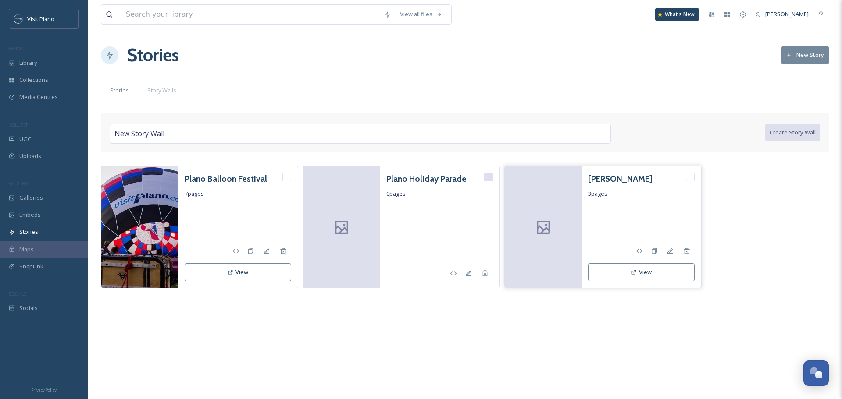
click at [596, 179] on h3 "[PERSON_NAME]" at bounding box center [620, 179] width 64 height 13
click at [594, 180] on h3 "[PERSON_NAME]" at bounding box center [620, 179] width 64 height 13
click at [668, 252] on icon at bounding box center [669, 251] width 7 height 7
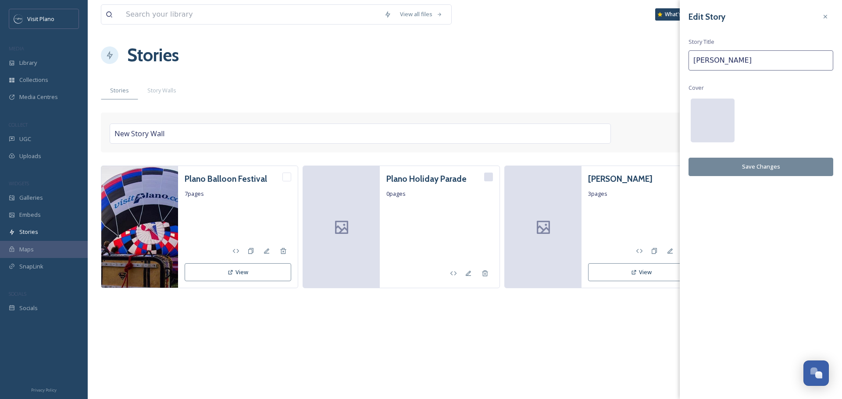
click at [709, 113] on div at bounding box center [712, 121] width 44 height 44
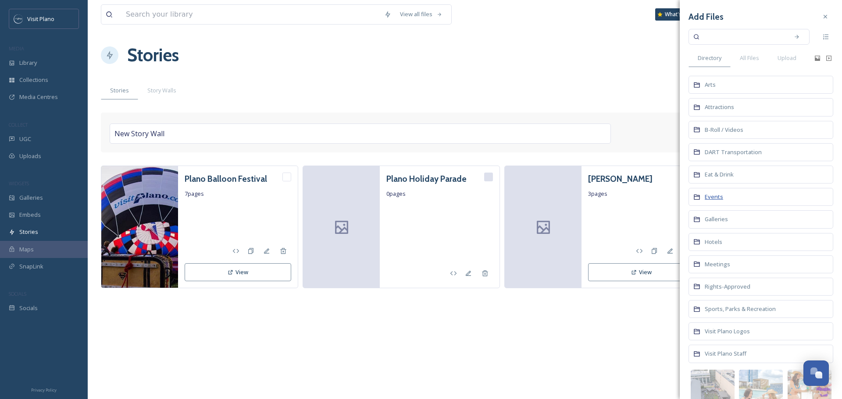
click at [715, 197] on span "Events" at bounding box center [713, 197] width 18 height 8
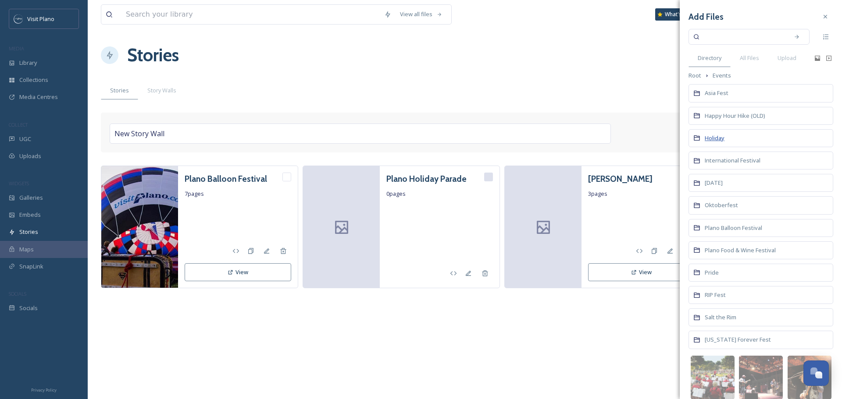
click at [718, 142] on span "Holiday" at bounding box center [714, 138] width 20 height 8
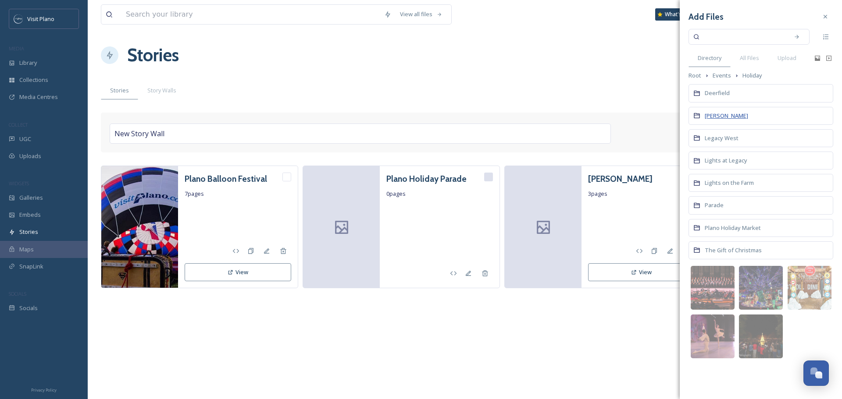
click at [710, 117] on span "[PERSON_NAME]" at bounding box center [725, 116] width 43 height 8
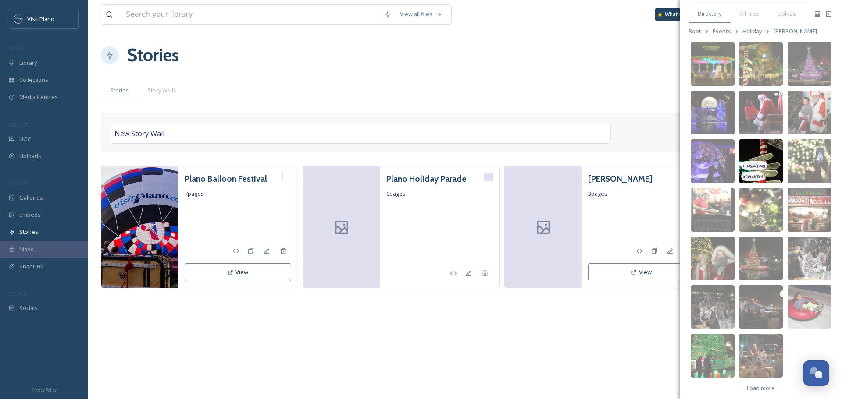
scroll to position [51, 0]
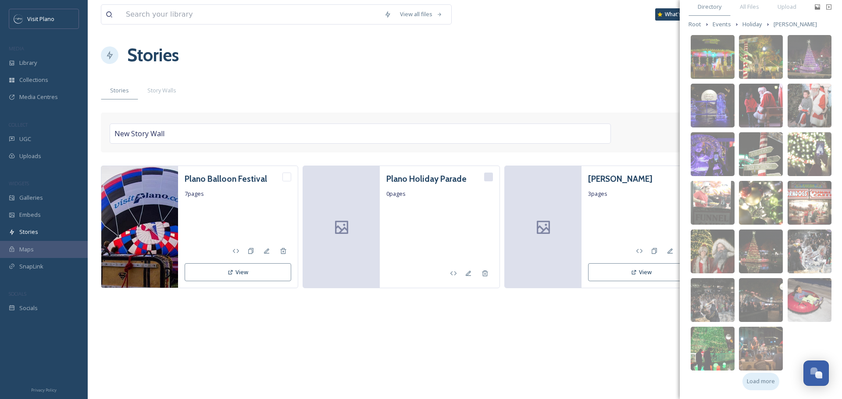
click at [765, 384] on span "Load more" at bounding box center [760, 381] width 28 height 8
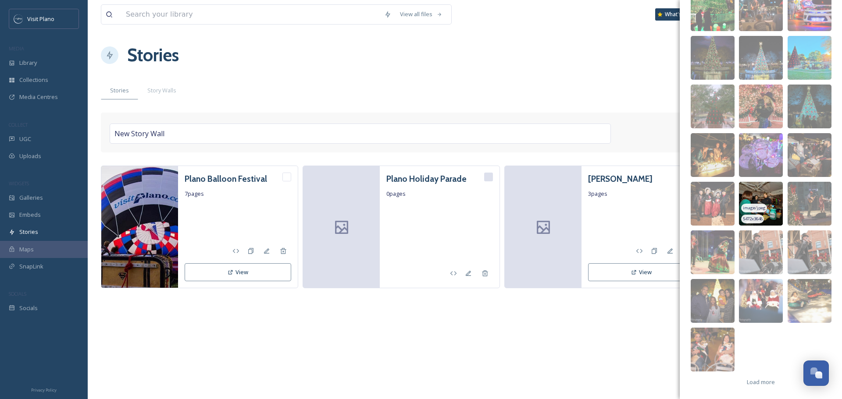
scroll to position [392, 0]
click at [754, 385] on span "Load more" at bounding box center [760, 381] width 28 height 8
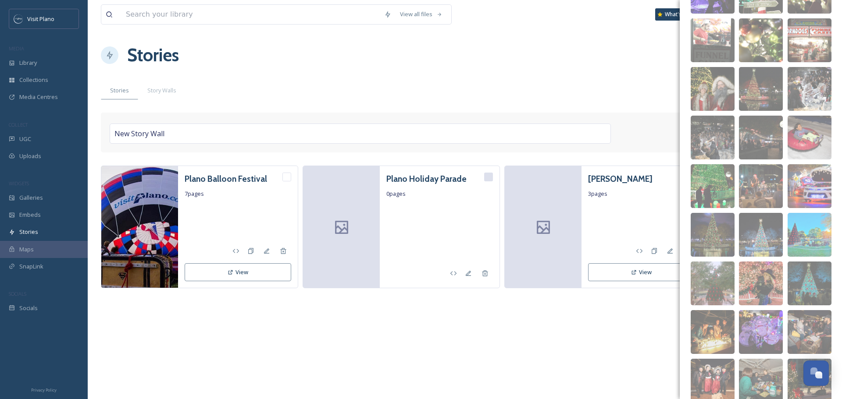
scroll to position [213, 0]
click at [762, 222] on img at bounding box center [761, 235] width 44 height 44
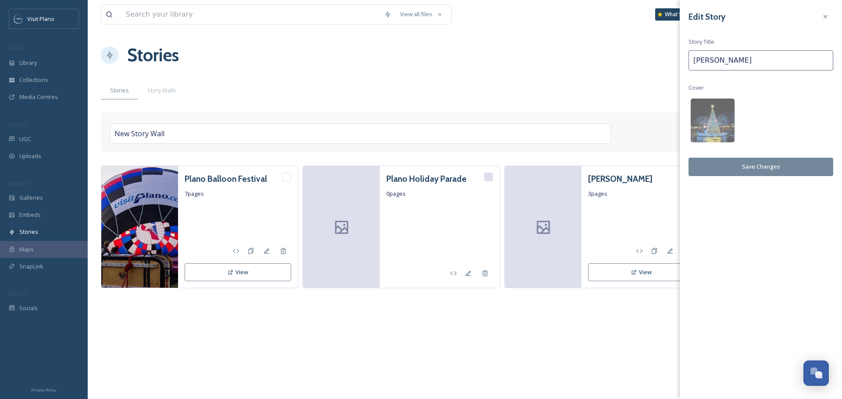
click at [752, 165] on button "Save Changes" at bounding box center [760, 167] width 145 height 18
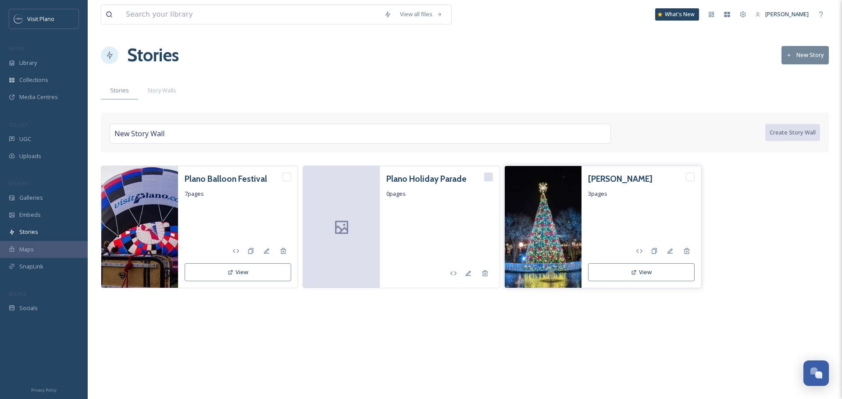
click at [606, 178] on h3 "[PERSON_NAME]" at bounding box center [620, 179] width 64 height 13
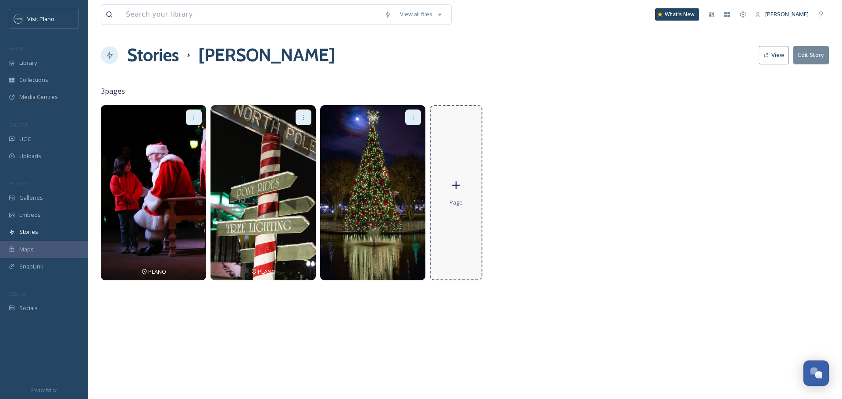
click at [449, 220] on div "Page" at bounding box center [456, 192] width 53 height 175
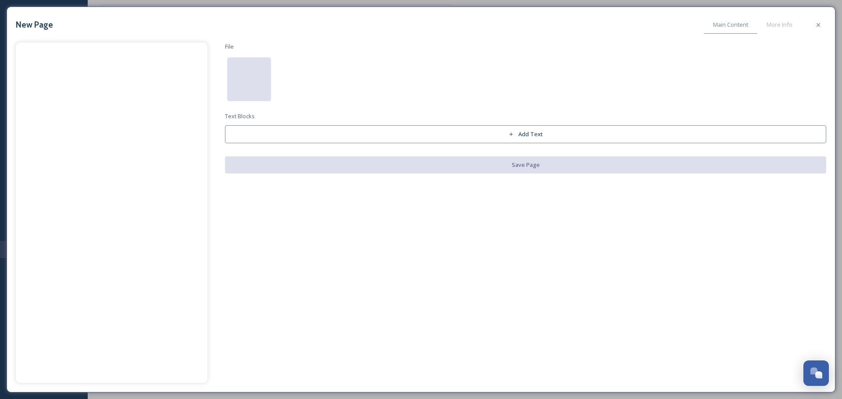
click at [260, 79] on div at bounding box center [249, 79] width 44 height 44
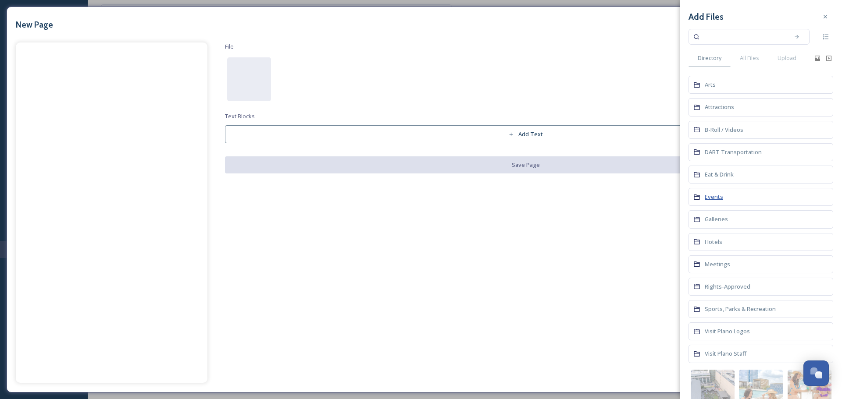
click at [719, 200] on span "Events" at bounding box center [713, 197] width 18 height 8
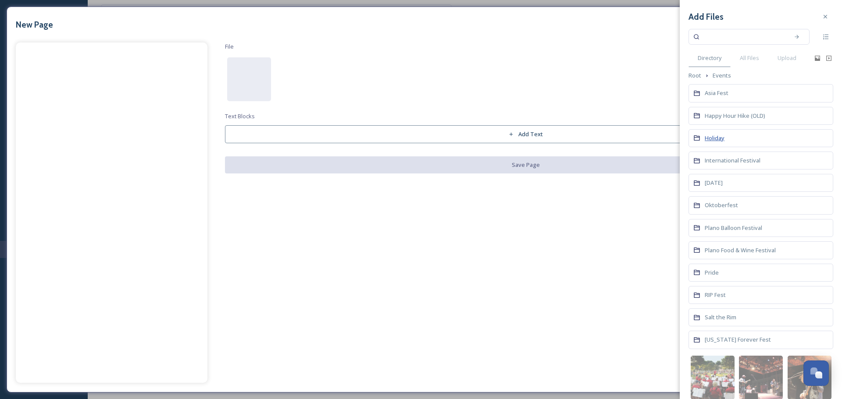
click at [721, 135] on span "Holiday" at bounding box center [714, 138] width 20 height 8
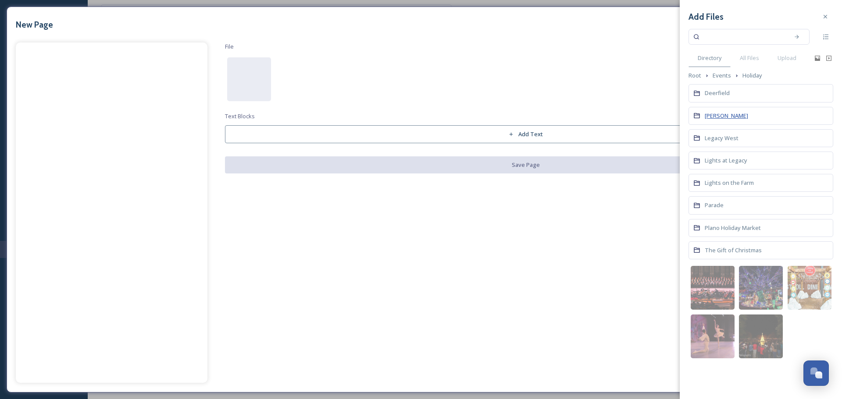
click at [717, 118] on span "[PERSON_NAME]" at bounding box center [725, 116] width 43 height 8
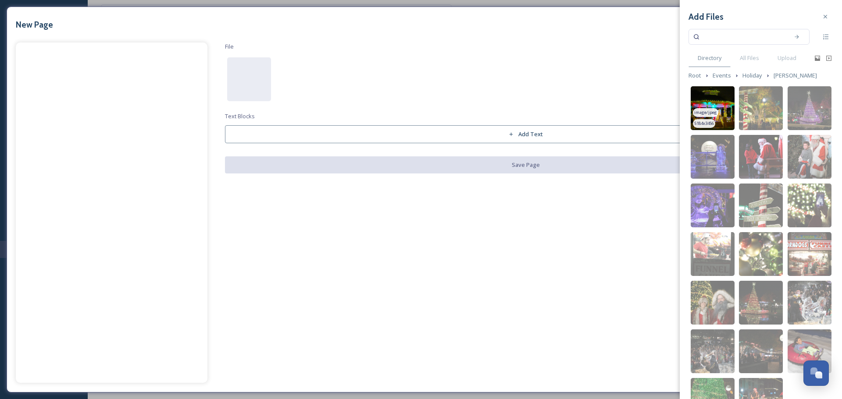
click at [720, 103] on img at bounding box center [712, 108] width 44 height 44
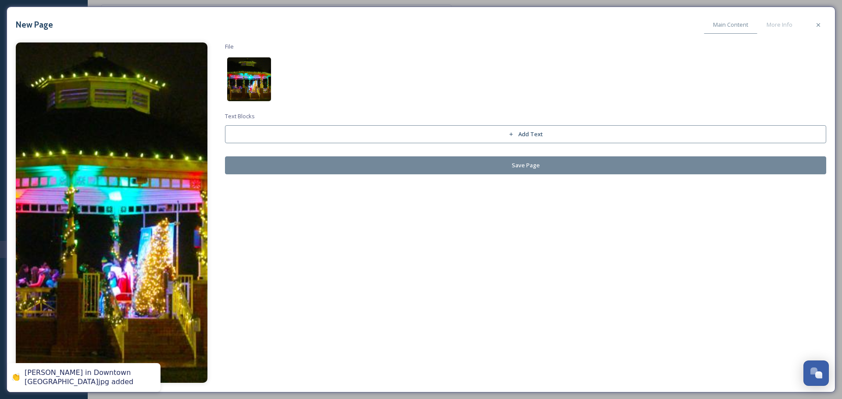
click at [259, 71] on img at bounding box center [249, 79] width 44 height 44
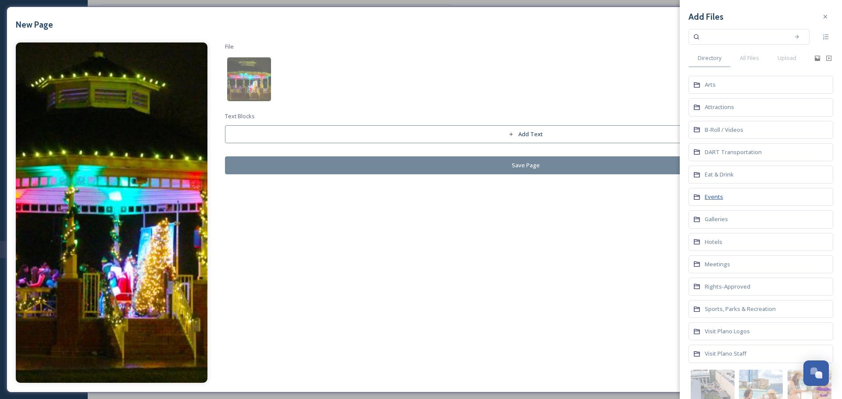
click at [717, 201] on span "Events" at bounding box center [713, 197] width 18 height 8
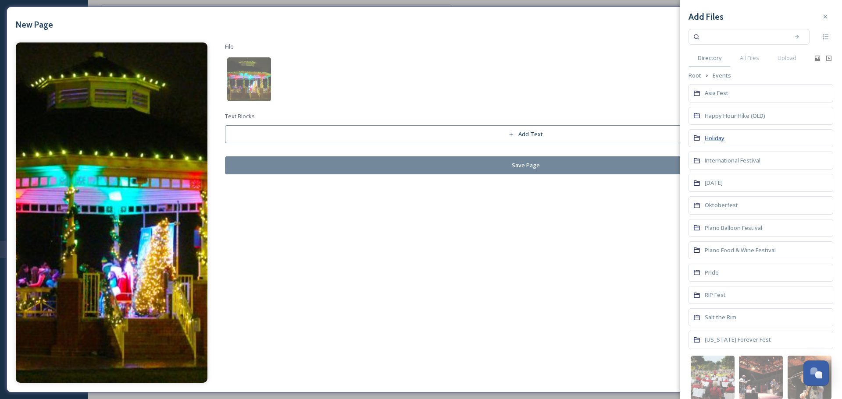
click at [719, 142] on span "Holiday" at bounding box center [714, 138] width 20 height 8
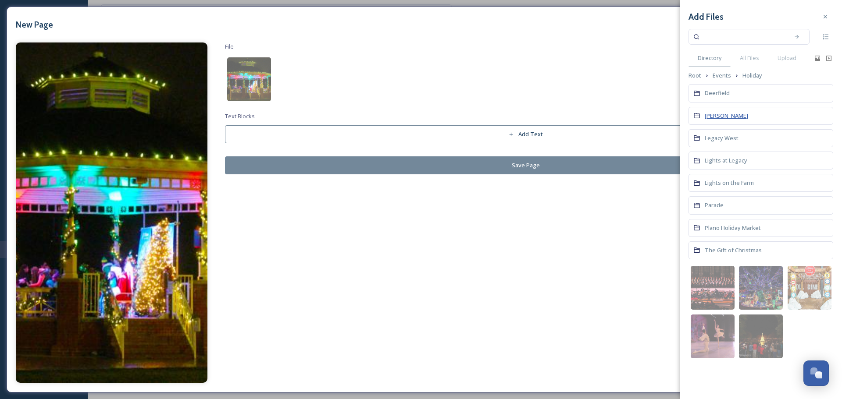
click at [717, 115] on span "[PERSON_NAME]" at bounding box center [725, 116] width 43 height 8
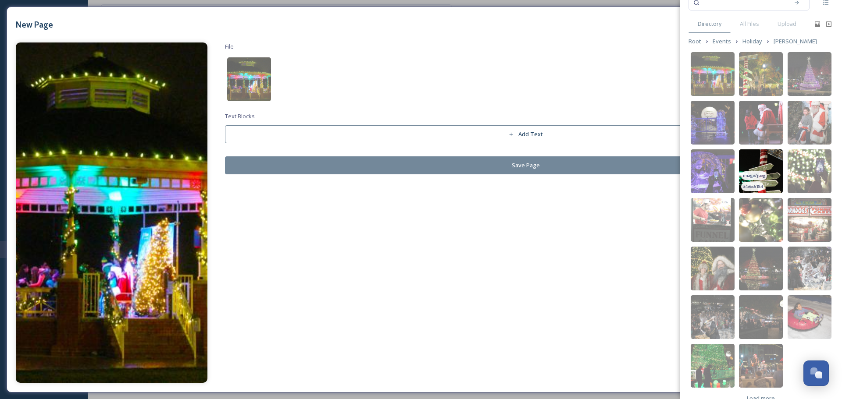
scroll to position [51, 0]
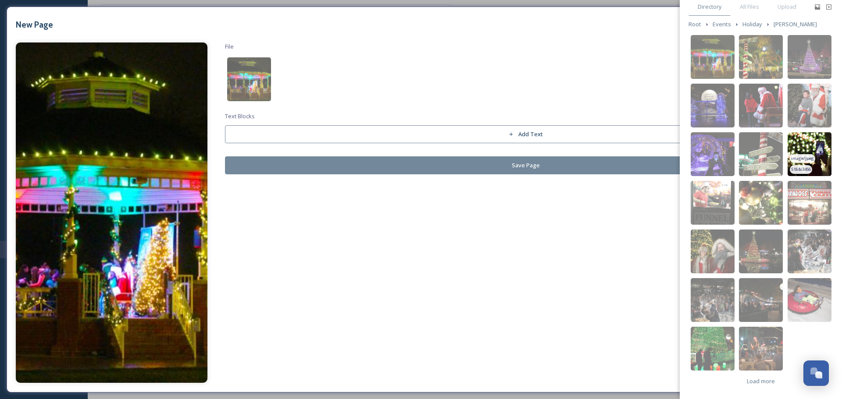
click at [812, 143] on img at bounding box center [809, 154] width 44 height 44
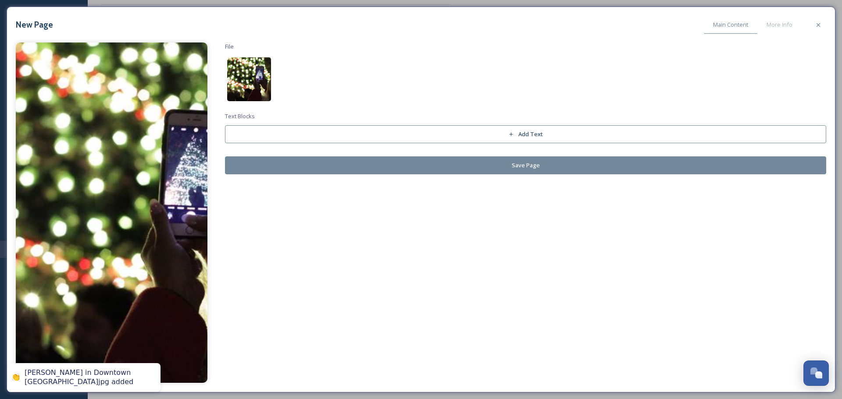
click at [267, 74] on img at bounding box center [249, 79] width 44 height 44
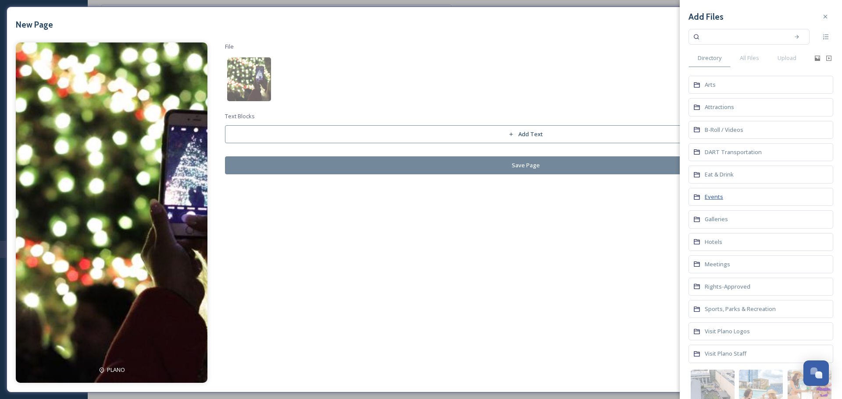
click at [712, 197] on span "Events" at bounding box center [713, 197] width 18 height 8
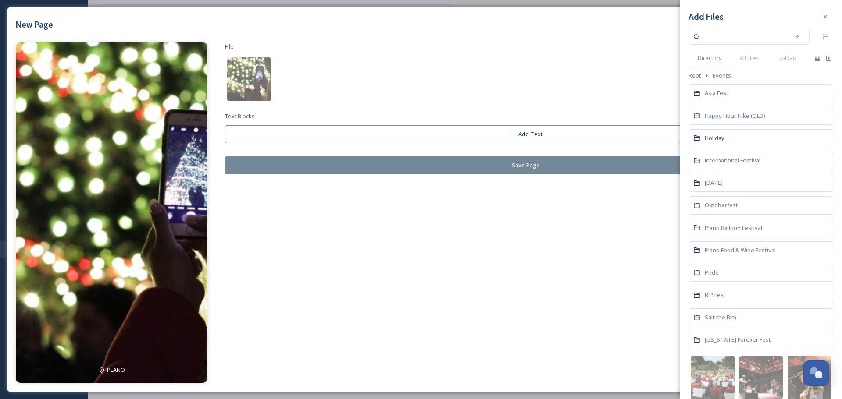
click at [722, 142] on span "Holiday" at bounding box center [714, 138] width 20 height 8
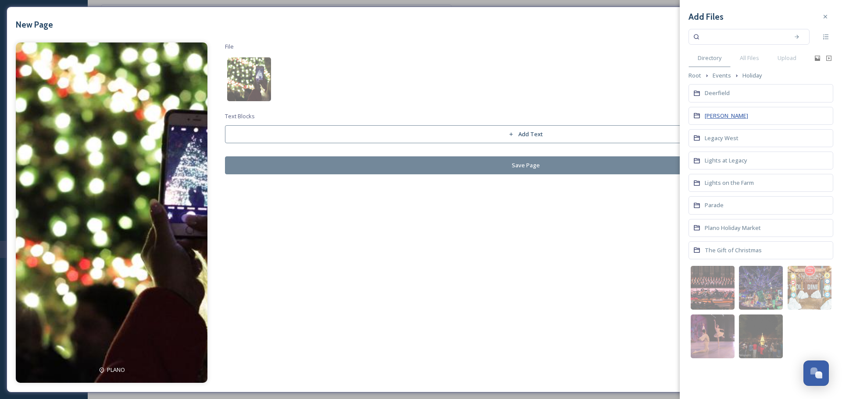
click at [716, 117] on span "[PERSON_NAME]" at bounding box center [725, 116] width 43 height 8
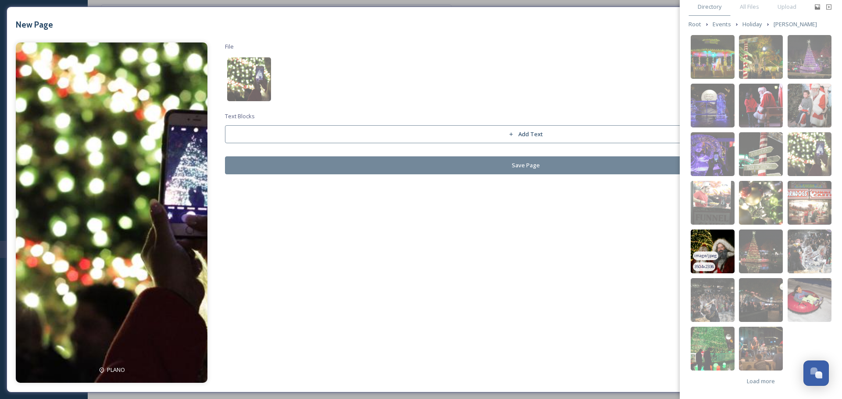
click at [723, 248] on img at bounding box center [712, 252] width 44 height 44
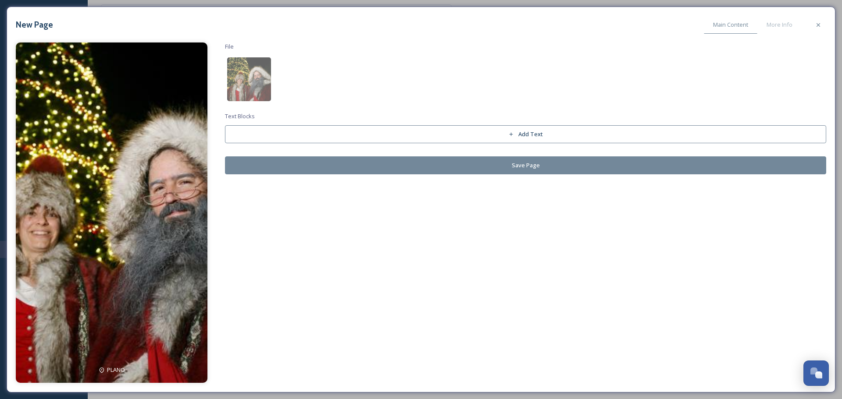
click at [388, 165] on button "Save Page" at bounding box center [525, 165] width 601 height 18
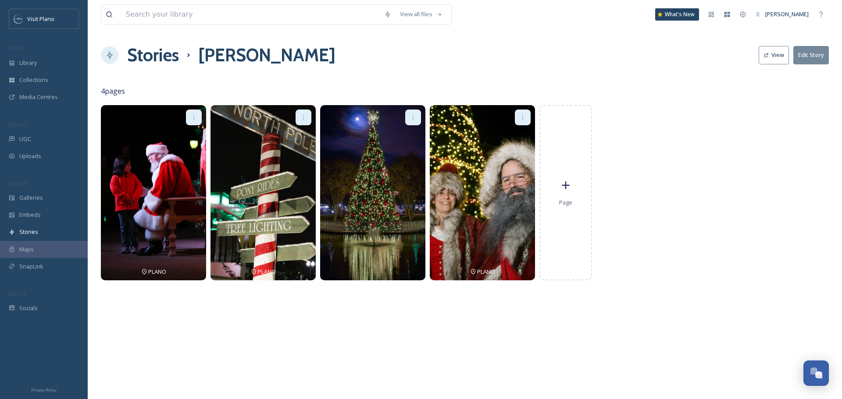
click at [779, 60] on button "View" at bounding box center [773, 55] width 30 height 18
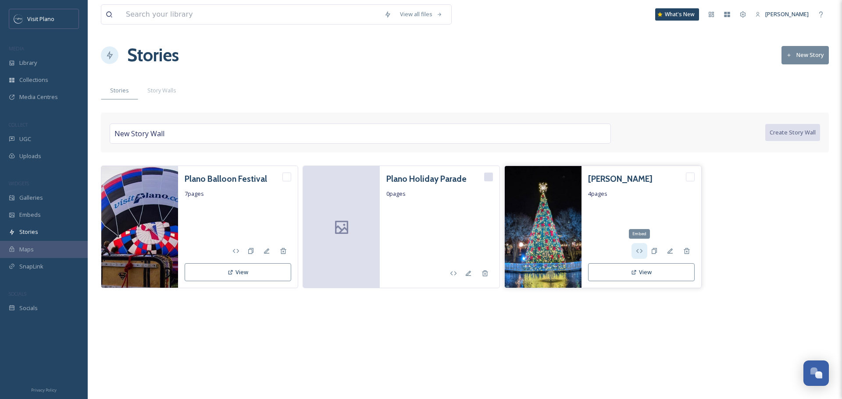
click at [640, 252] on icon at bounding box center [639, 251] width 7 height 7
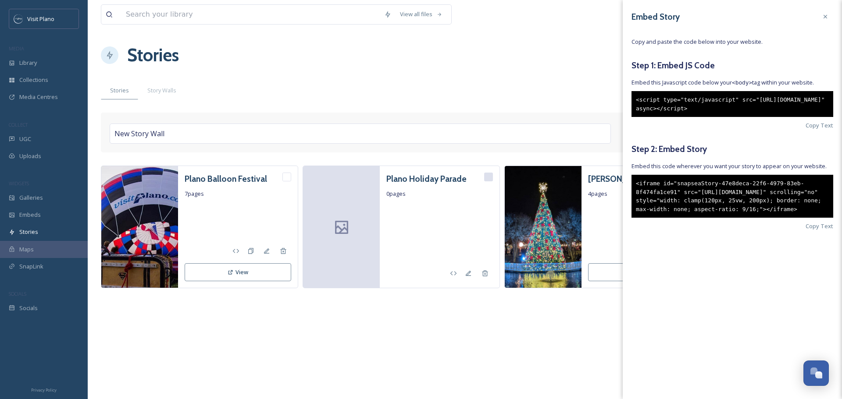
drag, startPoint x: 633, startPoint y: 191, endPoint x: 752, endPoint y: 233, distance: 125.9
click at [752, 218] on div "<iframe id="snapseaStory-47e8deca-22f6-4979-83eb-8f474fa1ce91" src="[URL][DOMAI…" at bounding box center [732, 196] width 202 height 43
copy div "<iframe id="snapseaStory-47e8deca-22f6-4979-83eb-8f474fa1ce91" src="[URL][DOMAI…"
